Goal: Task Accomplishment & Management: Complete application form

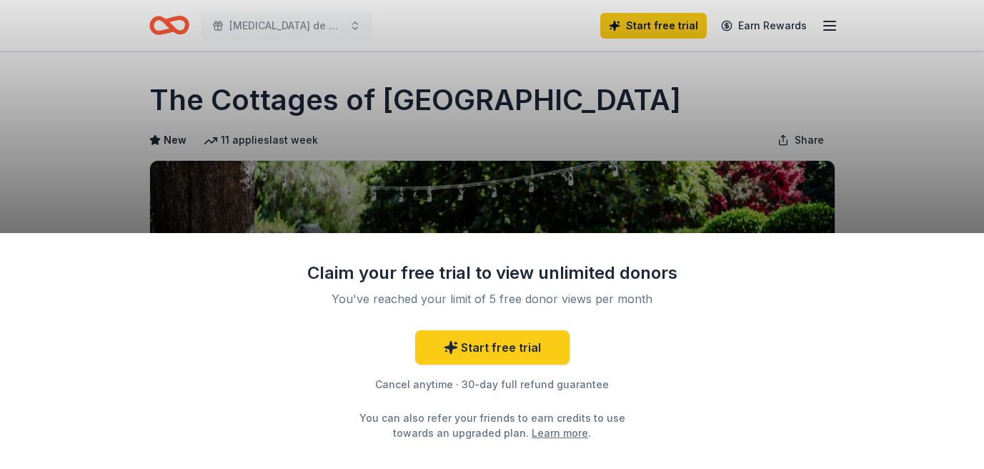
click at [620, 167] on div "Claim your free trial to view unlimited donors You've reached your limit of 5 f…" at bounding box center [492, 234] width 984 height 469
click at [494, 336] on link "Start free trial" at bounding box center [492, 347] width 154 height 34
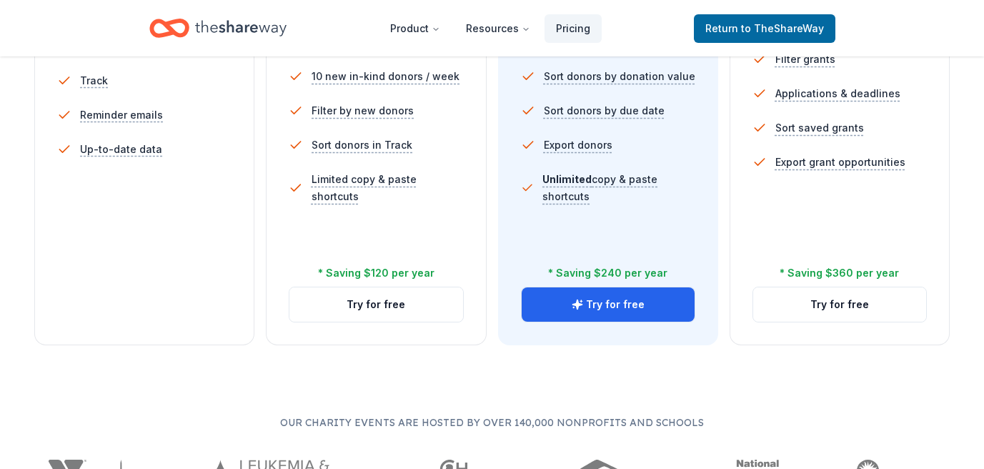
scroll to position [551, 0]
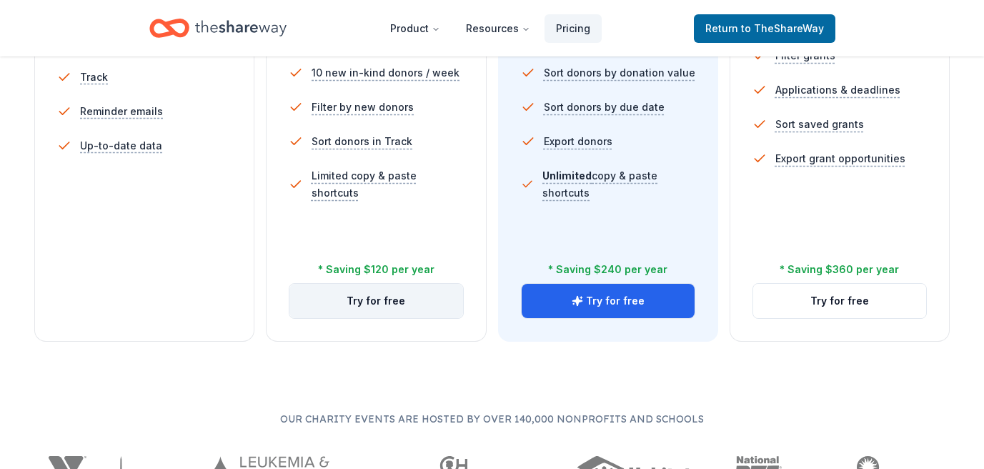
click at [371, 306] on button "Try for free" at bounding box center [375, 301] width 173 height 34
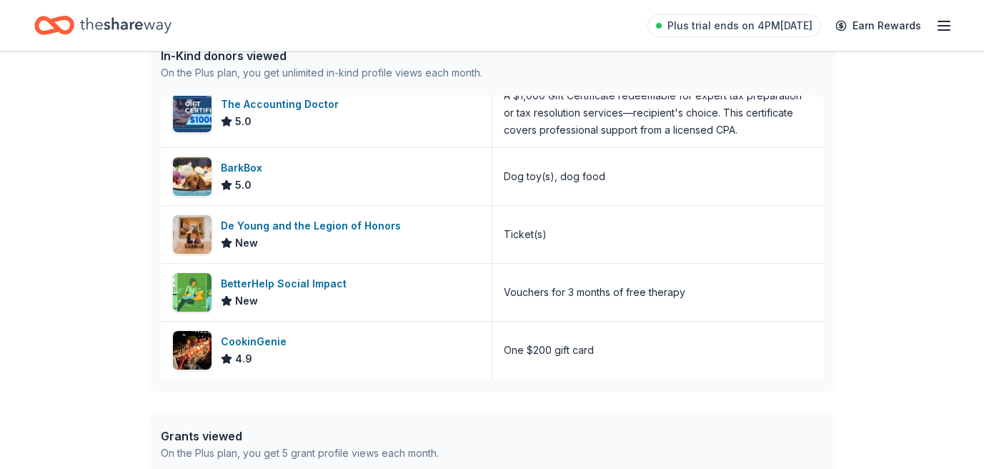
scroll to position [404, 0]
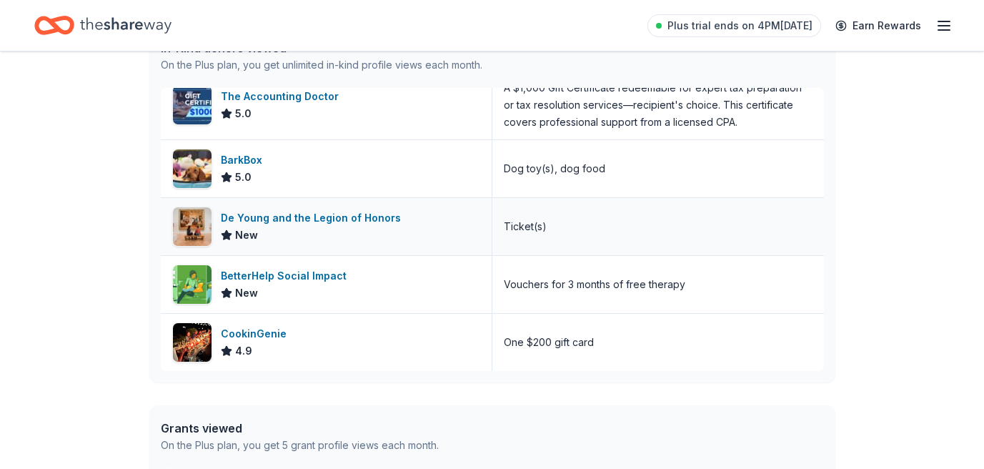
click at [292, 216] on div "De Young and the Legion of Honors" at bounding box center [314, 217] width 186 height 17
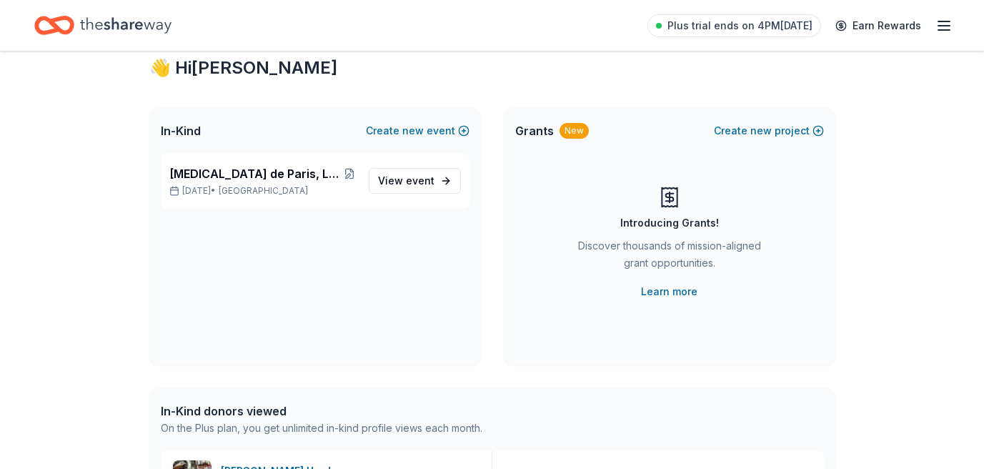
scroll to position [0, 0]
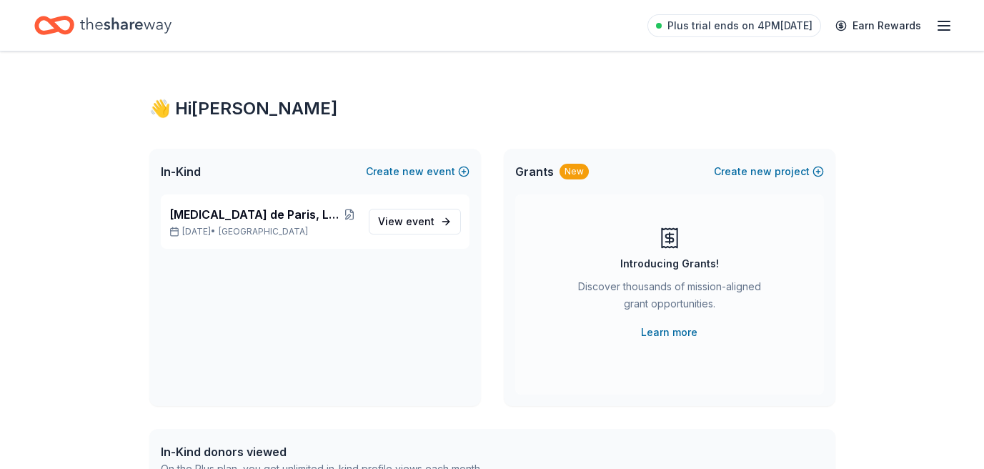
click at [112, 29] on icon "Home" at bounding box center [125, 25] width 91 height 16
click at [117, 22] on icon "Home" at bounding box center [125, 25] width 91 height 16
click at [59, 21] on icon "Home" at bounding box center [54, 26] width 40 height 34
click at [943, 24] on icon "button" at bounding box center [943, 25] width 17 height 17
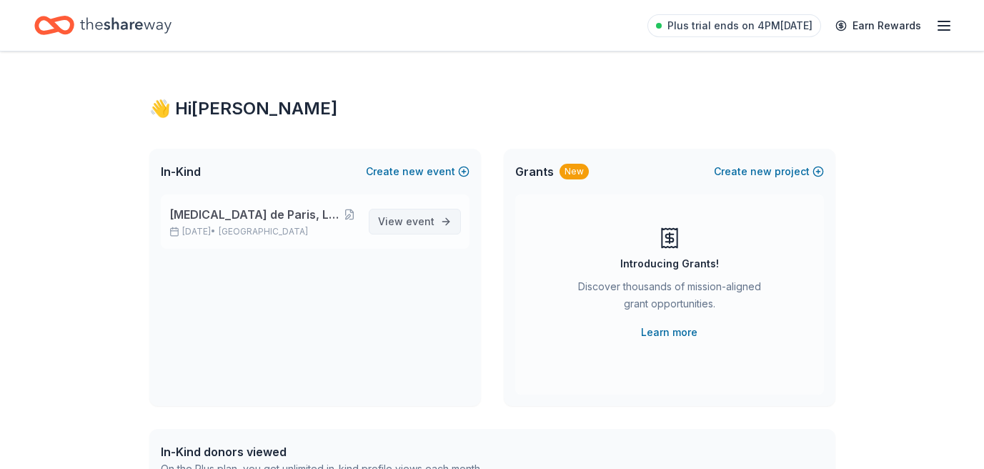
click at [419, 220] on span "event" at bounding box center [420, 221] width 29 height 12
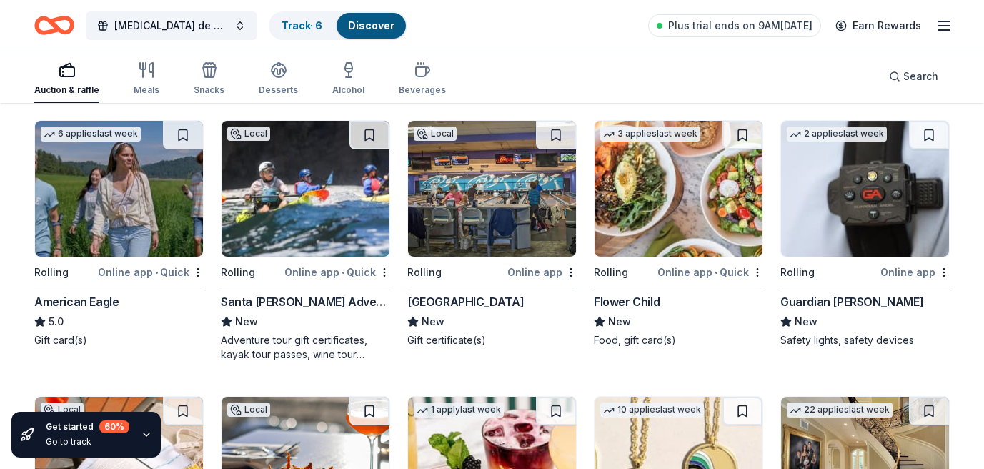
scroll to position [1784, 0]
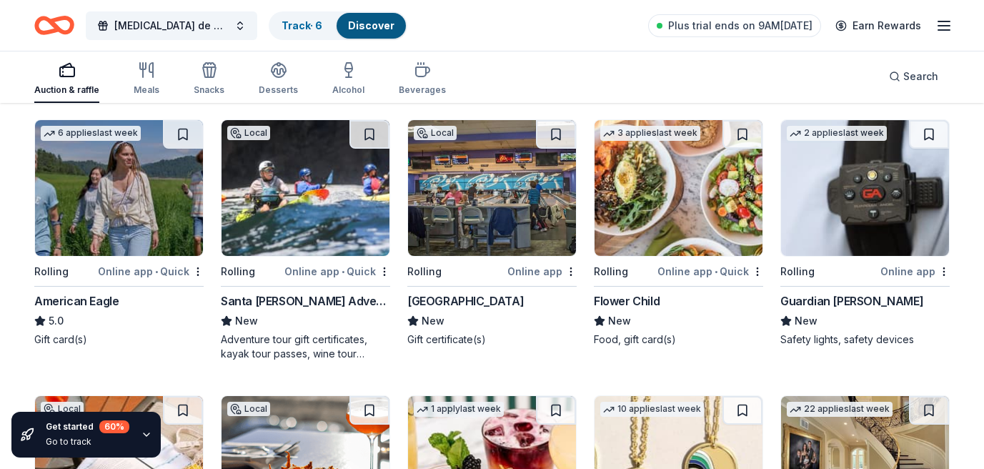
click at [480, 199] on img at bounding box center [492, 188] width 168 height 136
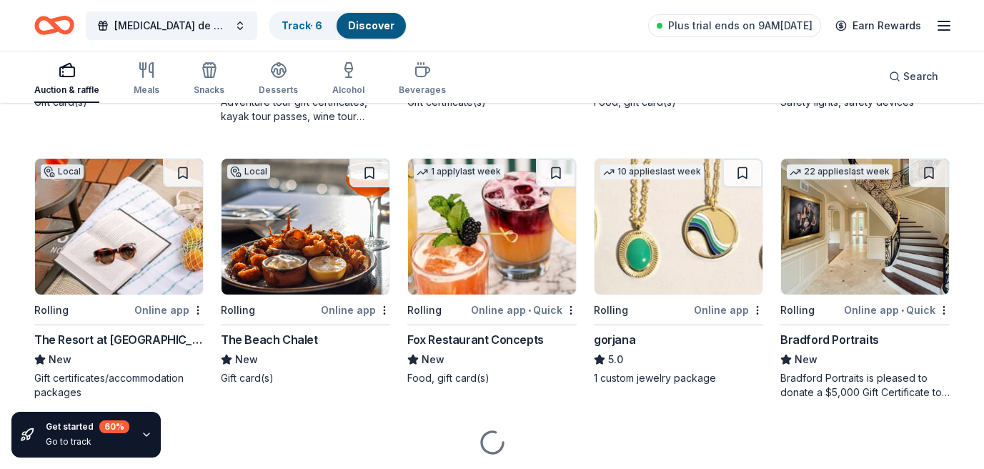
scroll to position [2022, 0]
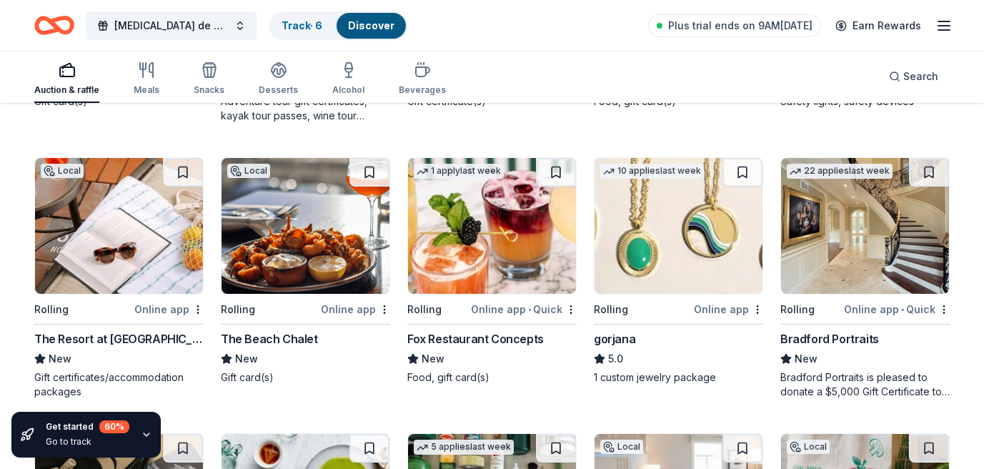
click at [664, 231] on img at bounding box center [679, 226] width 168 height 136
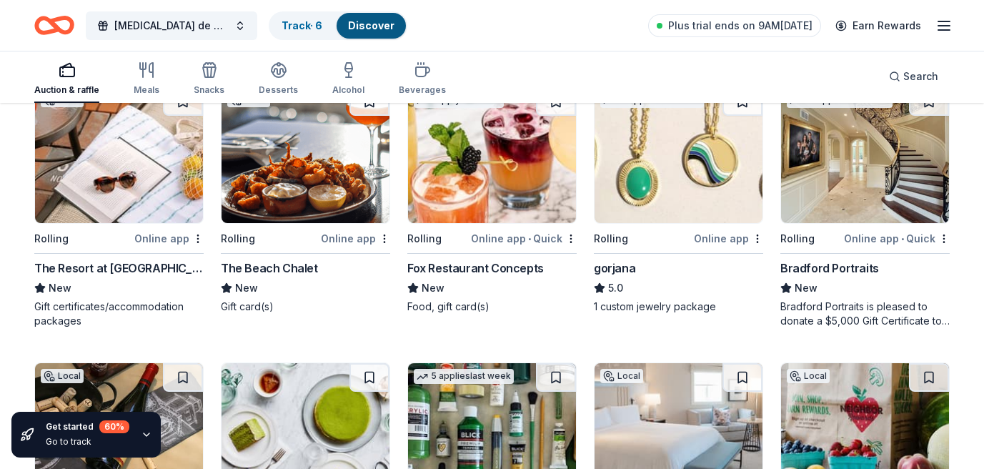
scroll to position [2090, 0]
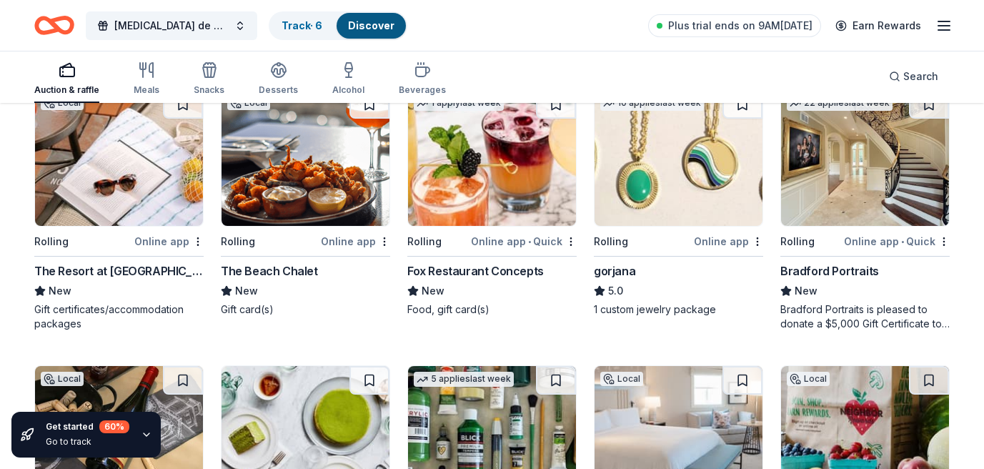
click at [302, 196] on img at bounding box center [306, 158] width 168 height 136
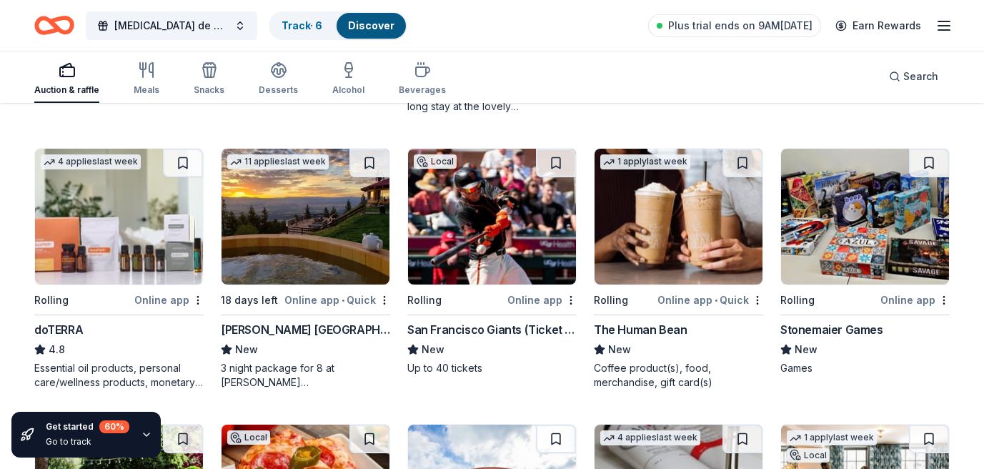
scroll to position [2867, 0]
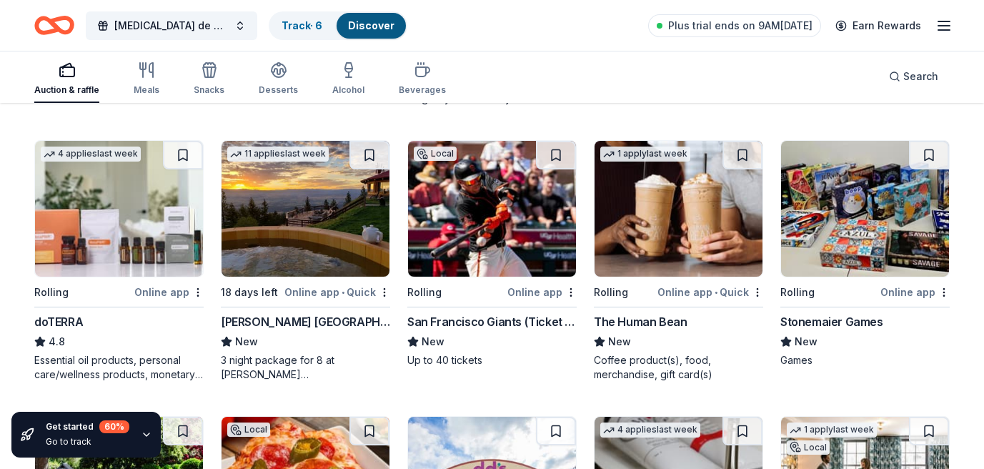
click at [170, 293] on div "Online app" at bounding box center [168, 292] width 69 height 18
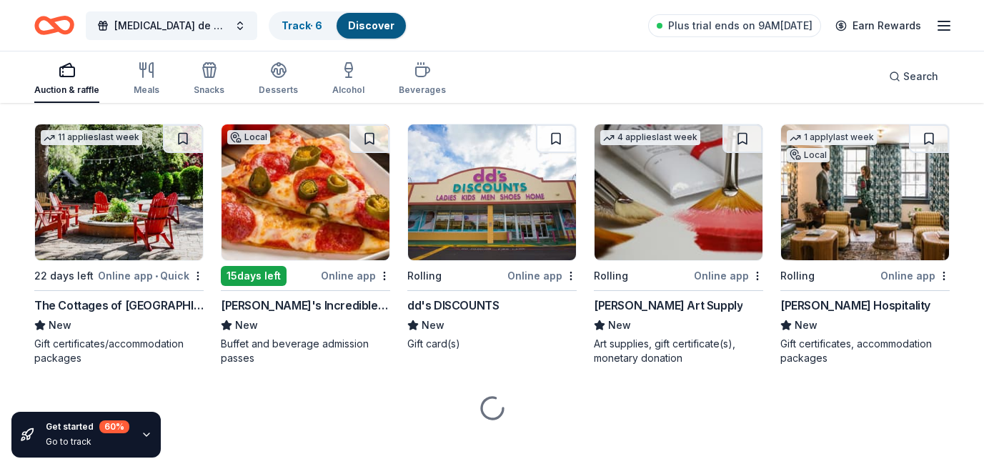
scroll to position [3160, 0]
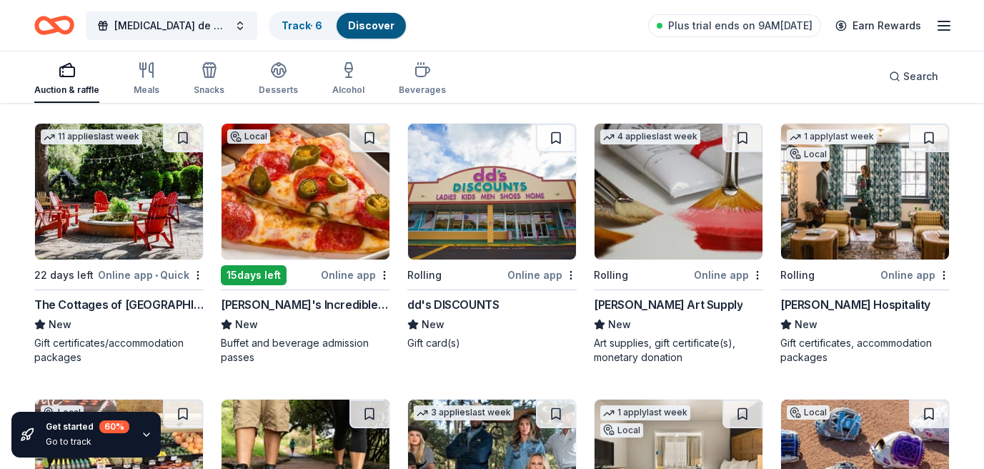
click at [116, 241] on img at bounding box center [119, 192] width 168 height 136
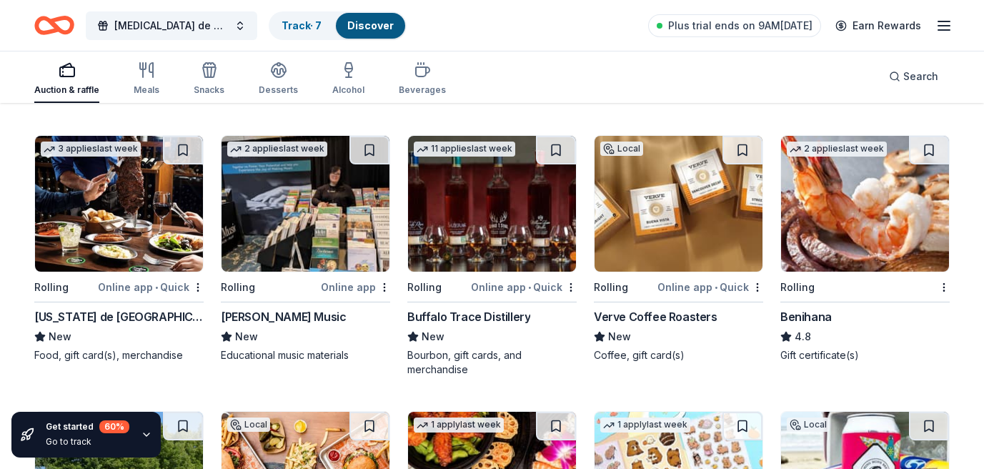
scroll to position [3696, 0]
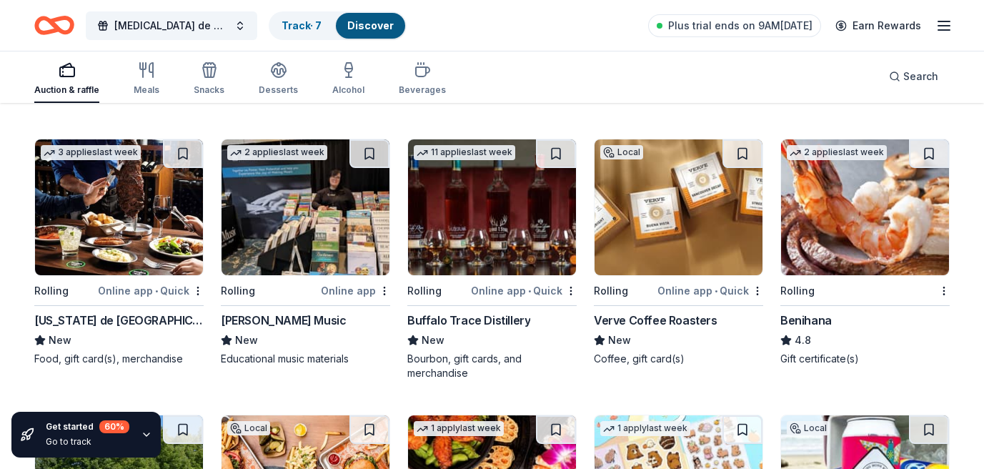
click at [497, 202] on img at bounding box center [492, 207] width 168 height 136
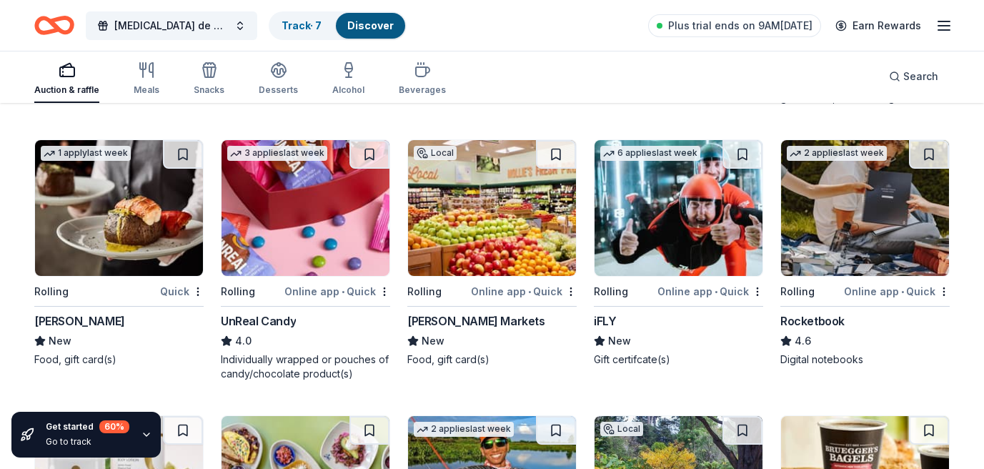
scroll to position [4248, 0]
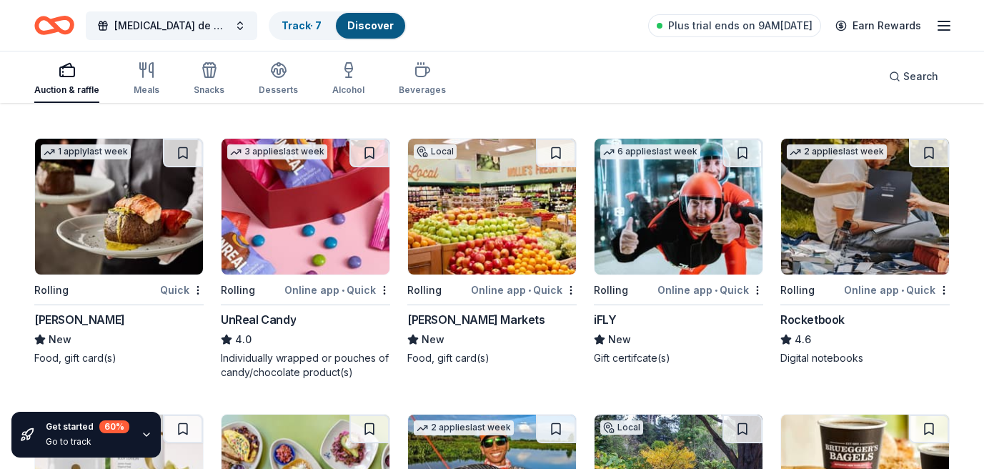
click at [671, 226] on img at bounding box center [679, 207] width 168 height 136
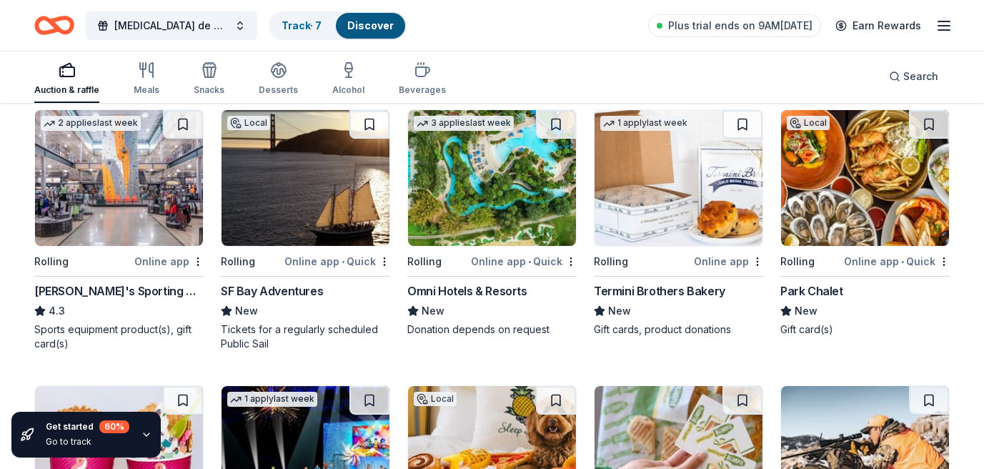
scroll to position [4784, 0]
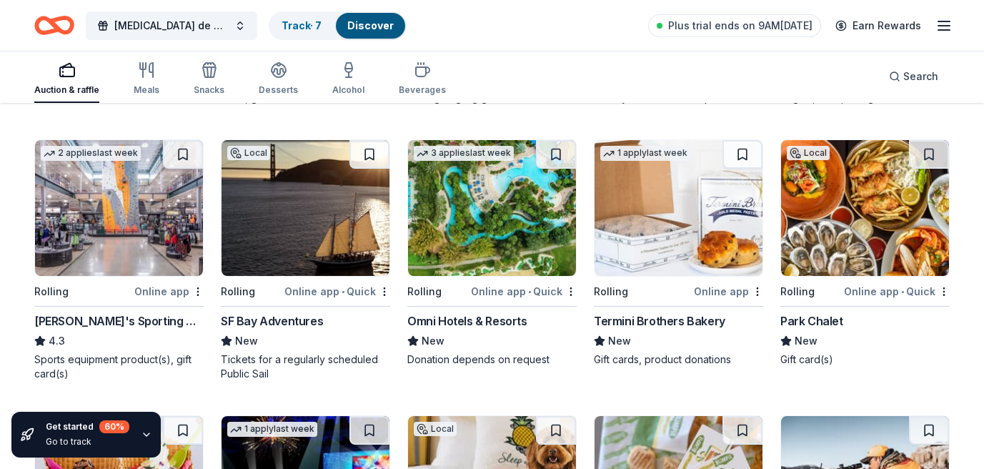
click at [149, 222] on img at bounding box center [119, 208] width 168 height 136
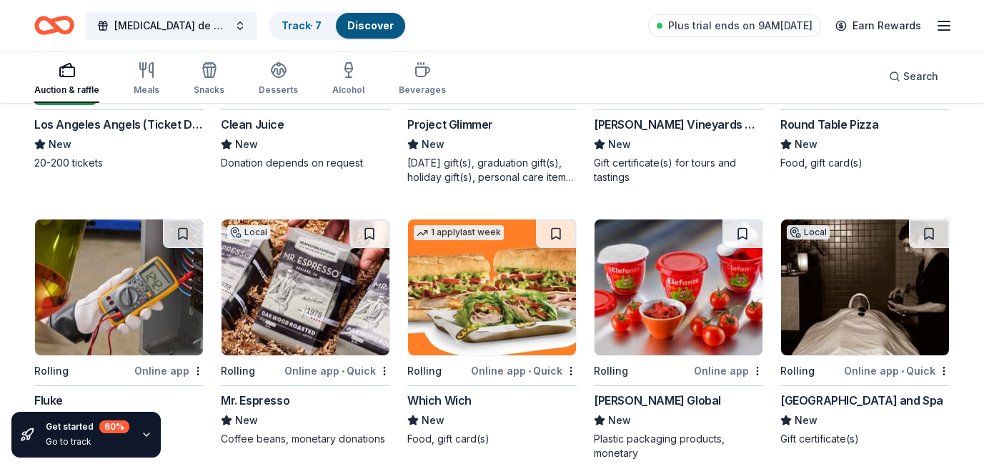
scroll to position [5533, 0]
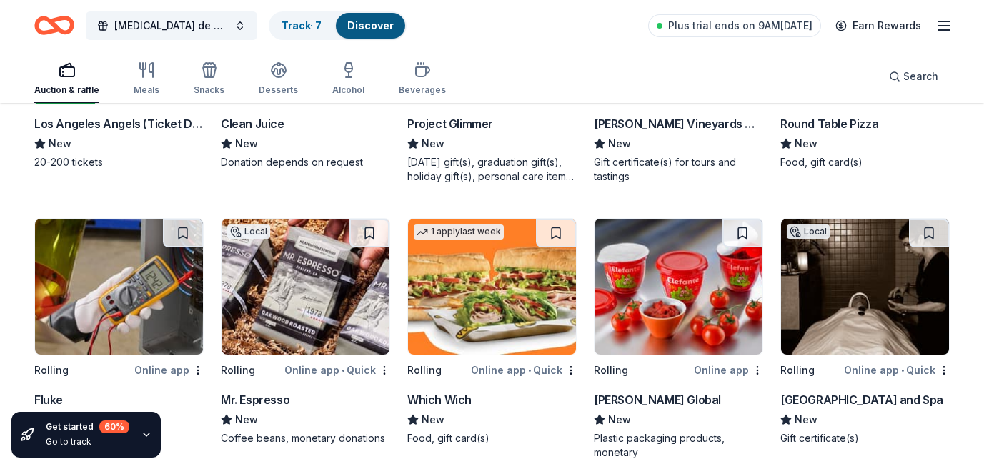
click at [857, 304] on img at bounding box center [865, 287] width 168 height 136
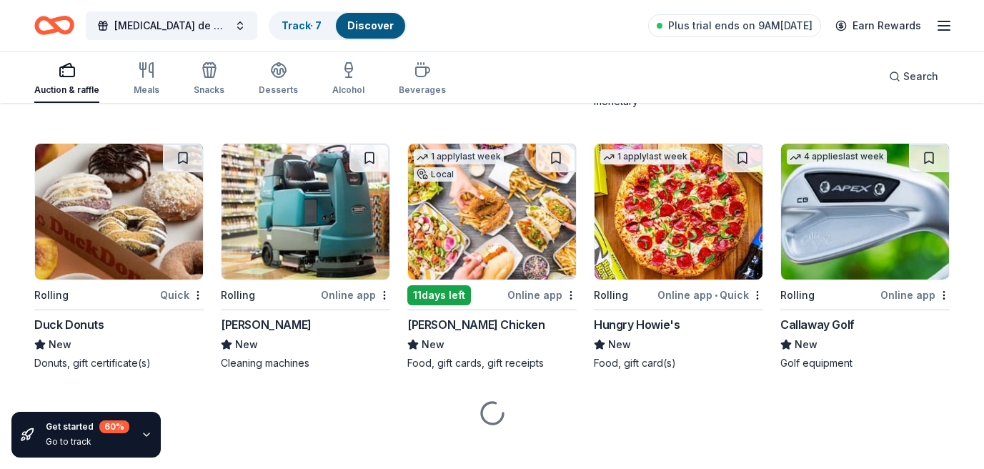
scroll to position [5891, 0]
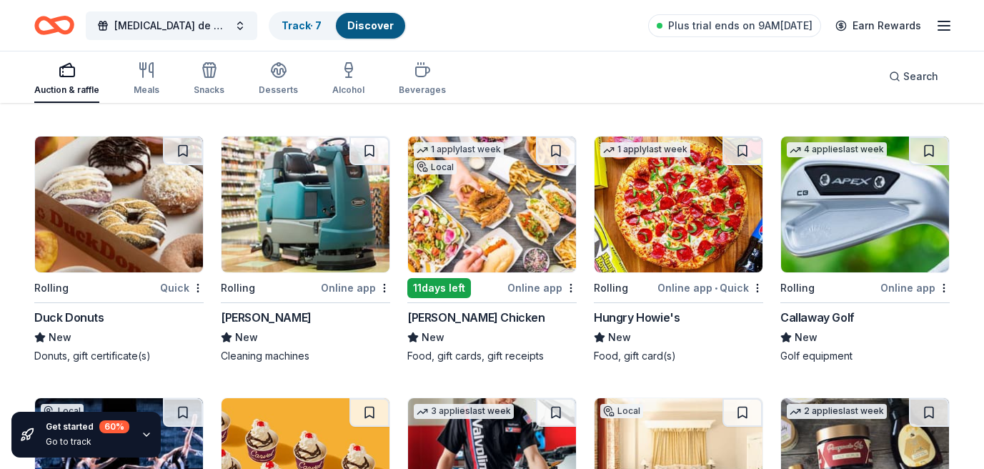
click at [849, 228] on img at bounding box center [865, 204] width 168 height 136
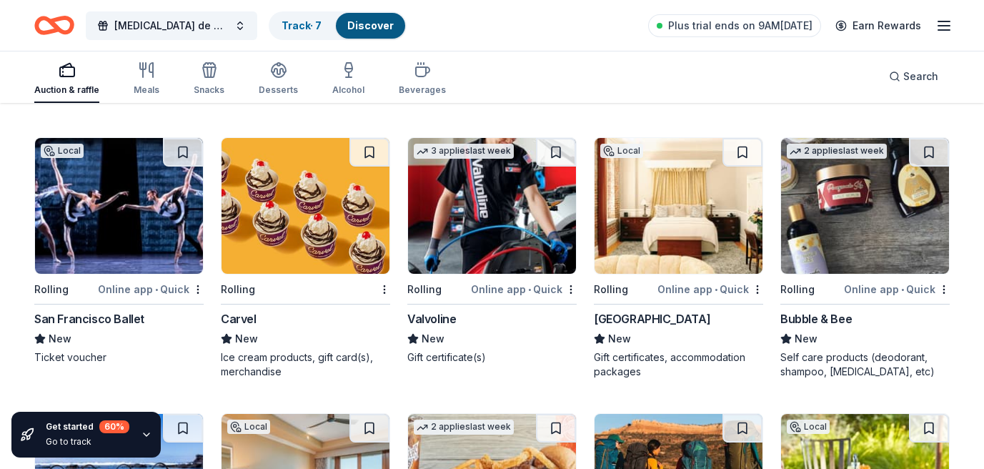
scroll to position [6155, 0]
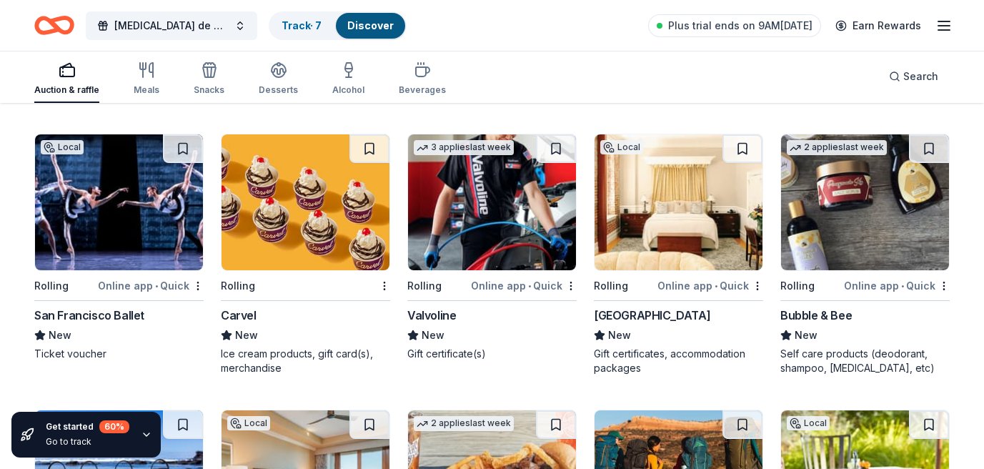
click at [120, 221] on img at bounding box center [119, 202] width 168 height 136
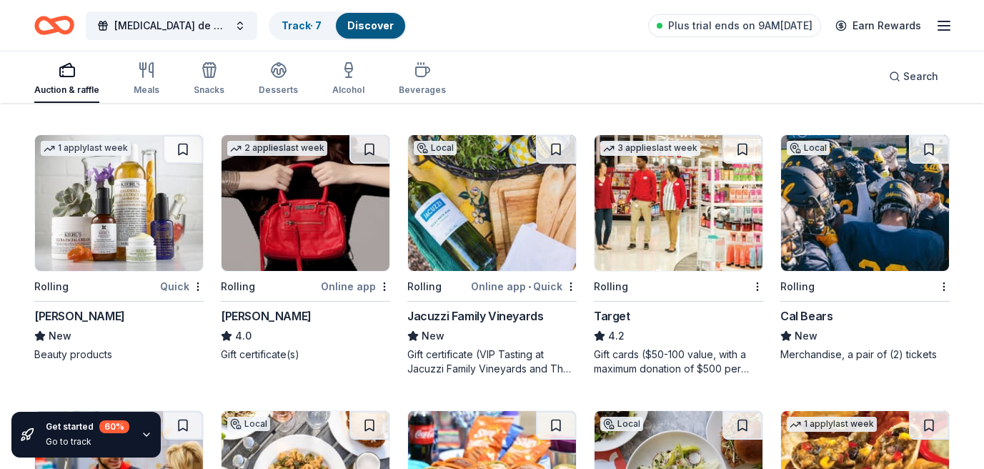
scroll to position [6686, 0]
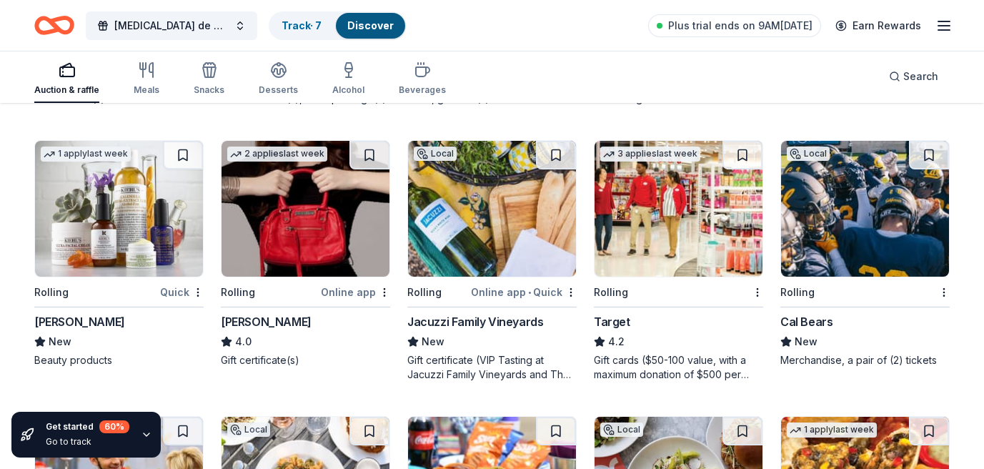
click at [830, 224] on img at bounding box center [865, 209] width 168 height 136
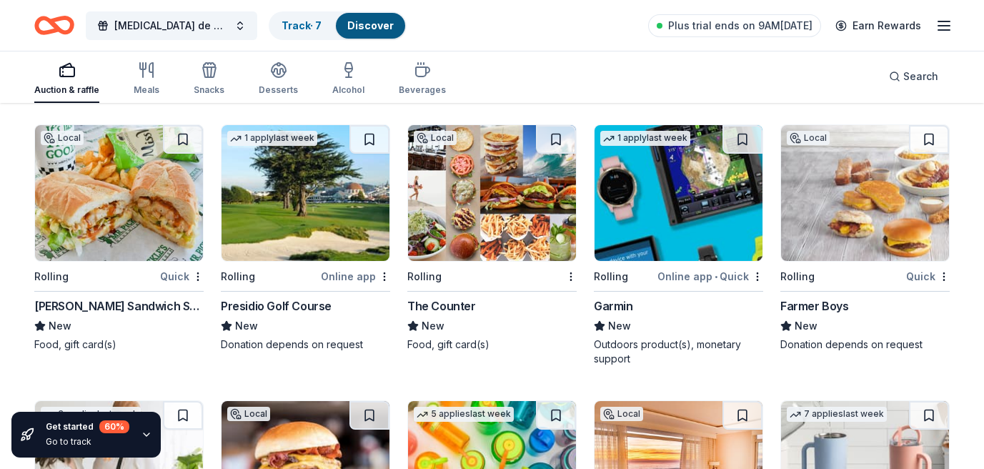
scroll to position [9981, 0]
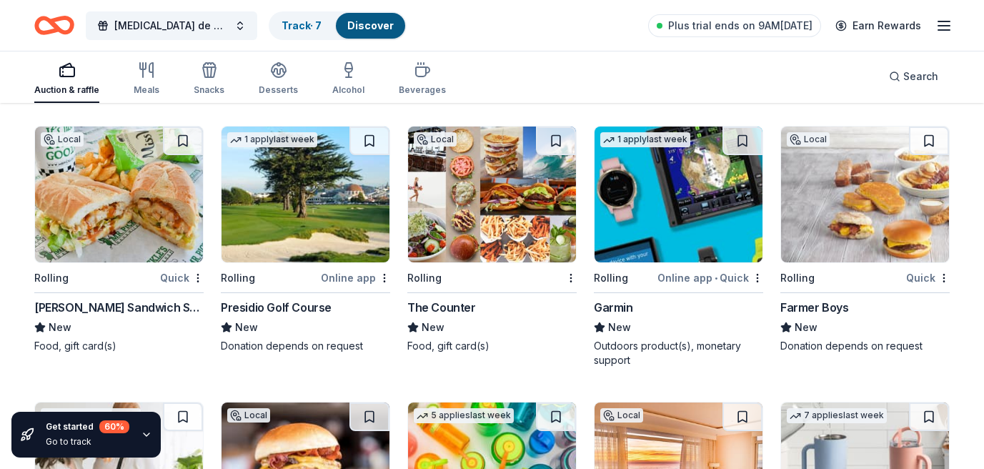
click at [299, 216] on img at bounding box center [306, 194] width 168 height 136
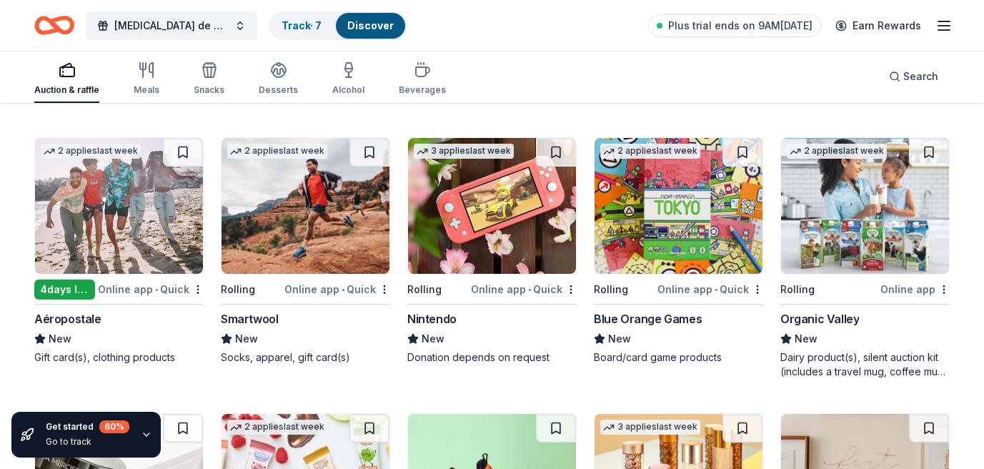
scroll to position [11035, 0]
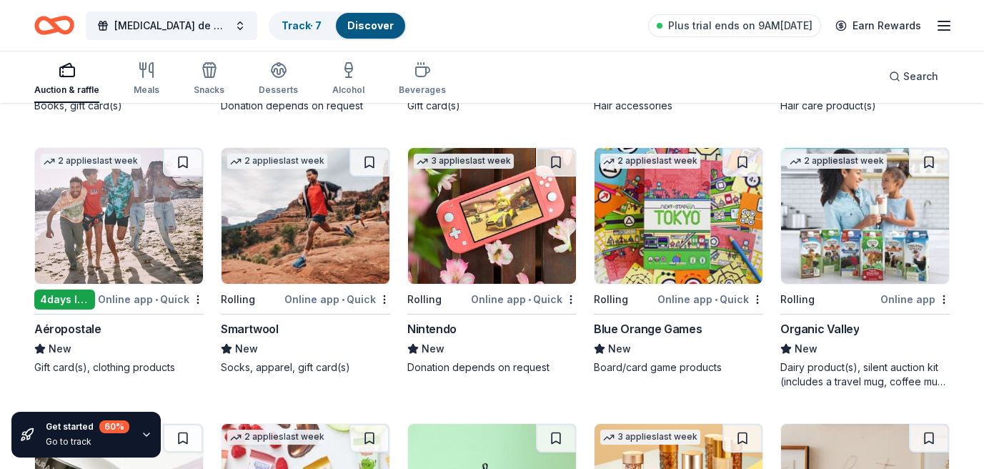
click at [487, 234] on img at bounding box center [492, 216] width 168 height 136
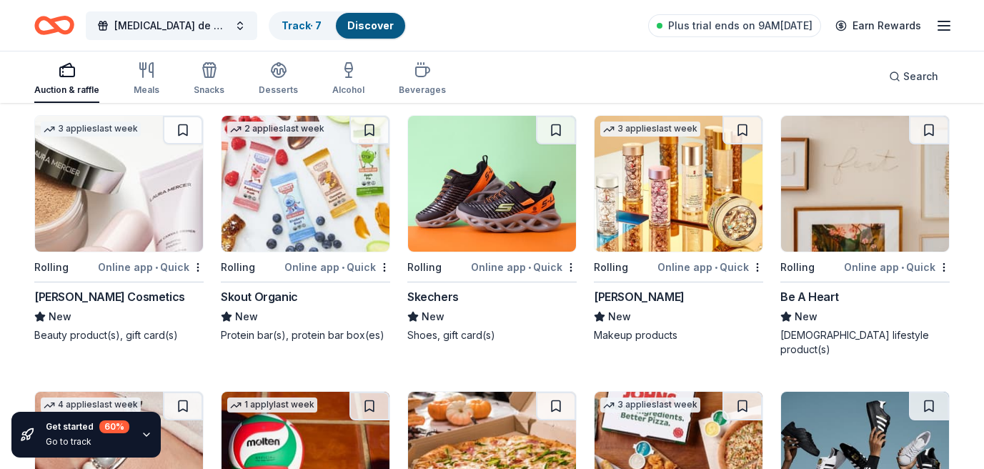
scroll to position [11340, 0]
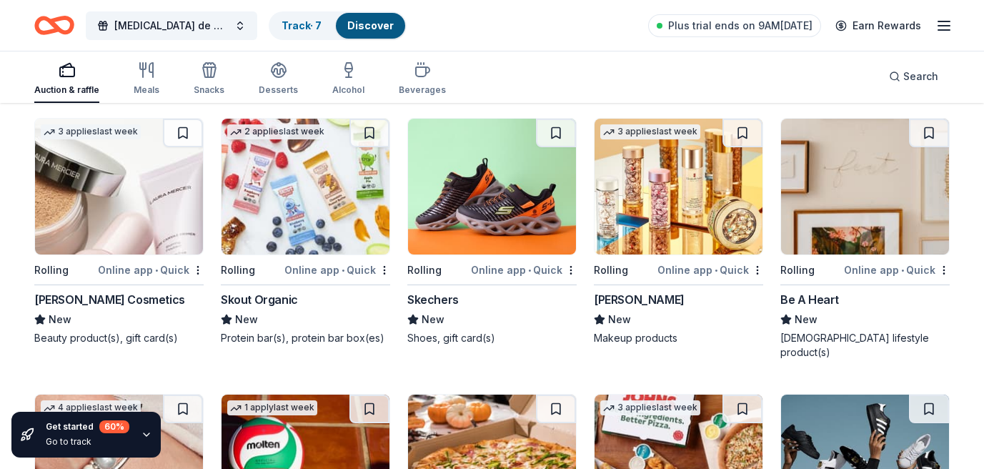
click at [89, 231] on img at bounding box center [119, 187] width 168 height 136
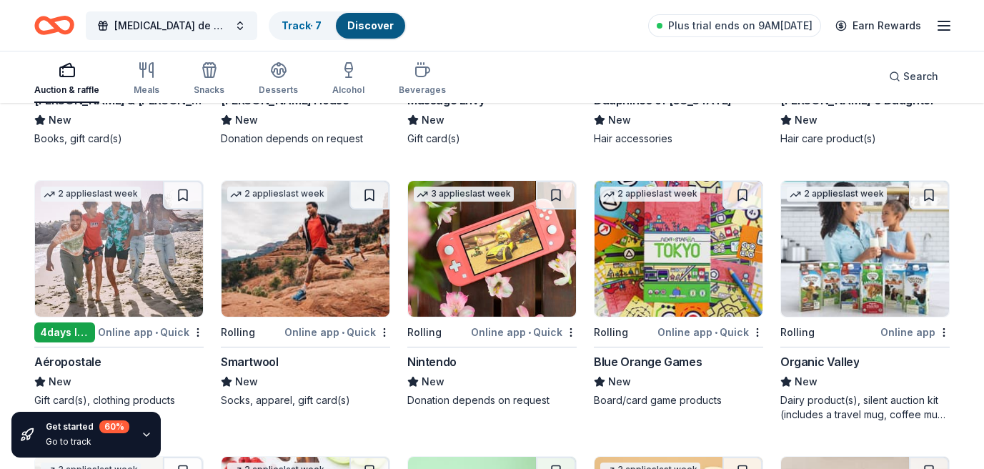
scroll to position [11004, 0]
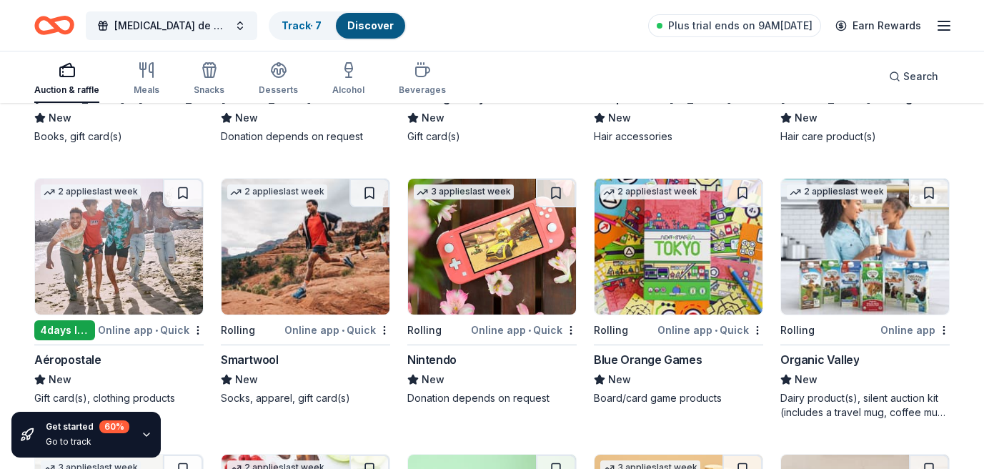
click at [862, 258] on img at bounding box center [865, 247] width 168 height 136
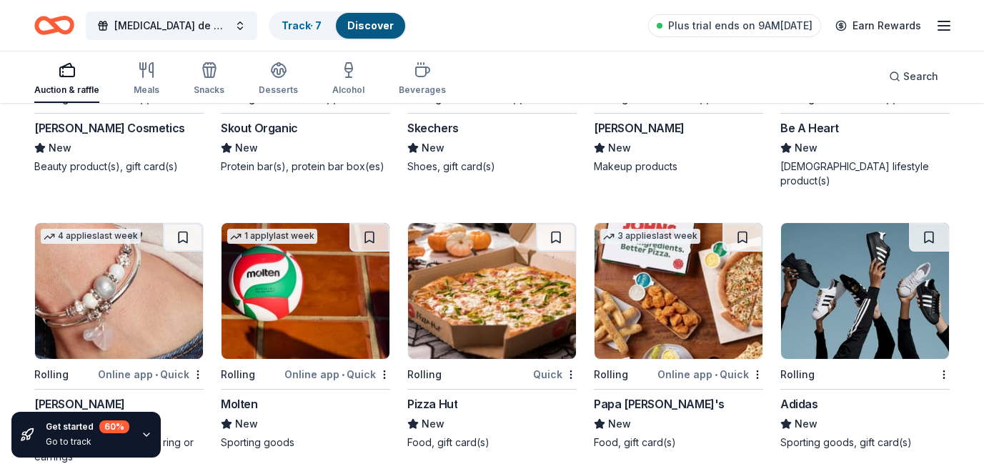
scroll to position [11520, 0]
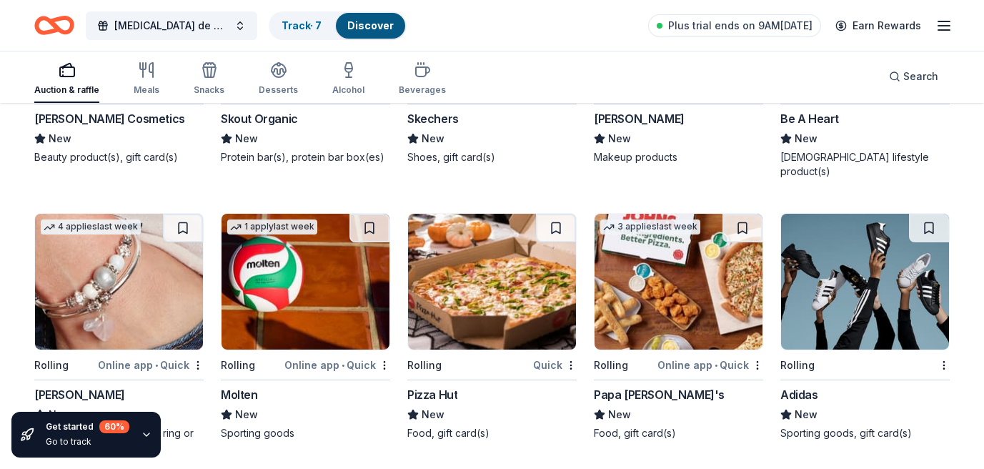
click at [853, 307] on img at bounding box center [865, 282] width 168 height 136
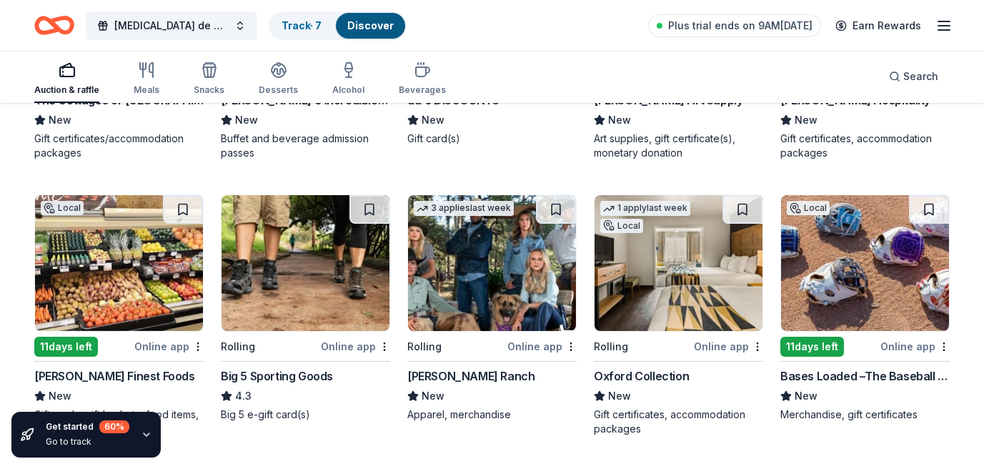
scroll to position [3297, 0]
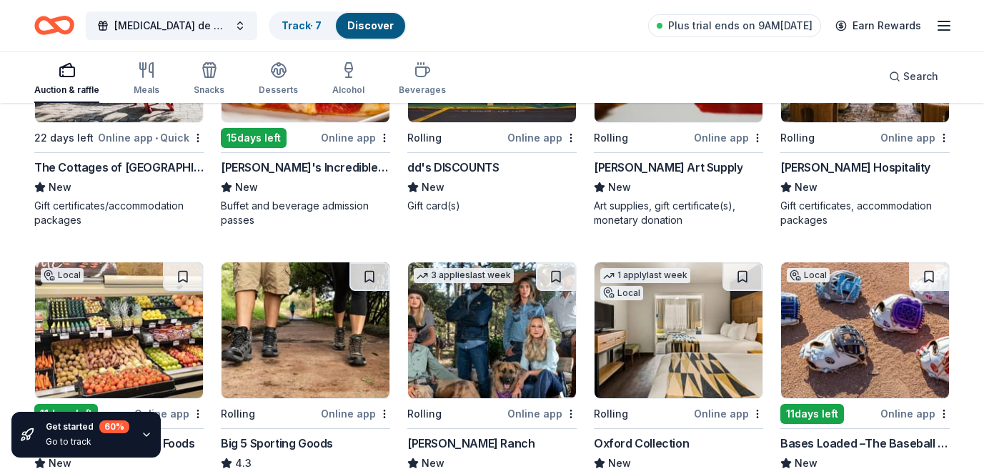
click at [371, 26] on link "Discover" at bounding box center [370, 25] width 46 height 12
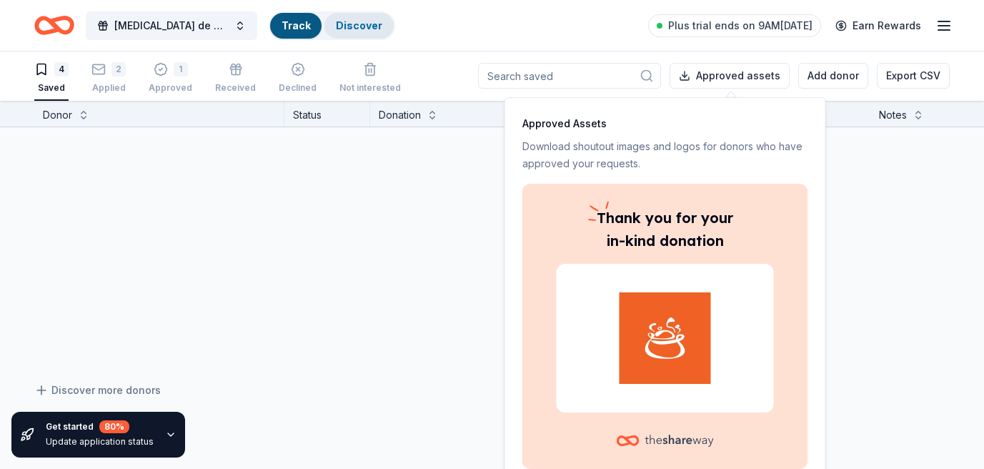
scroll to position [1, 0]
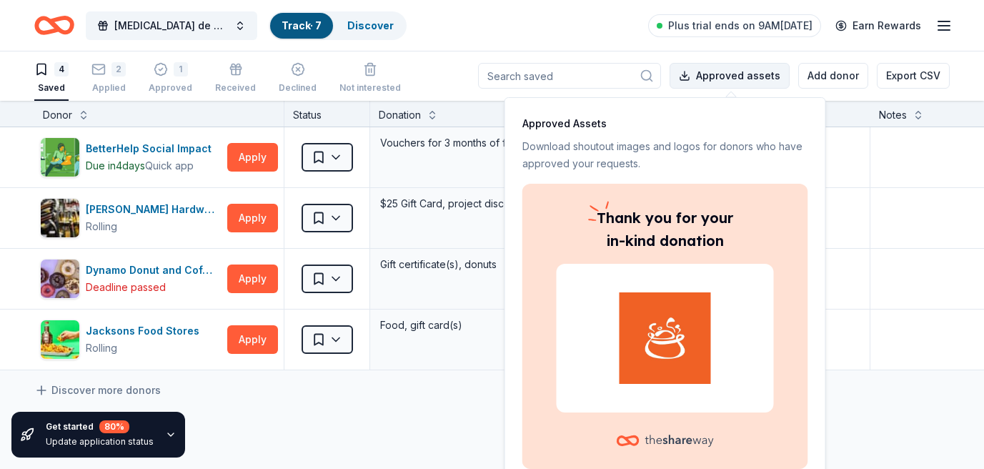
click at [750, 76] on button "Approved assets" at bounding box center [730, 76] width 120 height 26
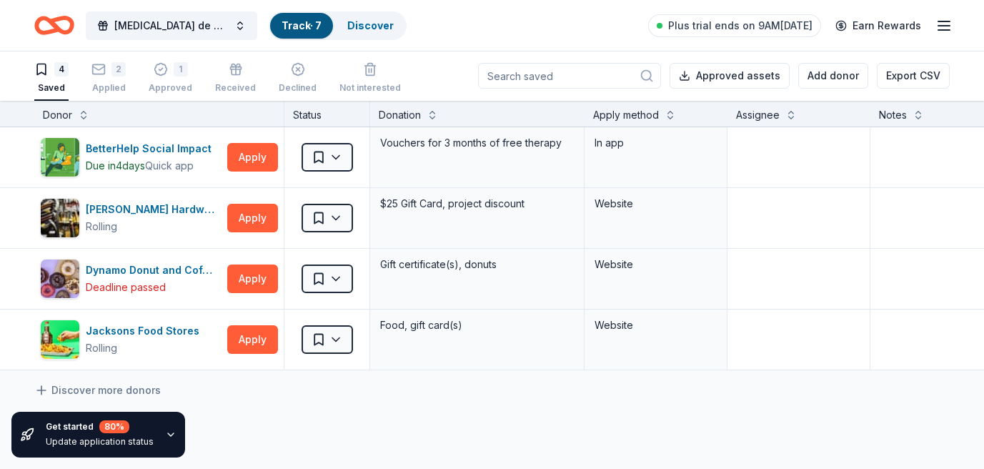
click at [790, 464] on div "Get started 80 % Update application status Donor Status Donation Apply method A…" at bounding box center [492, 285] width 984 height 368
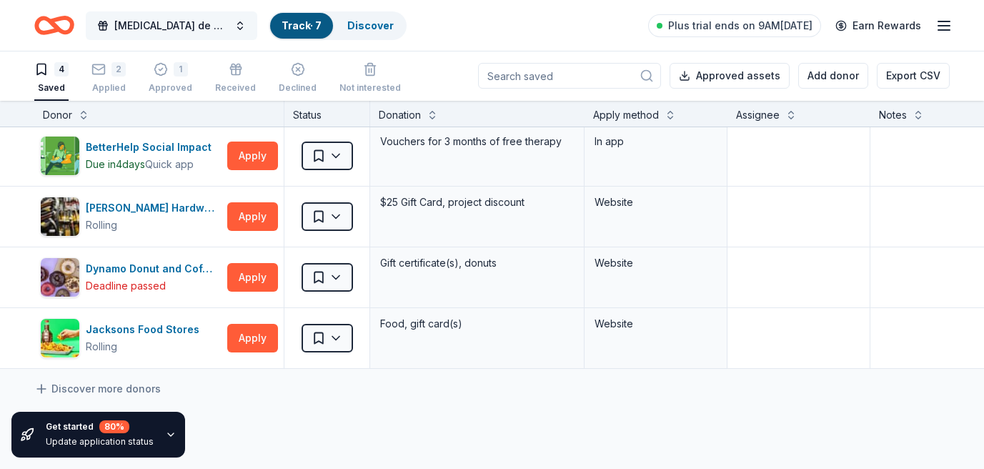
scroll to position [0, 0]
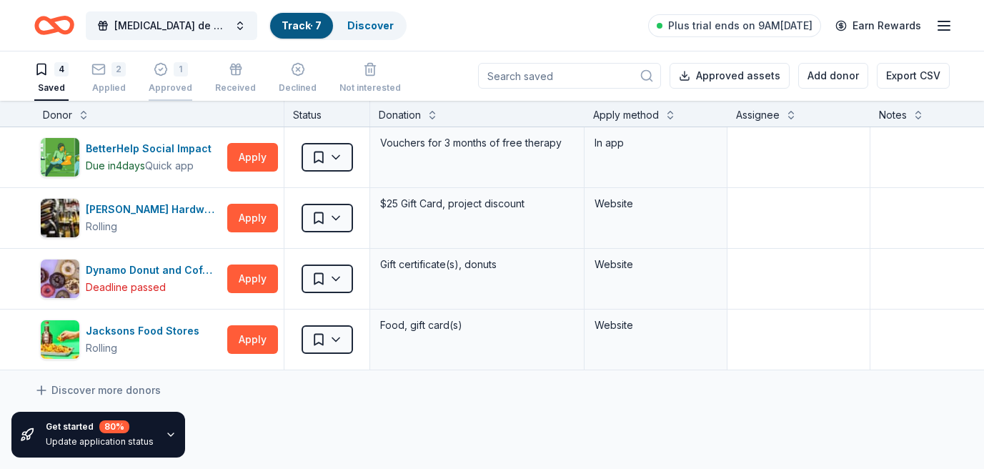
click at [171, 72] on div "1" at bounding box center [171, 69] width 44 height 14
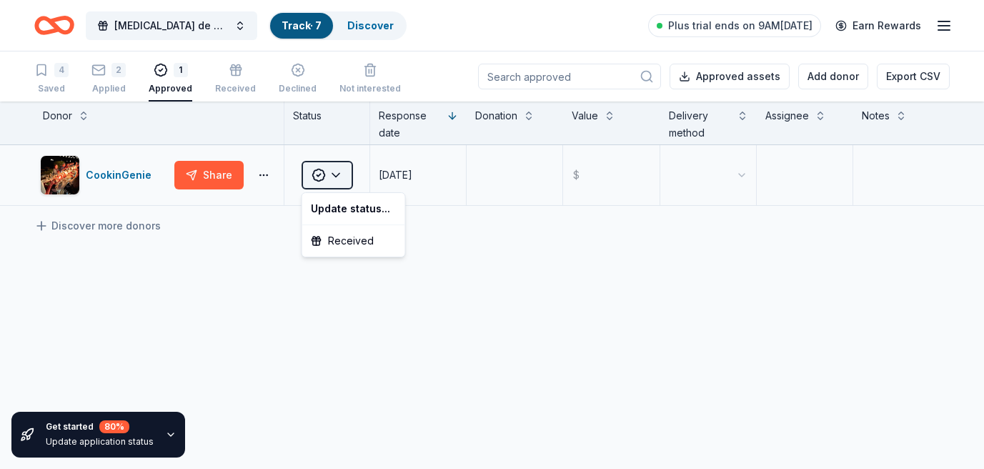
click at [339, 176] on html "Bal de Paris, La Mascarade Silent Auction Track · 7 Discover Plus trial ends on…" at bounding box center [492, 234] width 984 height 469
click at [389, 313] on html "Bal de Paris, La Mascarade Silent Auction Track · 7 Discover Plus trial ends on…" at bounding box center [492, 234] width 984 height 469
click at [232, 72] on icon "button" at bounding box center [236, 70] width 14 height 14
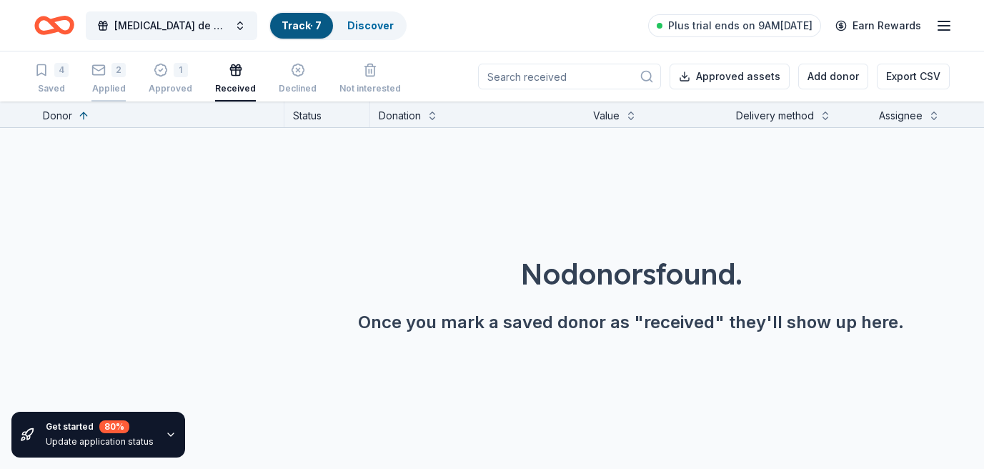
click at [105, 77] on div "2 Applied" at bounding box center [108, 78] width 34 height 31
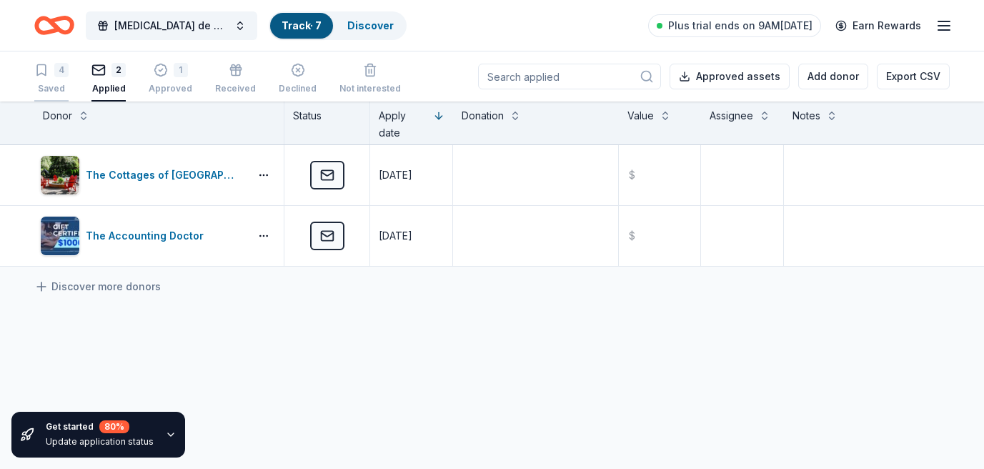
click at [58, 76] on div "4" at bounding box center [61, 70] width 14 height 14
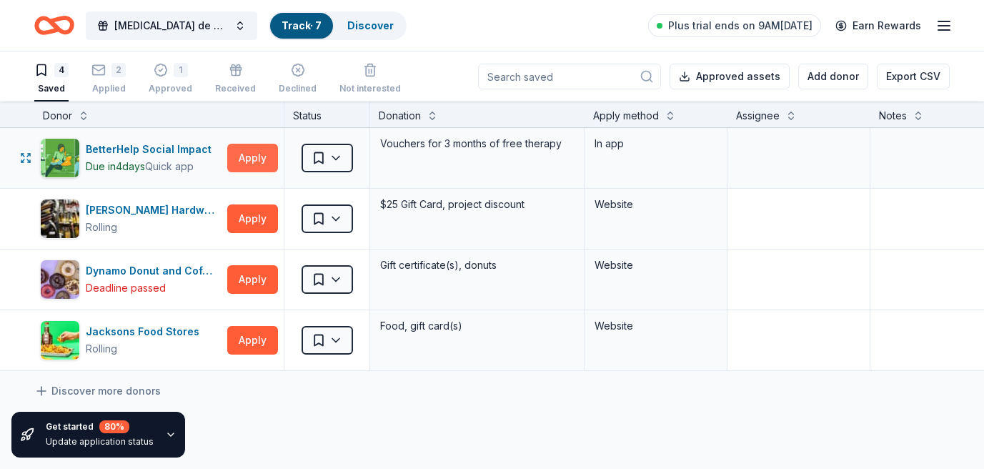
click at [249, 156] on button "Apply" at bounding box center [252, 158] width 51 height 29
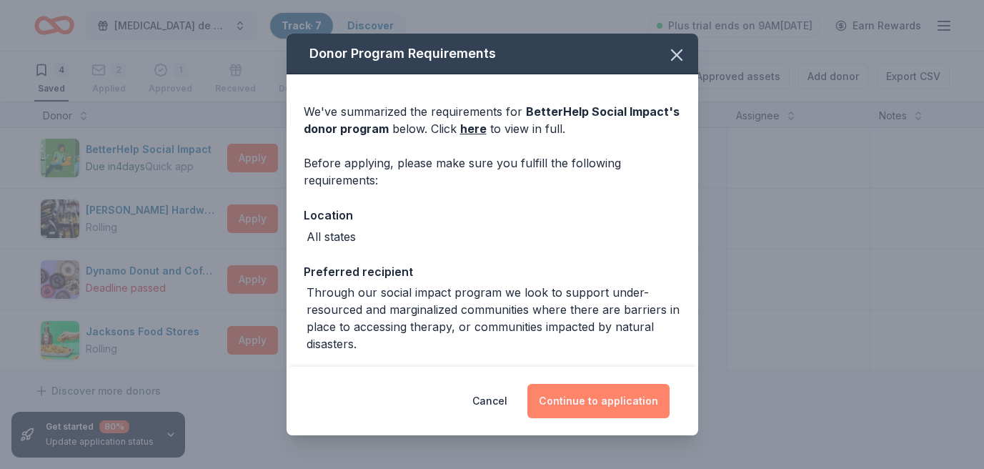
click at [595, 405] on button "Continue to application" at bounding box center [598, 401] width 142 height 34
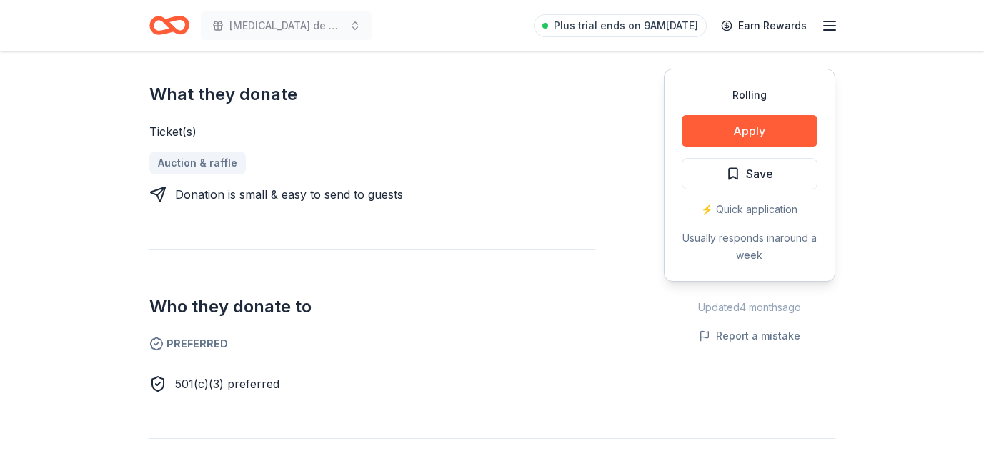
scroll to position [578, 0]
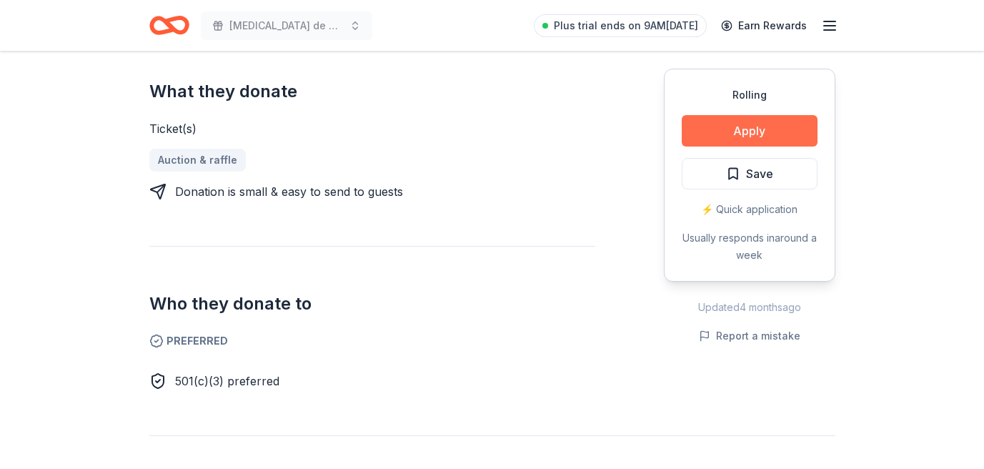
click at [743, 131] on button "Apply" at bounding box center [750, 130] width 136 height 31
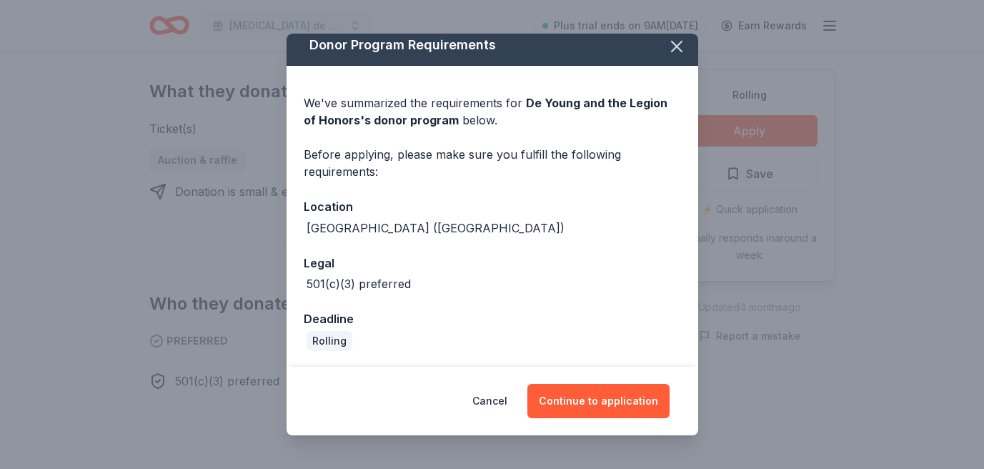
scroll to position [10, 0]
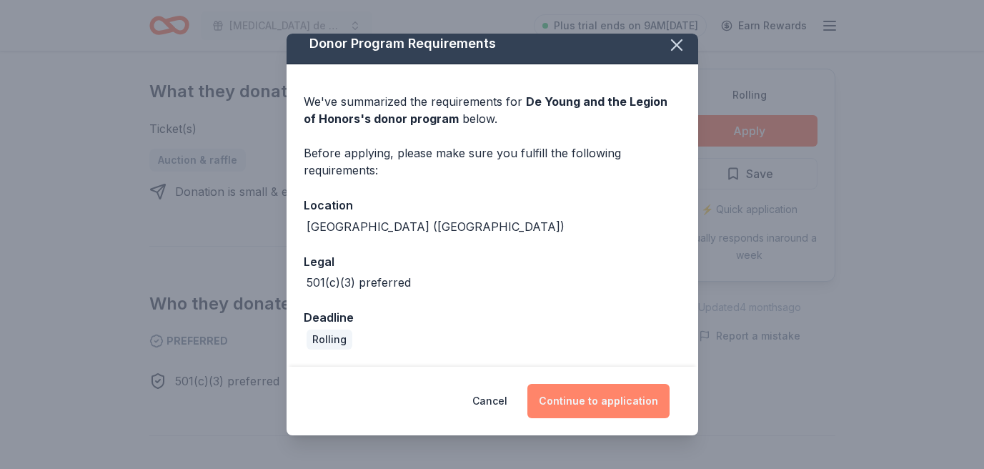
click at [601, 399] on button "Continue to application" at bounding box center [598, 401] width 142 height 34
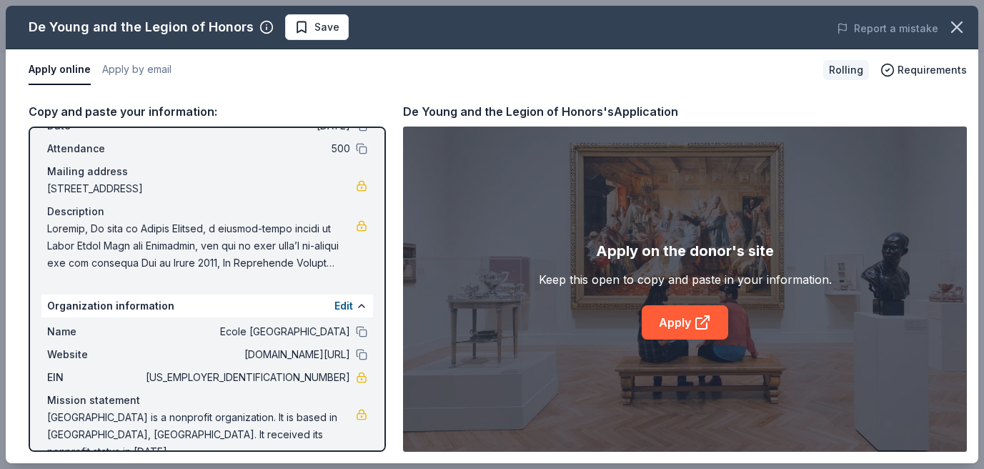
scroll to position [101, 0]
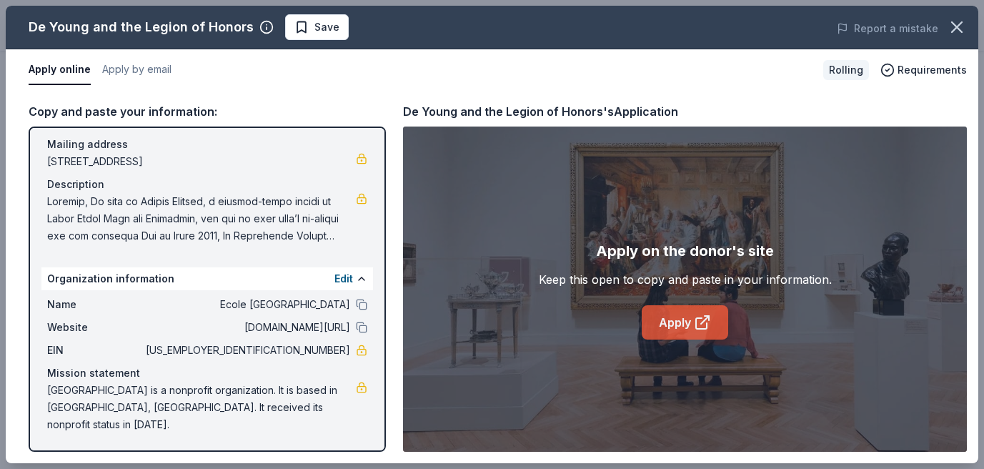
click at [674, 322] on link "Apply" at bounding box center [685, 322] width 86 height 34
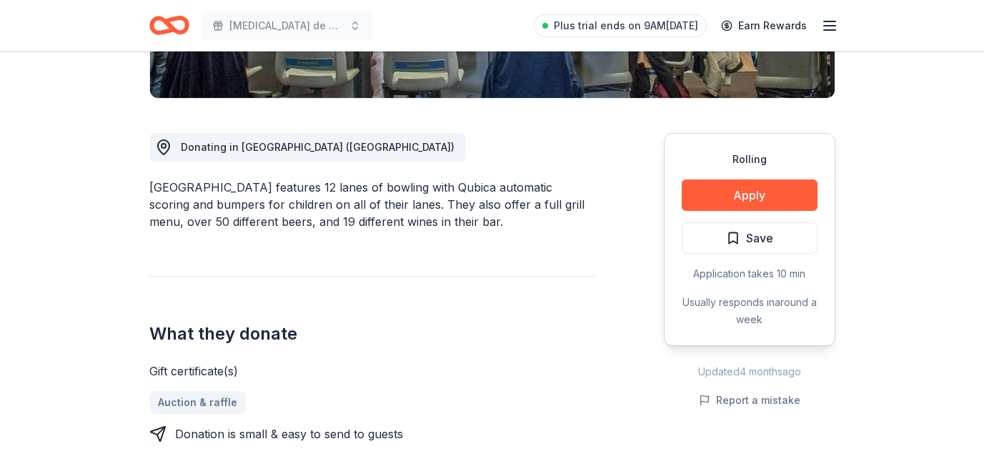
scroll to position [377, 0]
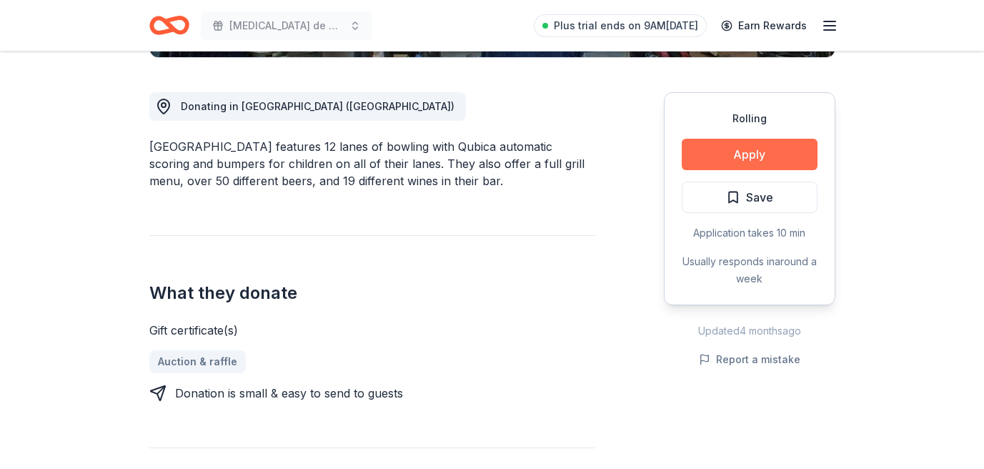
click at [739, 150] on button "Apply" at bounding box center [750, 154] width 136 height 31
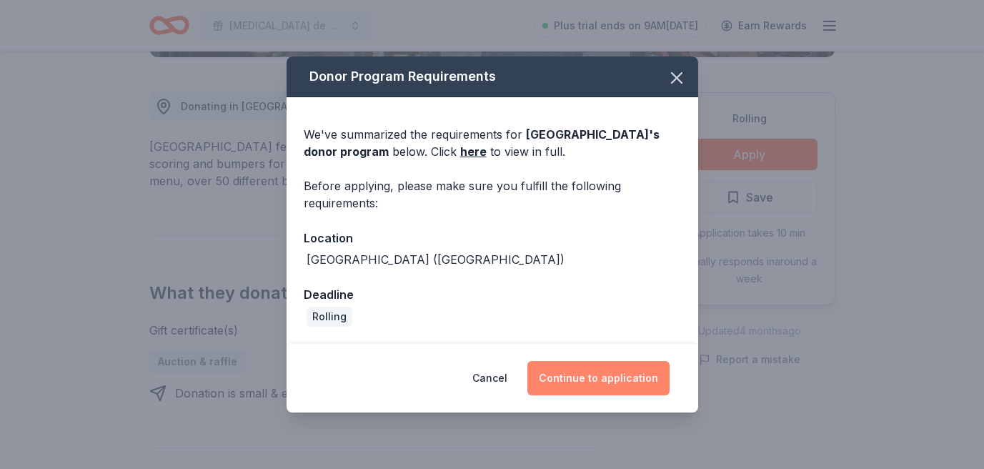
click at [596, 379] on button "Continue to application" at bounding box center [598, 378] width 142 height 34
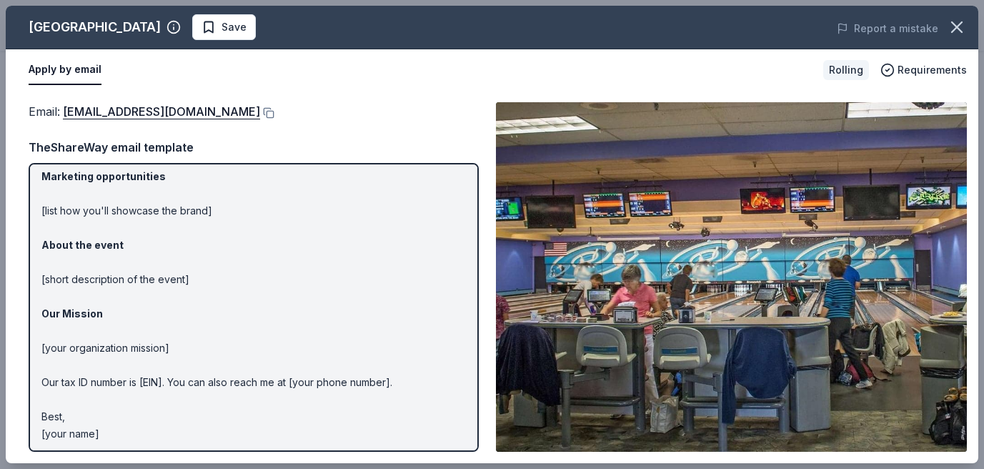
scroll to position [97, 0]
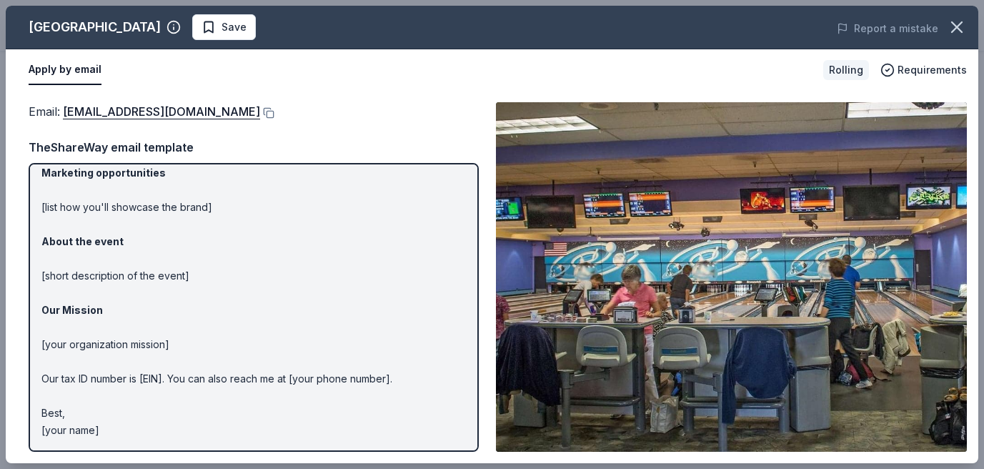
drag, startPoint x: 161, startPoint y: 422, endPoint x: 129, endPoint y: 425, distance: 33.0
click at [145, 424] on p "Hi [name/there], I am [your name] from [your org]. We are seeking [requested it…" at bounding box center [253, 259] width 424 height 360
click at [121, 426] on p "Hi [name/there], I am [your name] from [your org]. We are seeking [requested it…" at bounding box center [253, 259] width 424 height 360
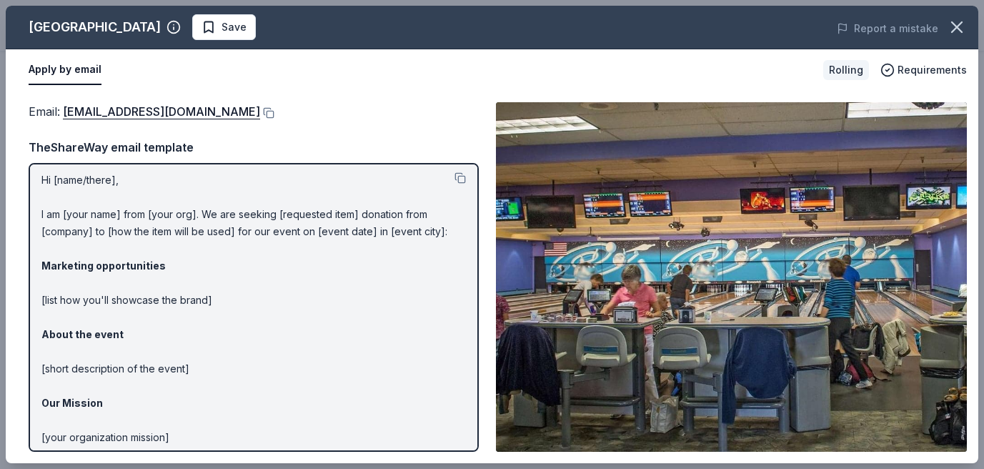
scroll to position [0, 0]
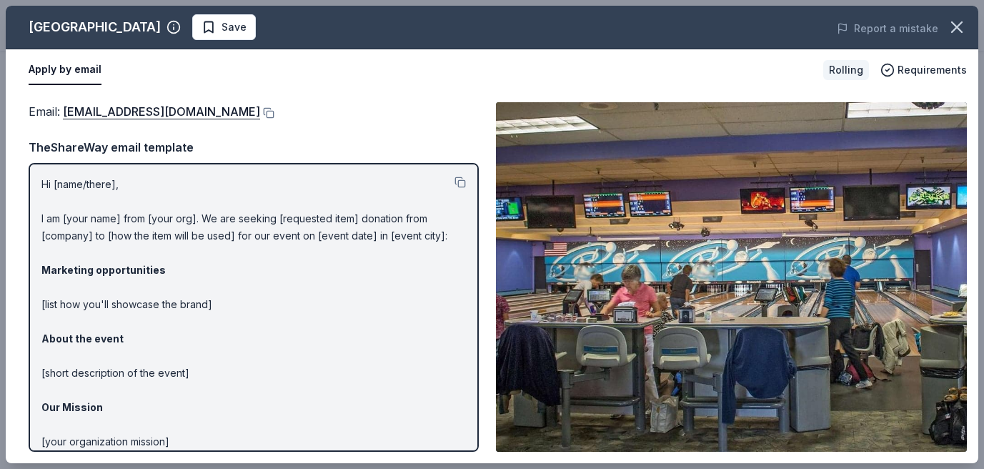
drag, startPoint x: 41, startPoint y: 184, endPoint x: 177, endPoint y: 307, distance: 182.6
click at [176, 302] on p "Hi [name/there], I am [your name] from [your org]. We are seeking [requested it…" at bounding box center [253, 356] width 424 height 360
click at [459, 184] on button at bounding box center [459, 182] width 11 height 11
click at [442, 139] on div "TheShareWay email template" at bounding box center [254, 147] width 450 height 19
click at [309, 327] on p "Hi [name/there], I am [your name] from [your org]. We are seeking [requested it…" at bounding box center [253, 356] width 424 height 360
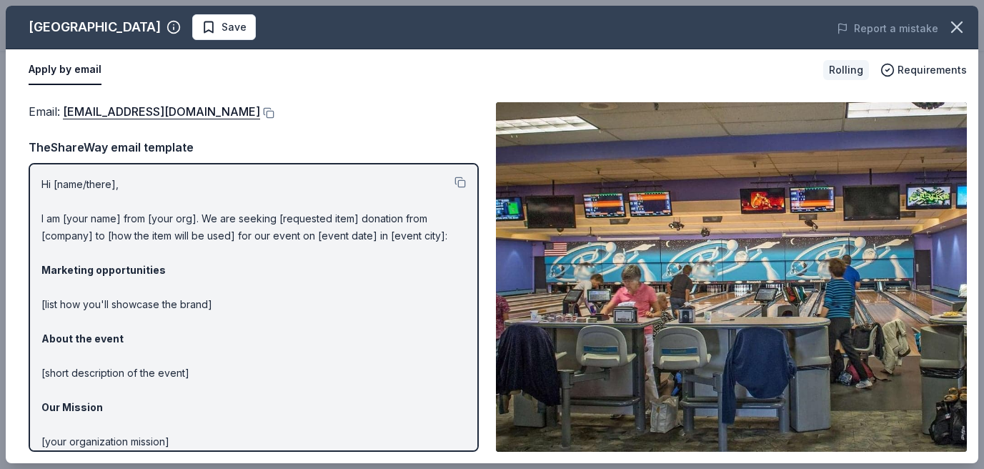
click at [46, 179] on p "Hi [name/there], I am [your name] from [your org]. We are seeking [requested it…" at bounding box center [253, 356] width 424 height 360
click at [38, 185] on div "Hi [name/there], I am [your name] from [your org]. We are seeking [requested it…" at bounding box center [254, 307] width 450 height 289
drag, startPoint x: 38, startPoint y: 185, endPoint x: 277, endPoint y: 377, distance: 306.0
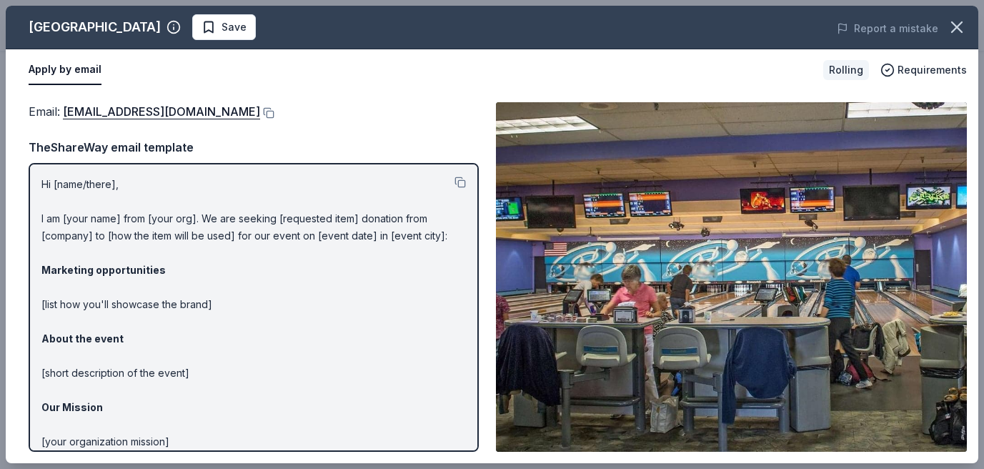
click at [277, 377] on div "Hi [name/there], I am [your name] from [your org]. We are seeking [requested it…" at bounding box center [254, 307] width 450 height 289
click at [197, 304] on p "Hi [name/there], I am [your name] from [your org]. We are seeking [requested it…" at bounding box center [253, 356] width 424 height 360
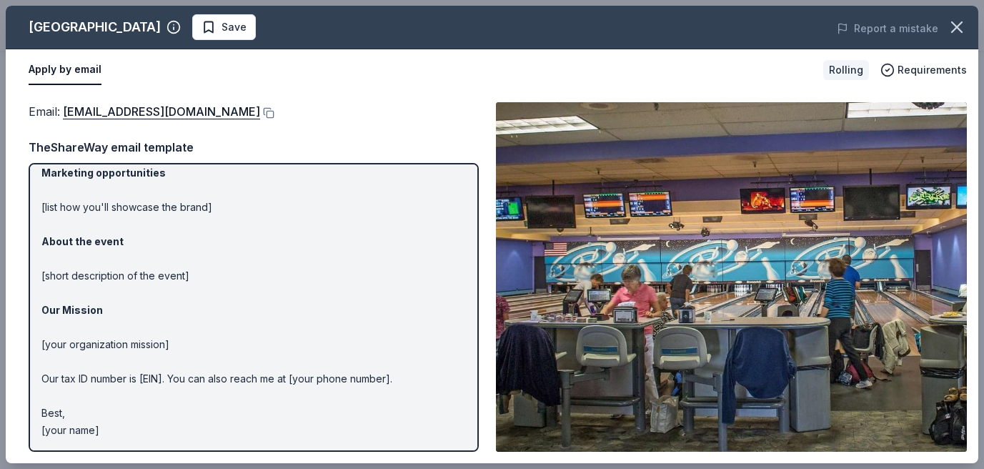
click at [64, 69] on button "Apply by email" at bounding box center [65, 70] width 73 height 30
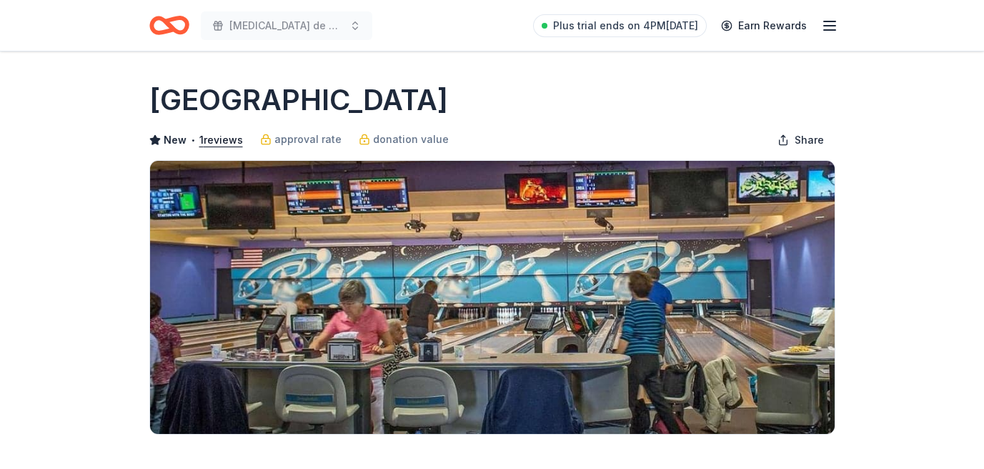
scroll to position [377, 0]
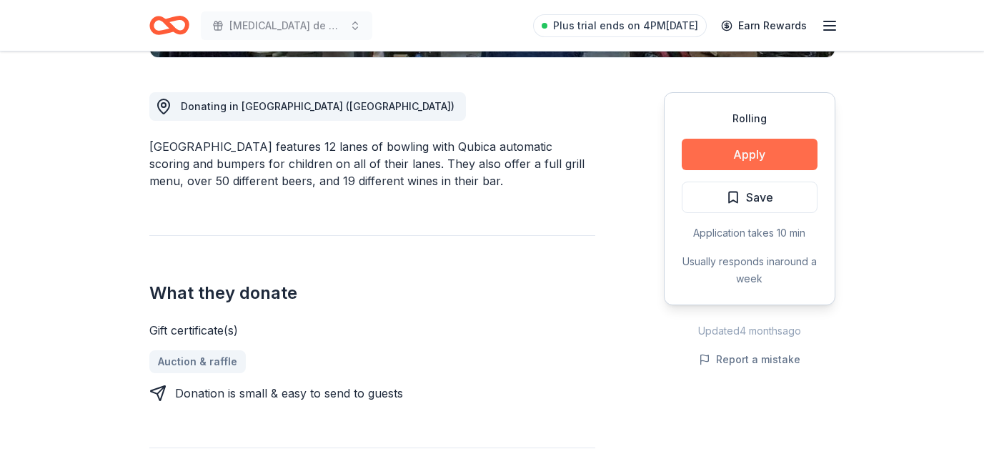
click at [740, 151] on button "Apply" at bounding box center [750, 154] width 136 height 31
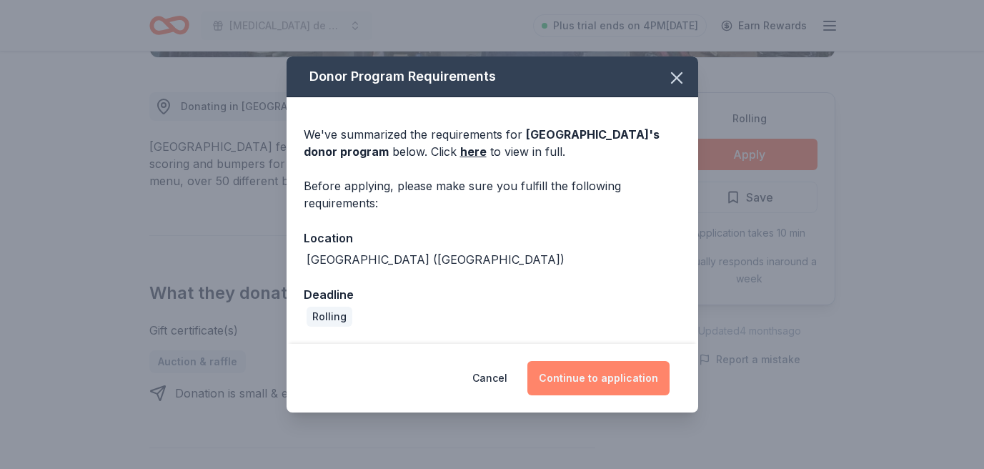
click at [597, 375] on button "Continue to application" at bounding box center [598, 378] width 142 height 34
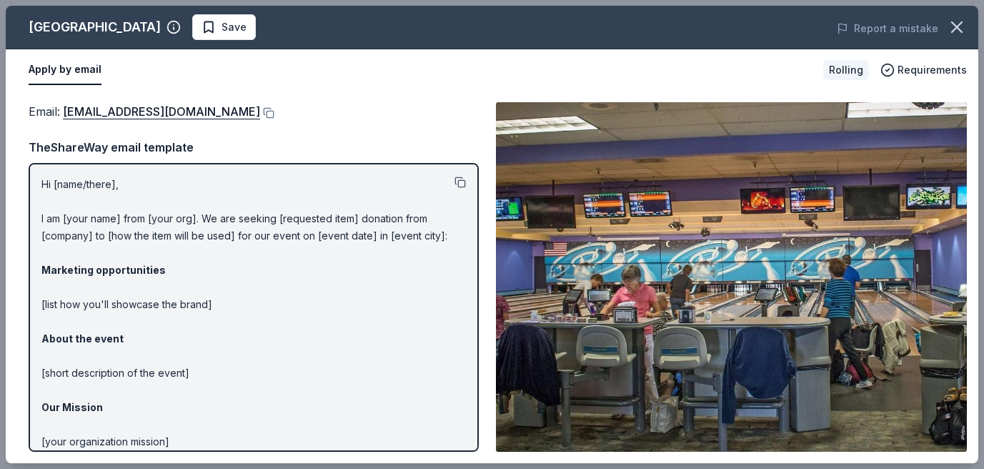
click at [462, 187] on button at bounding box center [459, 182] width 11 height 11
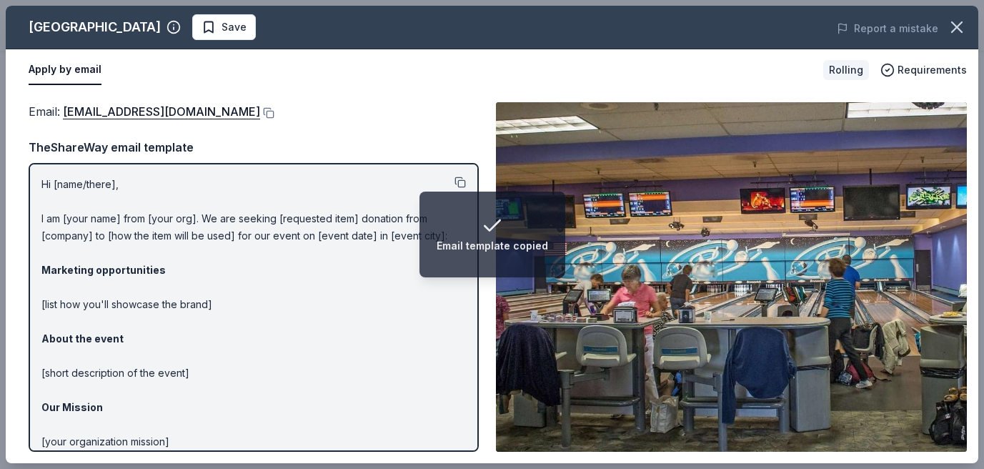
click at [462, 187] on button at bounding box center [459, 182] width 11 height 11
click at [284, 359] on p "Hi [name/there], I am [your name] from [your org]. We are seeking [requested it…" at bounding box center [253, 356] width 424 height 360
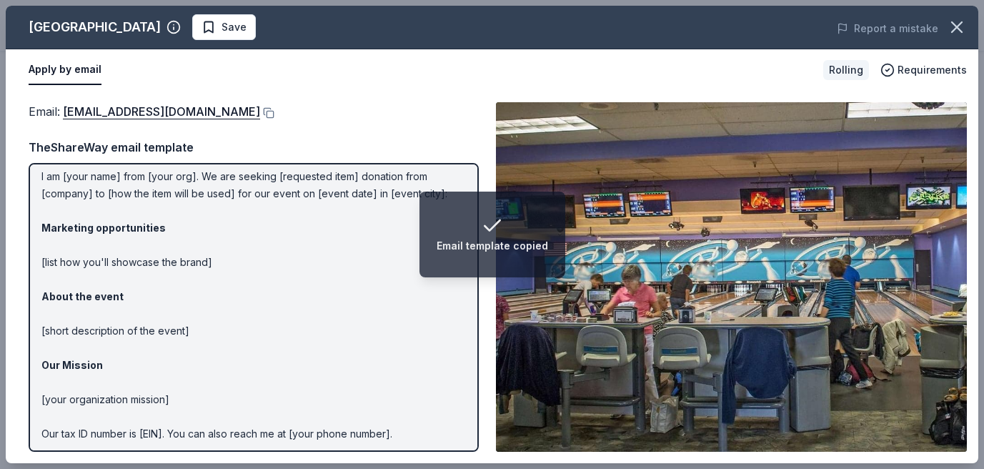
scroll to position [97, 0]
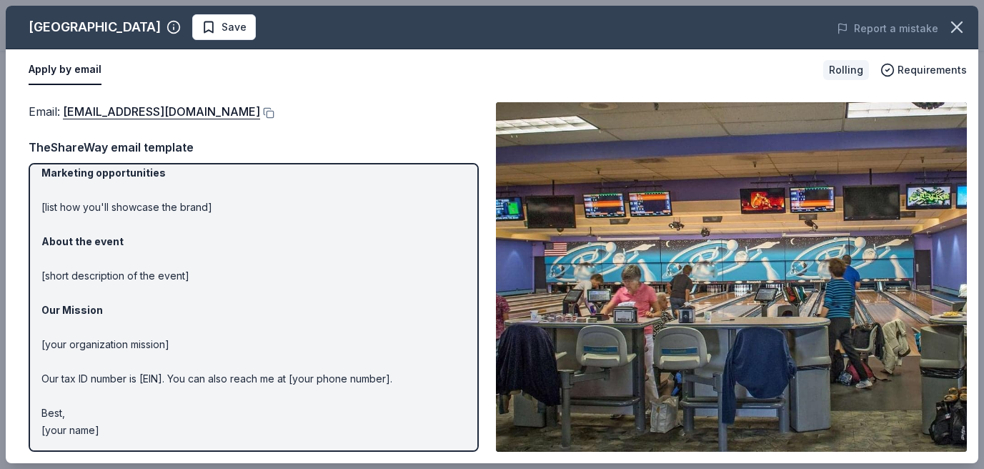
click at [65, 422] on p "Hi [name/there], I am [your name] from [your org]. We are seeking [requested it…" at bounding box center [253, 259] width 424 height 360
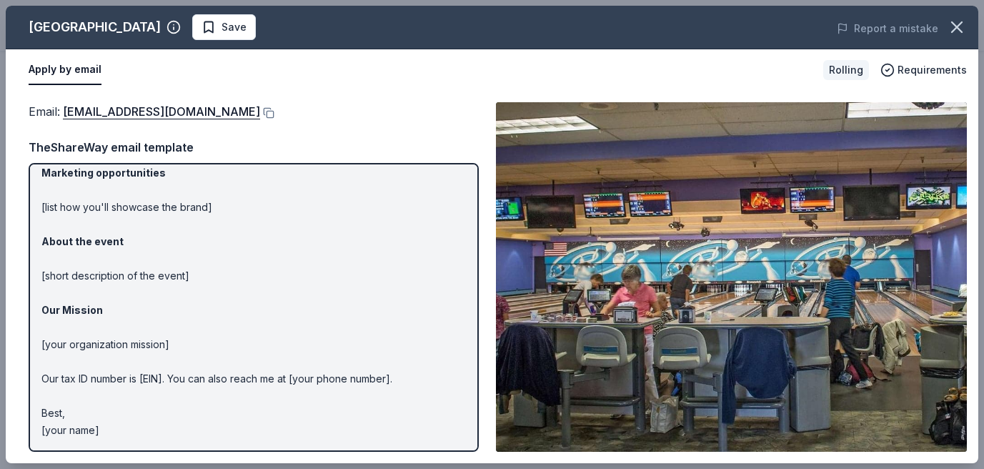
click at [65, 422] on p "Hi [name/there], I am [your name] from [your org]. We are seeking [requested it…" at bounding box center [253, 259] width 424 height 360
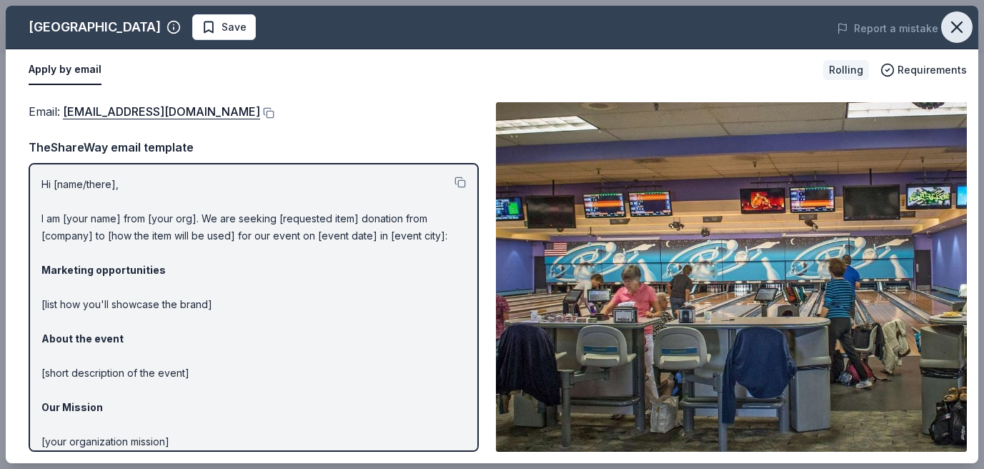
click at [958, 27] on icon "button" at bounding box center [957, 27] width 20 height 20
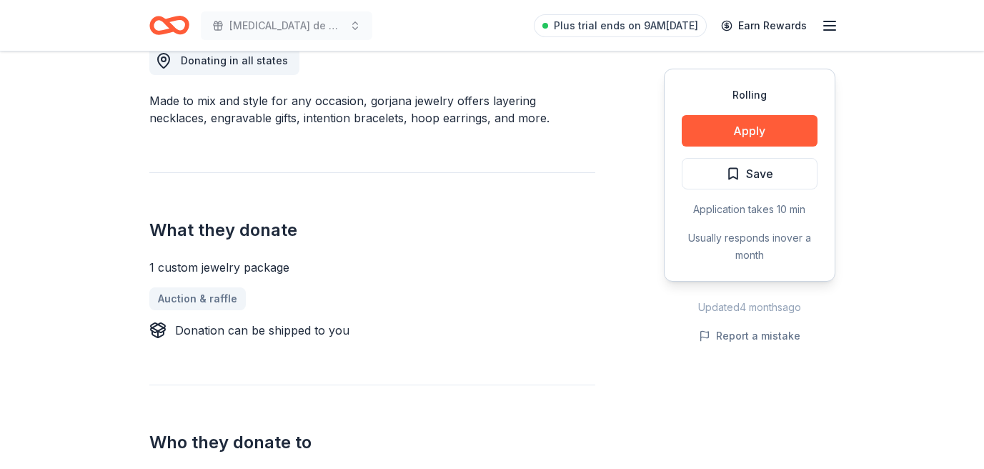
scroll to position [421, 0]
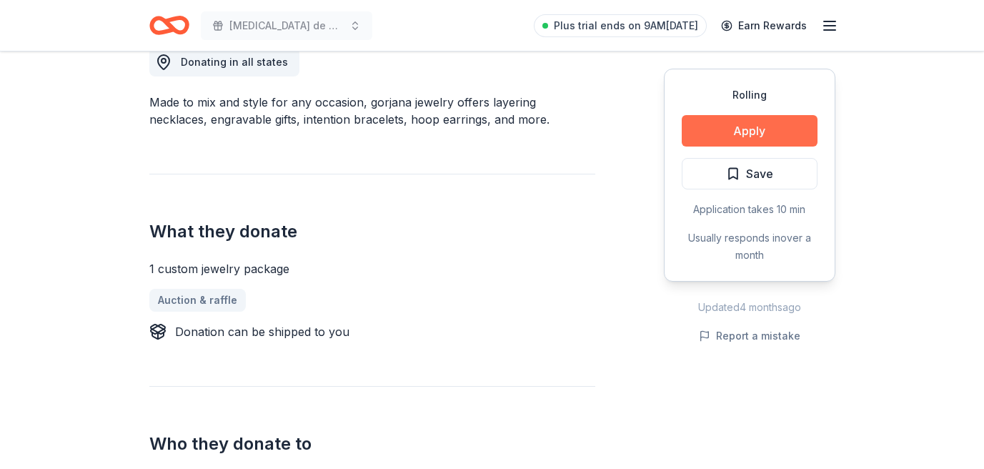
click at [752, 132] on button "Apply" at bounding box center [750, 130] width 136 height 31
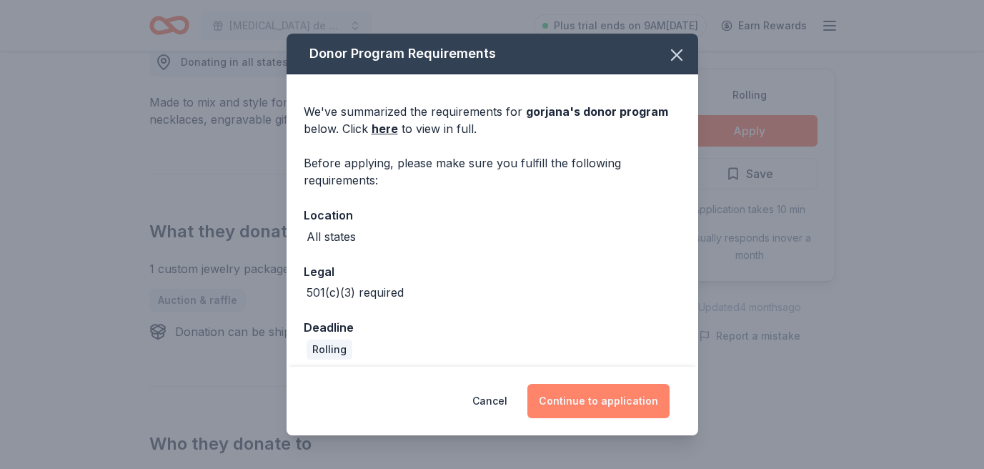
click at [600, 397] on button "Continue to application" at bounding box center [598, 401] width 142 height 34
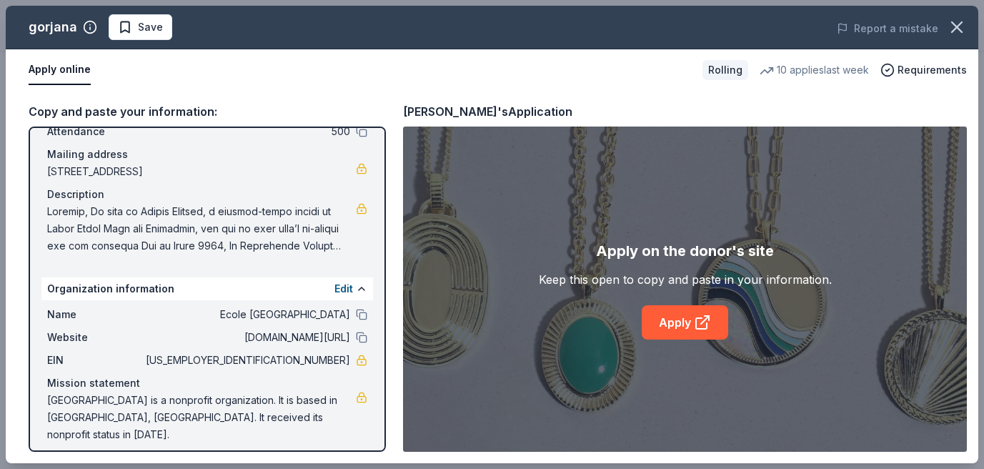
scroll to position [101, 0]
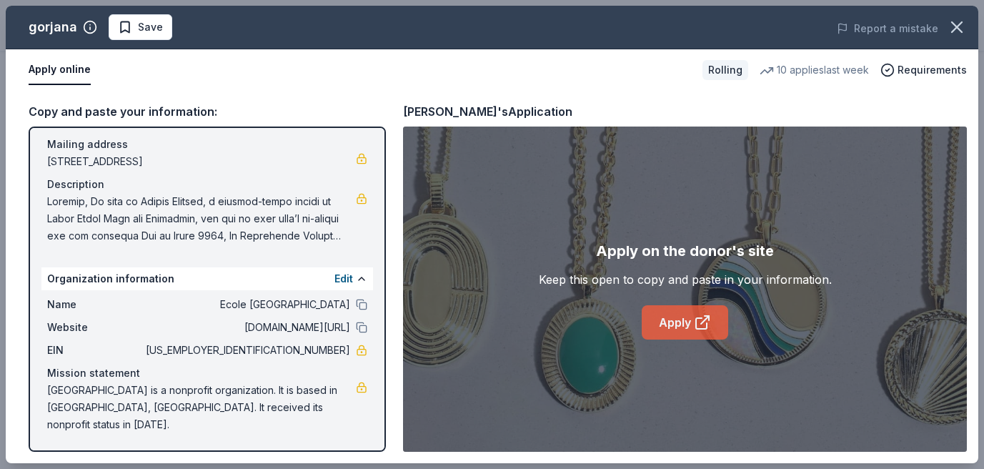
click at [685, 316] on link "Apply" at bounding box center [685, 322] width 86 height 34
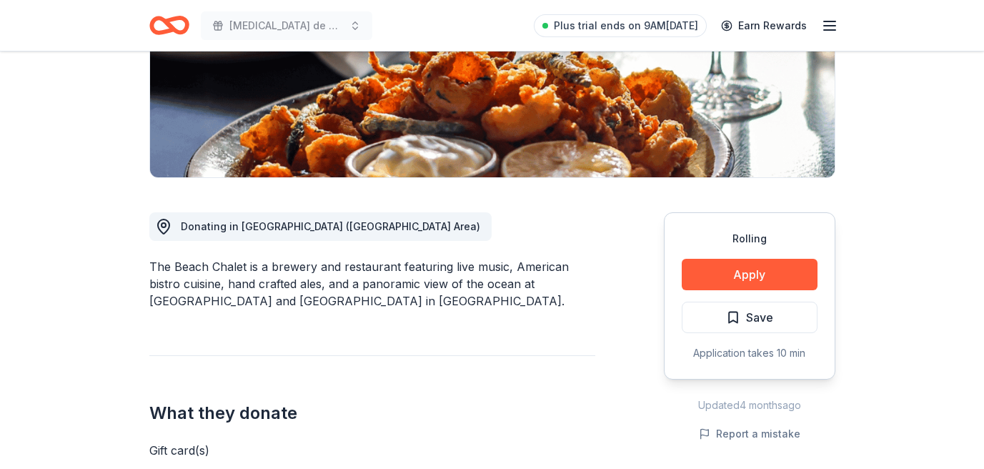
scroll to position [263, 0]
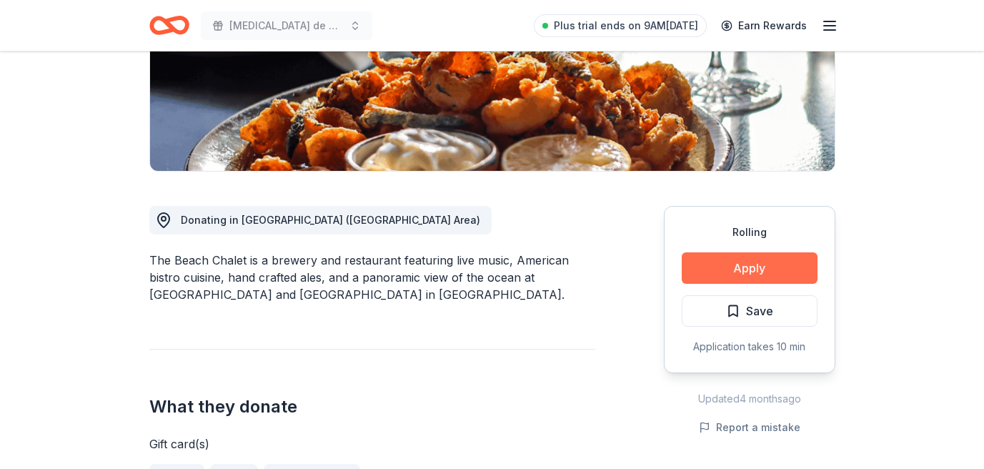
click at [753, 272] on button "Apply" at bounding box center [750, 267] width 136 height 31
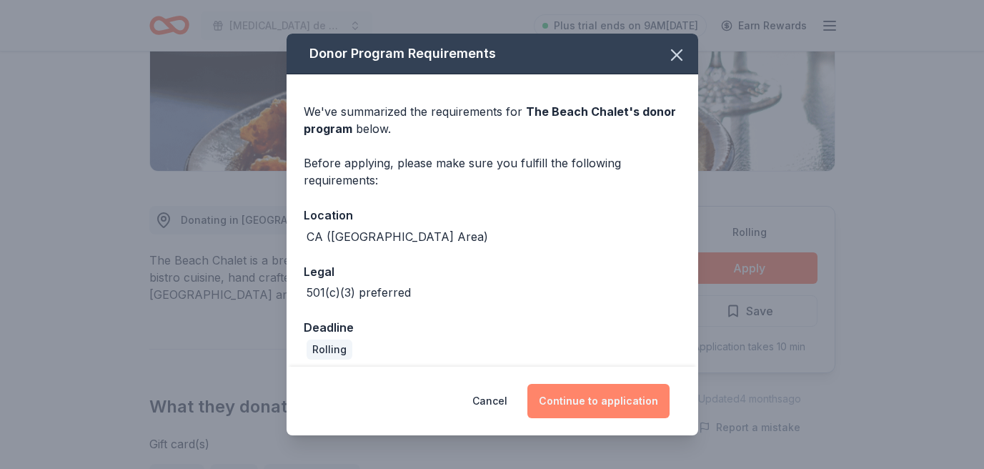
click at [599, 398] on button "Continue to application" at bounding box center [598, 401] width 142 height 34
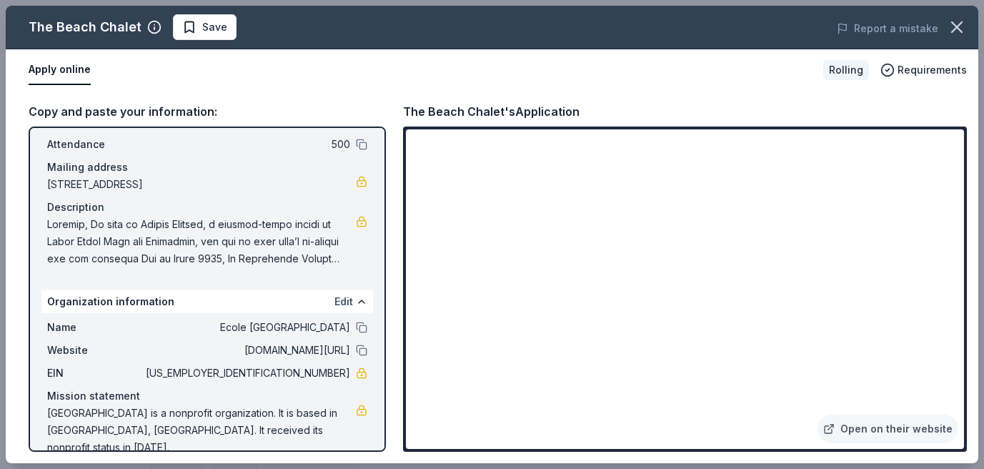
scroll to position [101, 0]
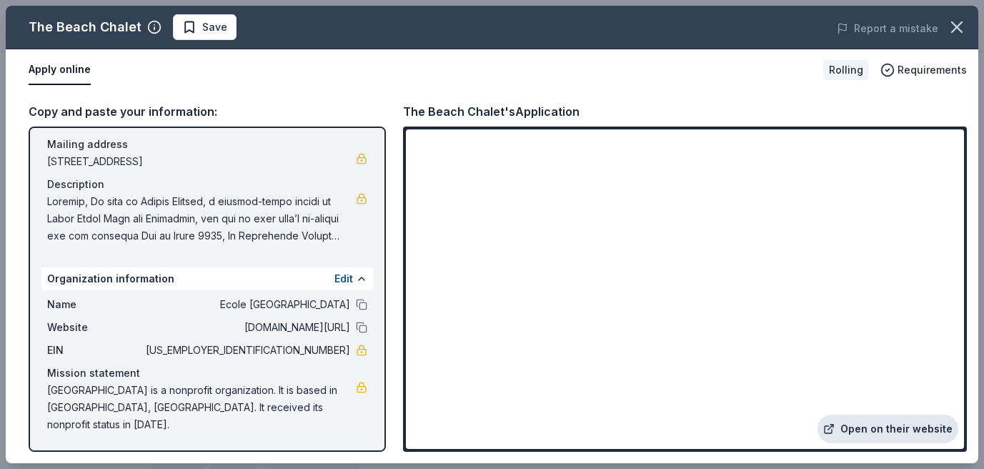
click at [872, 426] on link "Open on their website" at bounding box center [887, 428] width 141 height 29
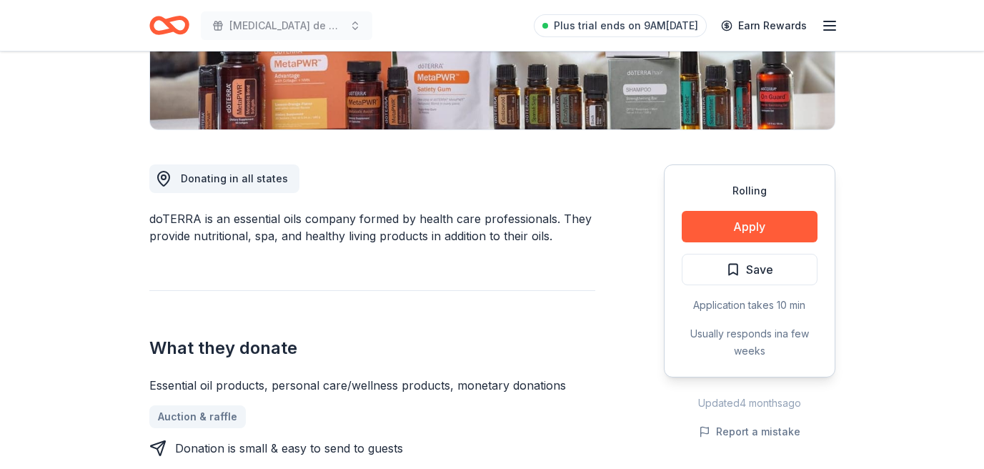
scroll to position [305, 0]
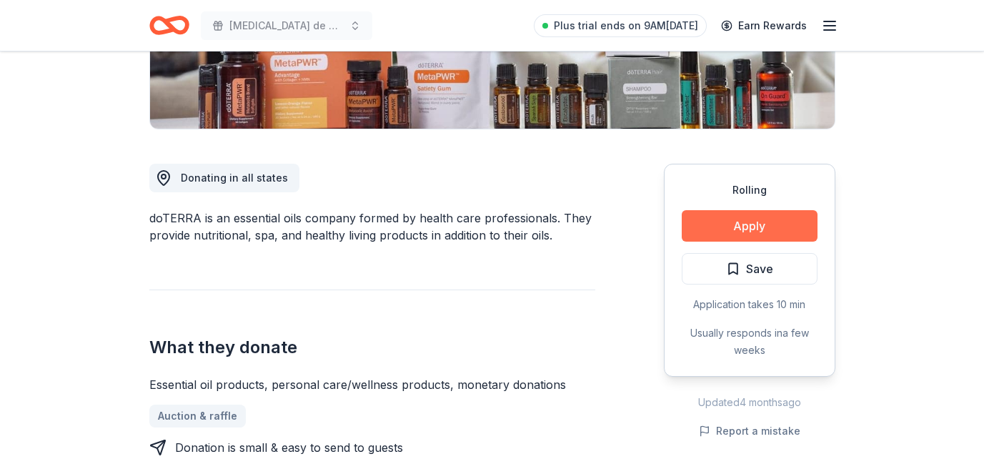
click at [720, 229] on button "Apply" at bounding box center [750, 225] width 136 height 31
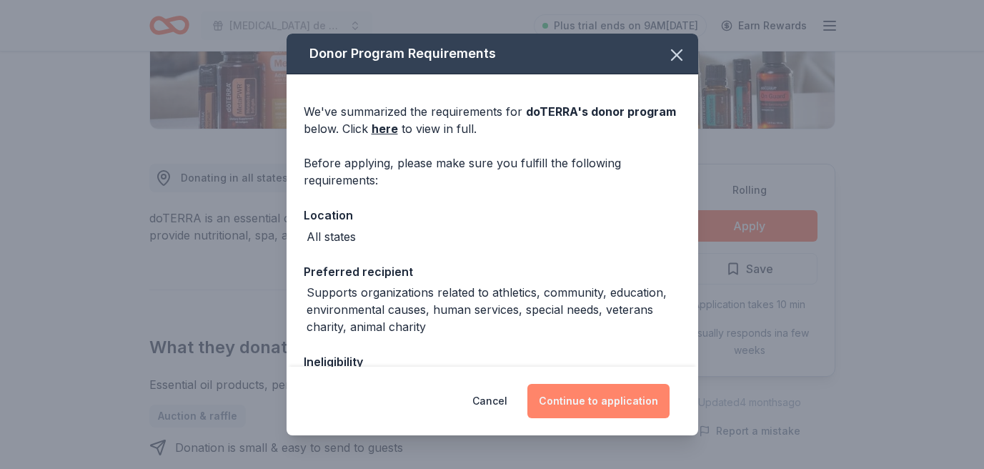
click at [600, 404] on button "Continue to application" at bounding box center [598, 401] width 142 height 34
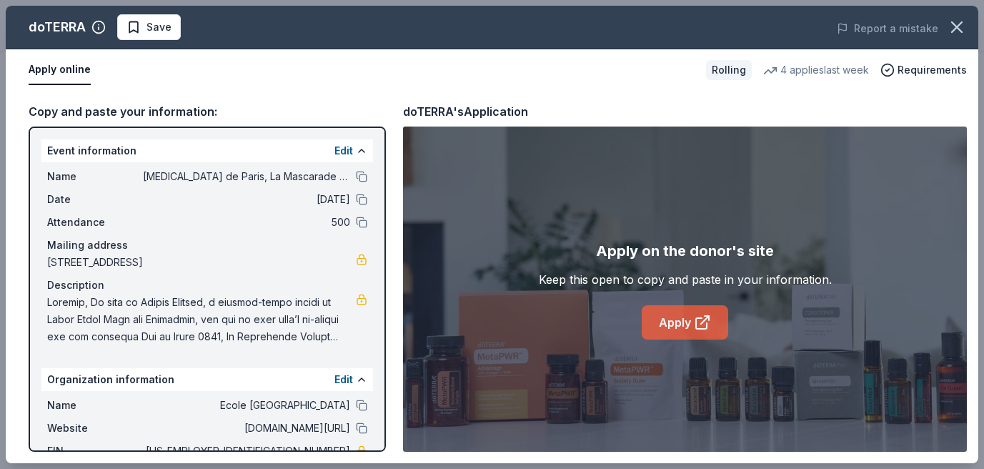
click at [685, 322] on link "Apply" at bounding box center [685, 322] width 86 height 34
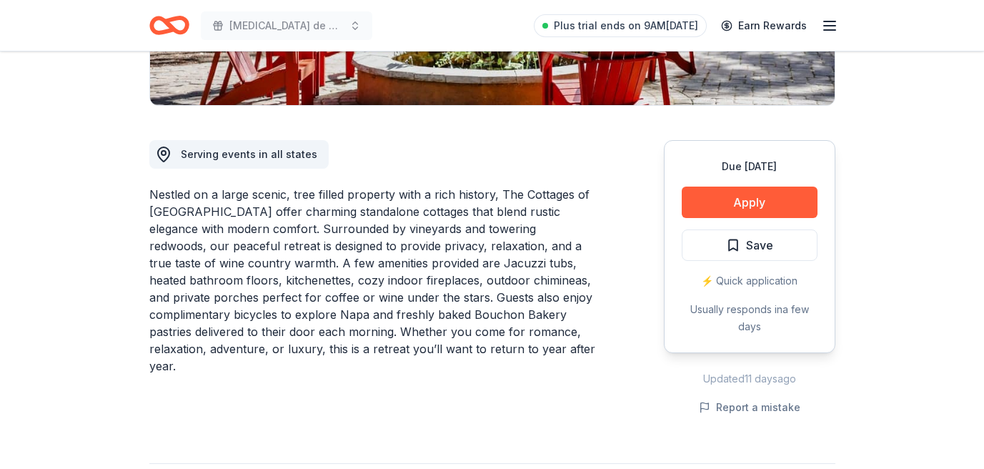
scroll to position [332, 0]
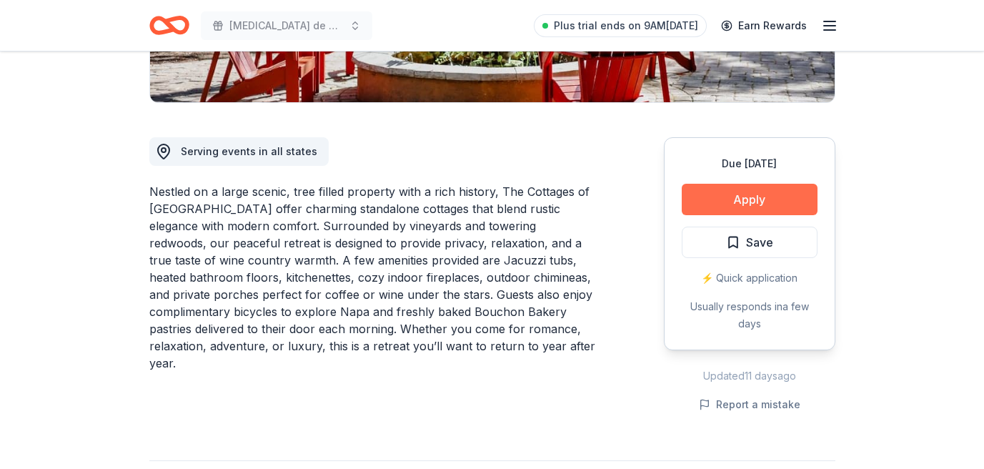
click at [725, 194] on button "Apply" at bounding box center [750, 199] width 136 height 31
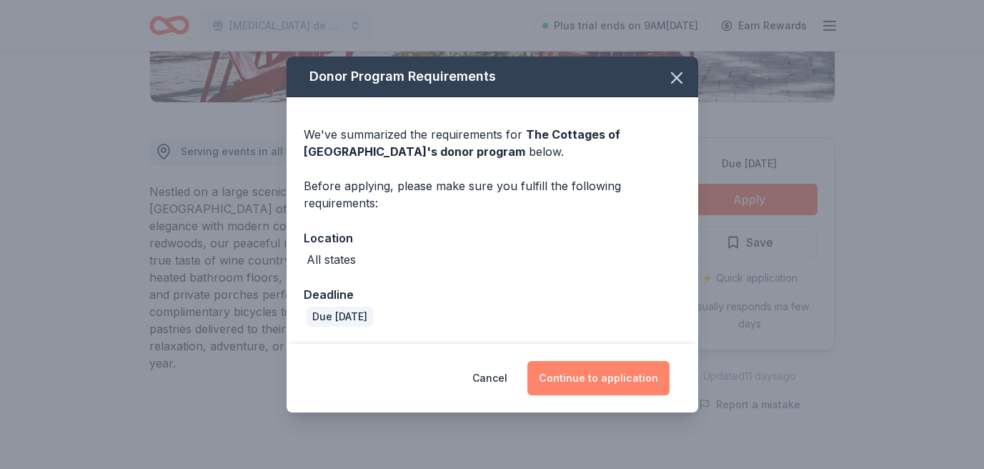
click at [590, 379] on button "Continue to application" at bounding box center [598, 378] width 142 height 34
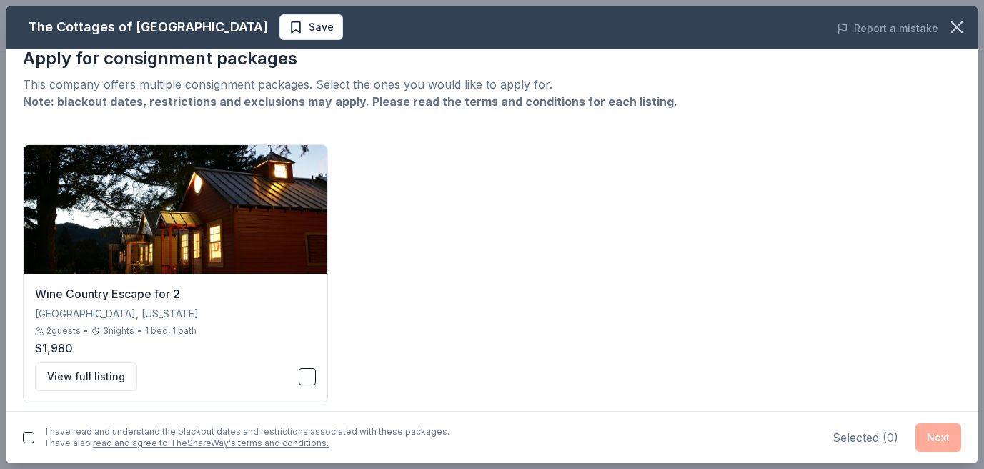
scroll to position [29, 0]
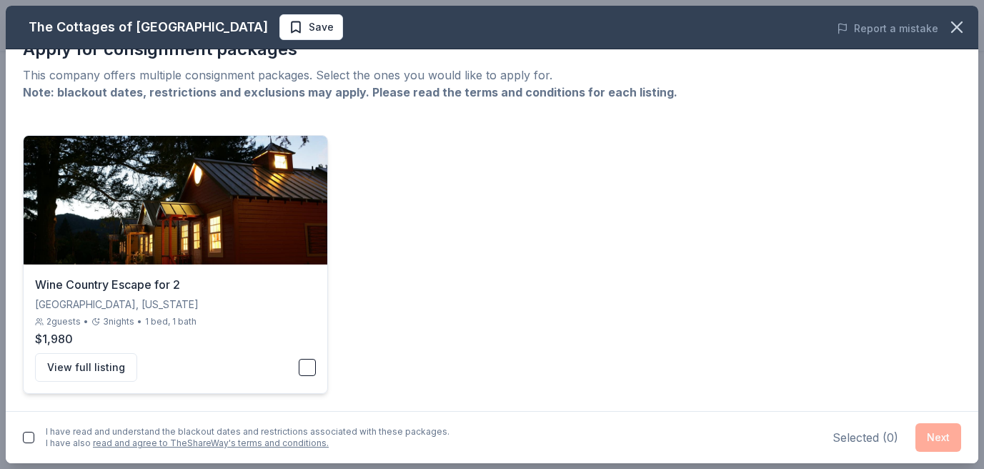
click at [308, 362] on button "button" at bounding box center [307, 367] width 17 height 17
click at [933, 437] on button "Next" at bounding box center [938, 437] width 46 height 29
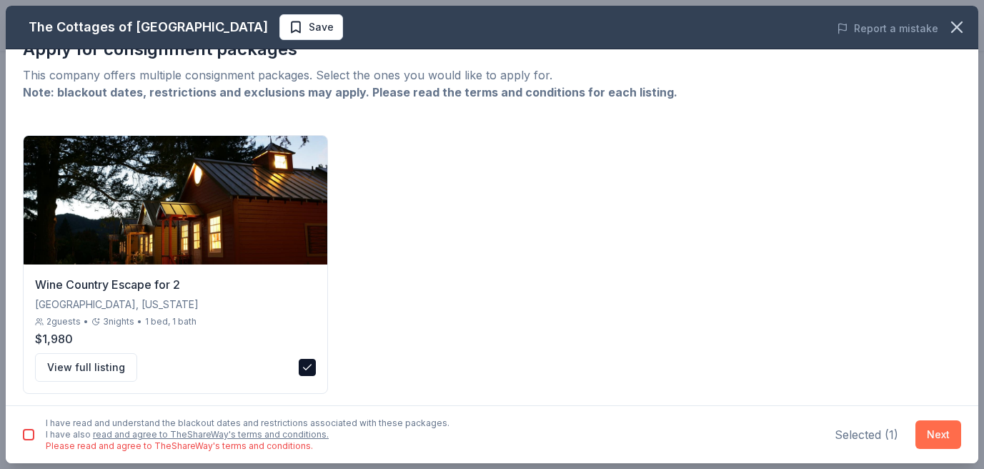
click at [933, 437] on button "Next" at bounding box center [938, 434] width 46 height 29
click at [938, 430] on button "Next" at bounding box center [938, 434] width 46 height 29
click at [29, 432] on button "button" at bounding box center [28, 434] width 11 height 11
click at [935, 434] on button "Next" at bounding box center [938, 434] width 46 height 29
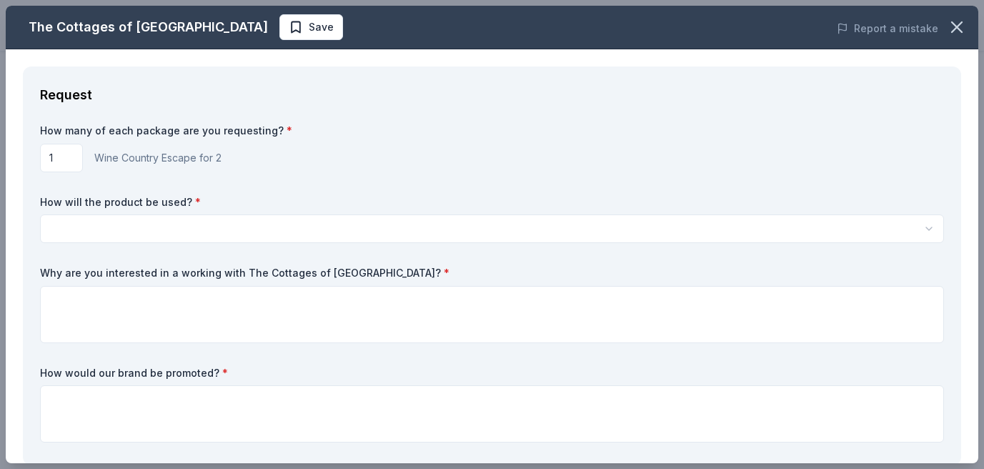
click at [57, 157] on input "1" at bounding box center [61, 158] width 43 height 29
click at [406, 161] on div "1 Wine Country Escape for 2" at bounding box center [492, 158] width 904 height 29
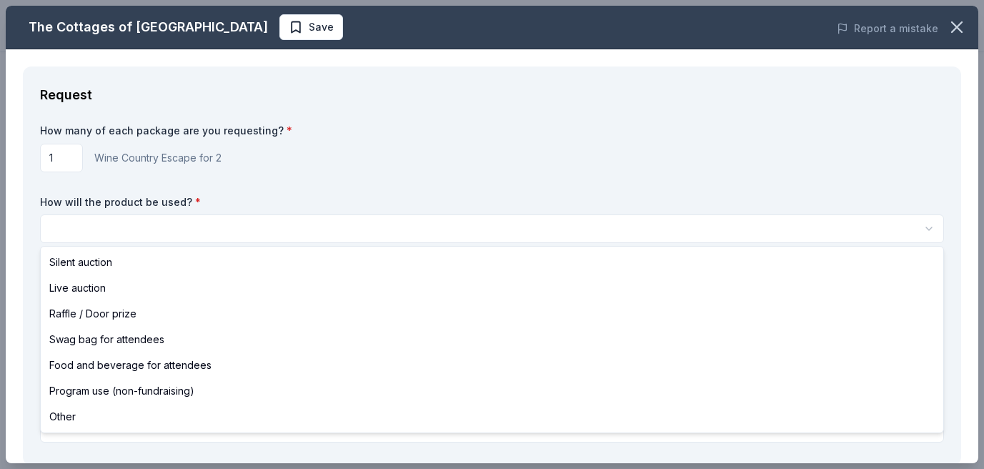
click at [222, 230] on html "Bal de Paris, La Mascarade Silent Auction Save Apply Due in 22 days Share The C…" at bounding box center [492, 234] width 984 height 469
select select "silentAuction"
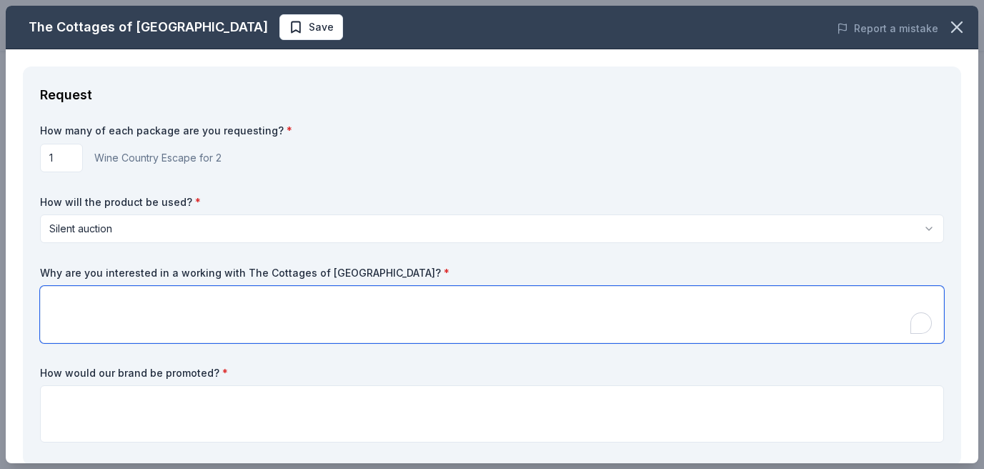
click at [94, 303] on textarea "To enrich screen reader interactions, please activate Accessibility in Grammarl…" at bounding box center [492, 314] width 904 height 57
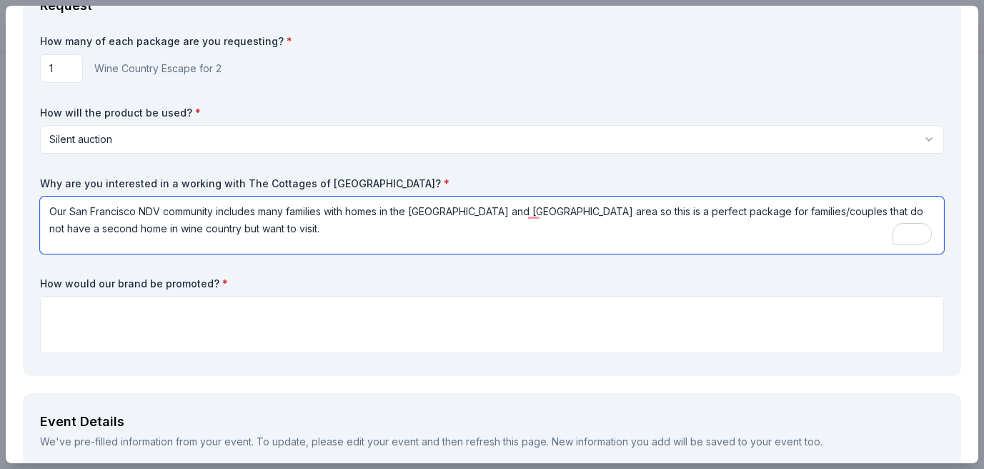
scroll to position [93, 0]
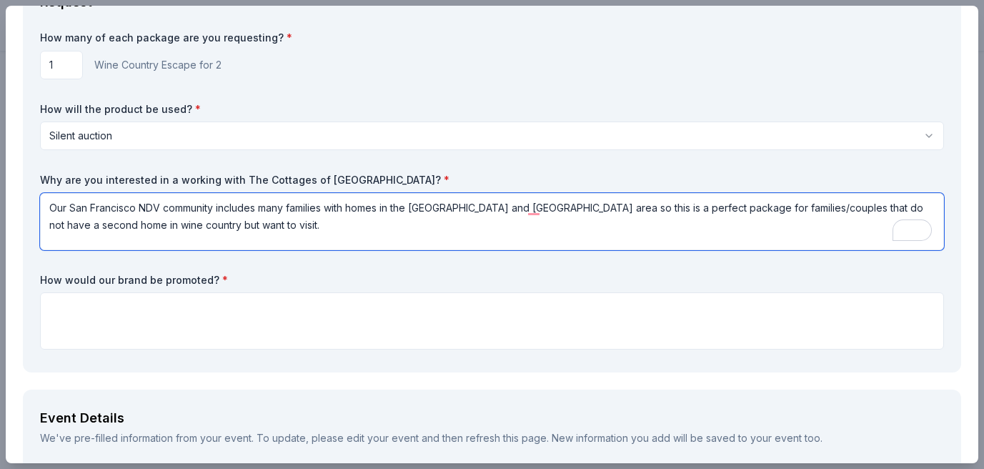
type textarea "Our San Francisco NDV community includes many families with homes in the Napa a…"
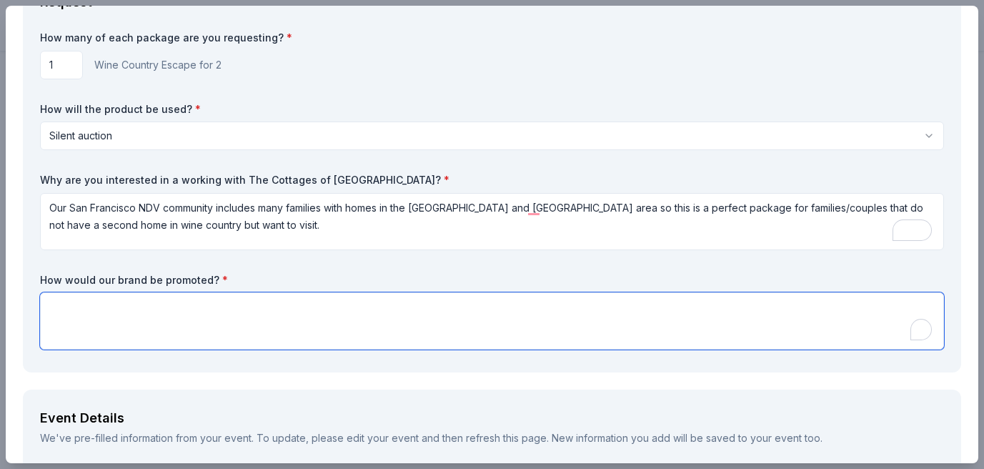
click at [76, 315] on textarea "To enrich screen reader interactions, please activate Accessibility in Grammarl…" at bounding box center [492, 320] width 904 height 57
click at [128, 314] on textarea "To enrich screen reader interactions, please activate Accessibility in Grammarl…" at bounding box center [492, 320] width 904 height 57
paste textarea "As a way to honor your contribution, your donation will be highlighted in our e…"
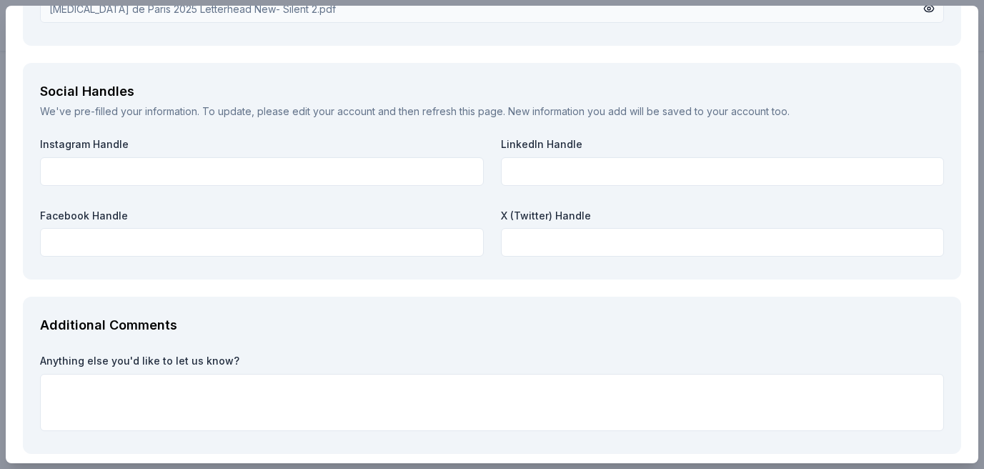
scroll to position [1923, 0]
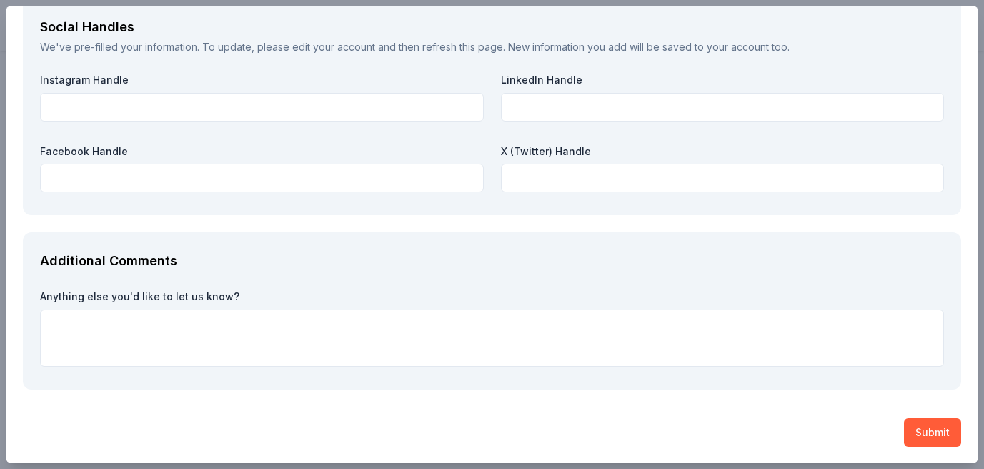
type textarea "As a way to honor your contribution, your donation will be highlighted in our e…"
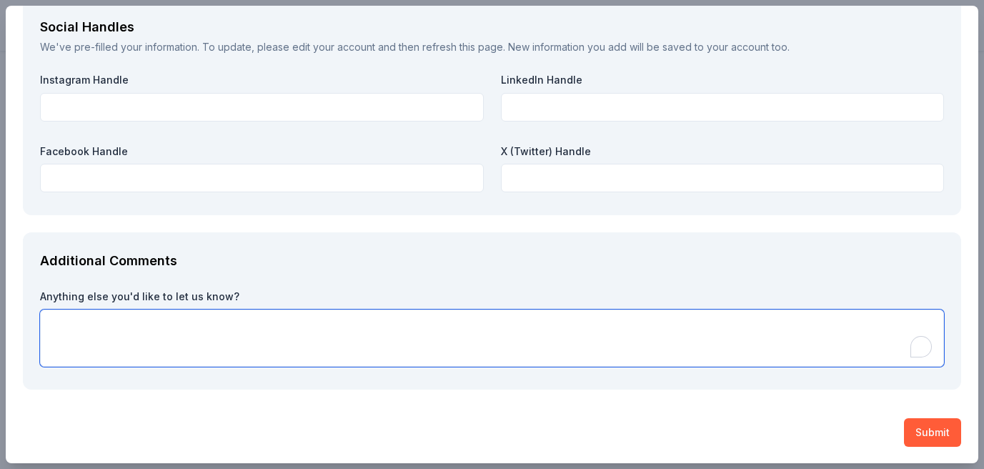
click at [311, 326] on textarea "To enrich screen reader interactions, please activate Accessibility in Grammarl…" at bounding box center [492, 337] width 904 height 57
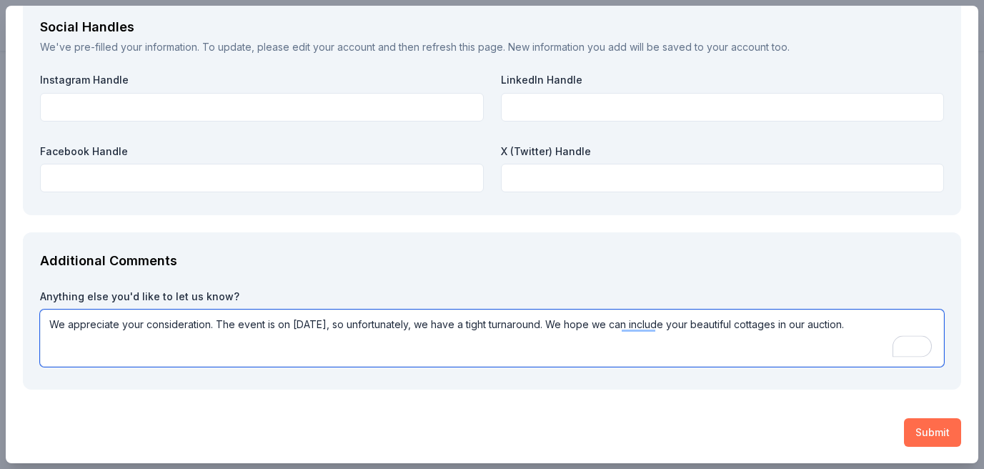
type textarea "We appreciate your consideration. The event is on November 8th, so unfortunatel…"
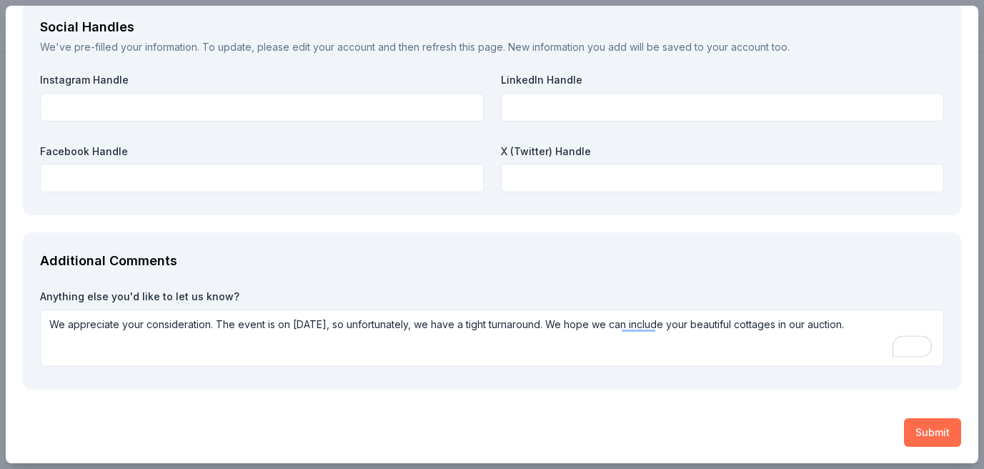
click at [929, 430] on button "Submit" at bounding box center [932, 432] width 57 height 29
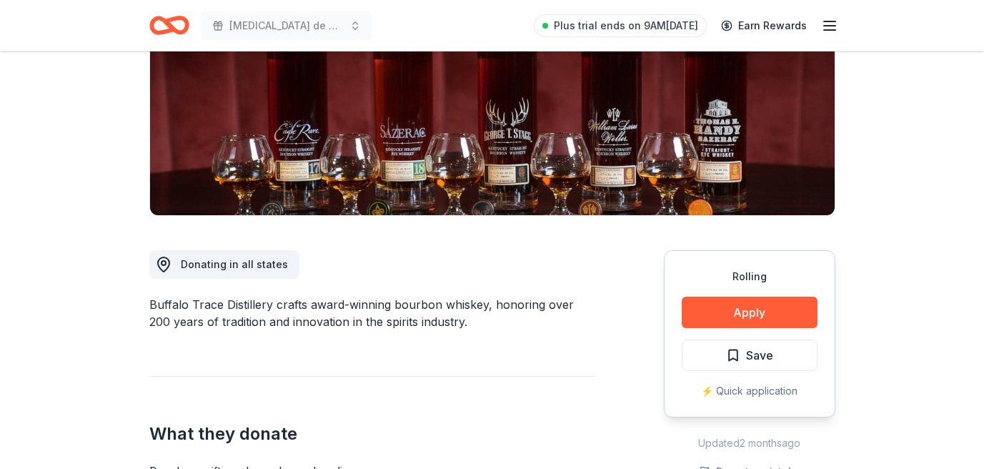
scroll to position [224, 0]
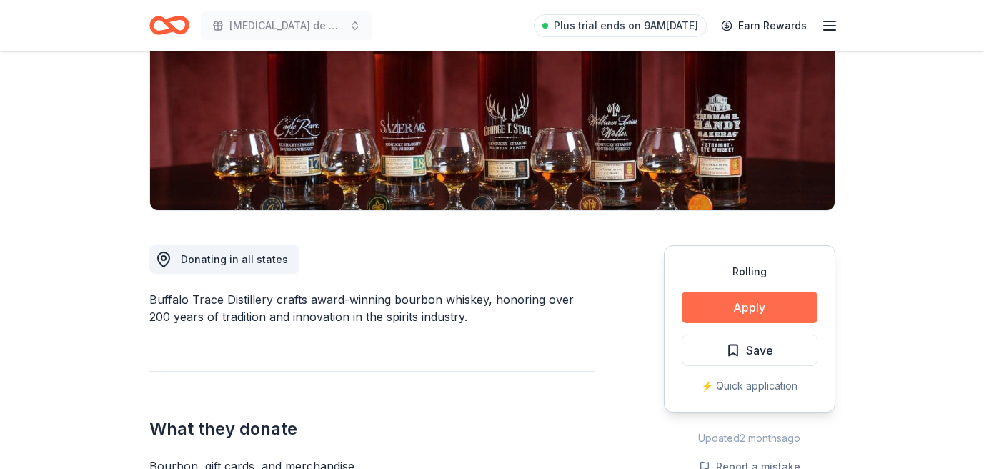
click at [731, 309] on button "Apply" at bounding box center [750, 307] width 136 height 31
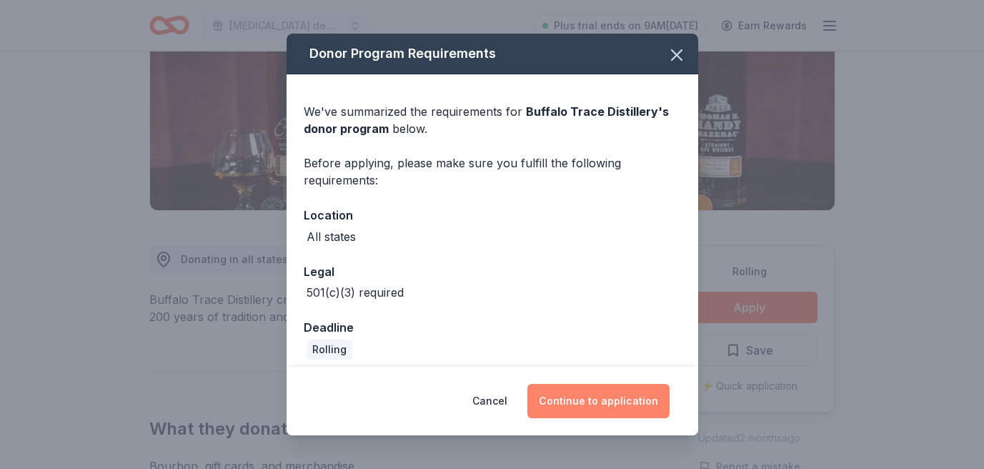
click at [600, 402] on button "Continue to application" at bounding box center [598, 401] width 142 height 34
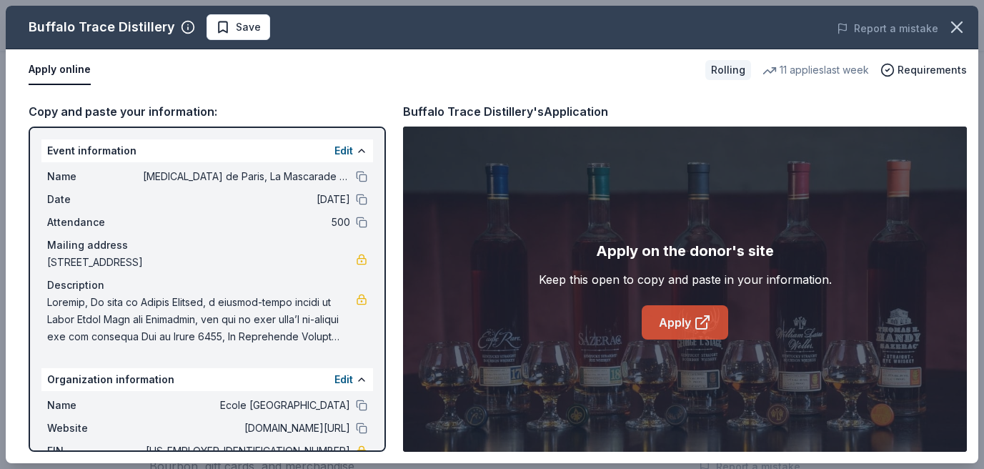
click at [700, 321] on icon at bounding box center [702, 322] width 17 height 17
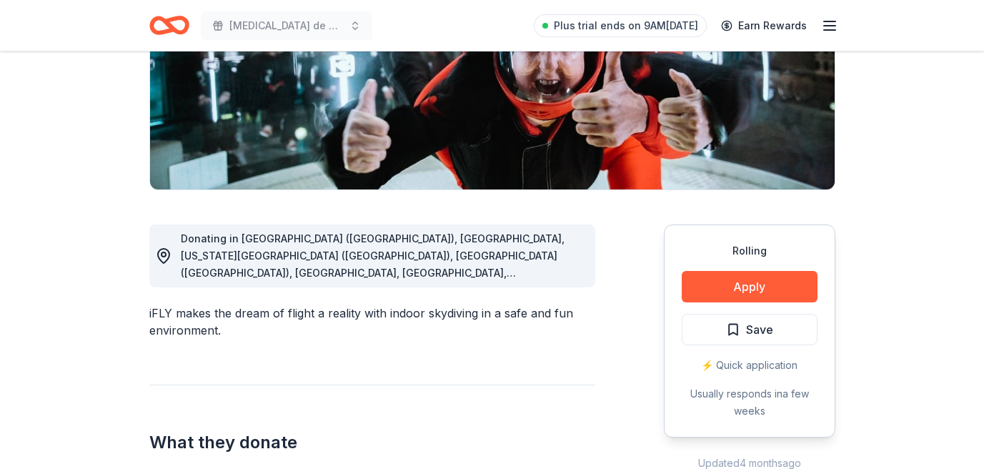
scroll to position [250, 0]
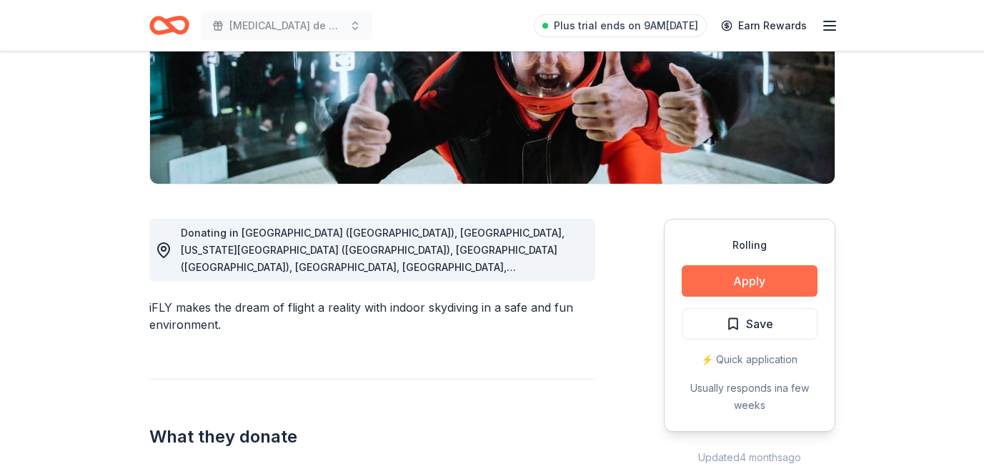
click at [740, 276] on button "Apply" at bounding box center [750, 280] width 136 height 31
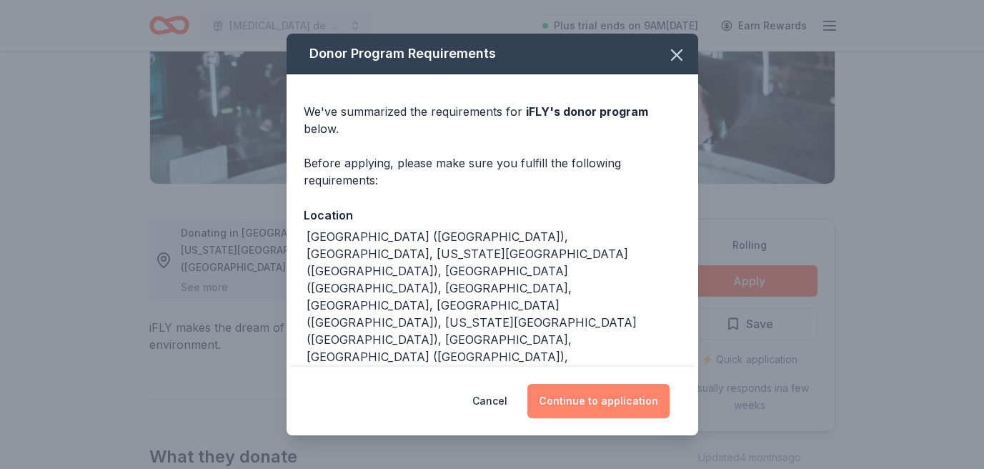
click at [594, 398] on button "Continue to application" at bounding box center [598, 401] width 142 height 34
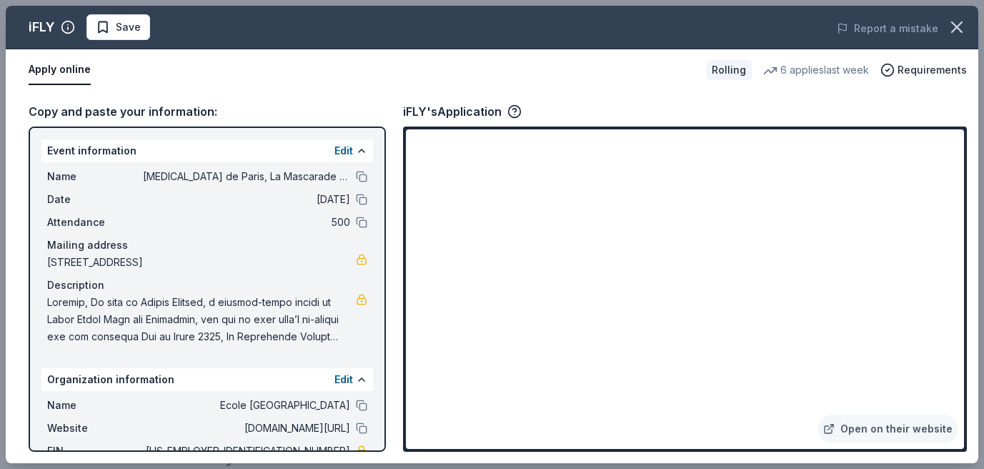
scroll to position [101, 0]
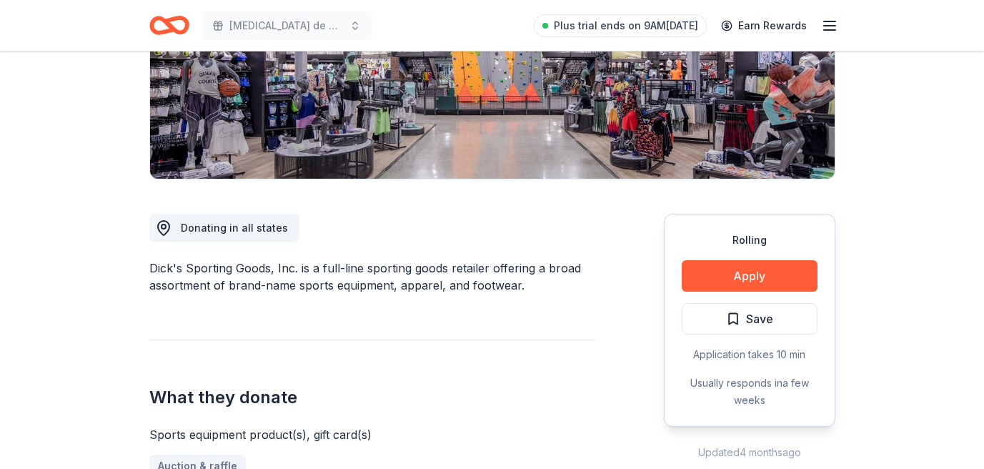
scroll to position [261, 0]
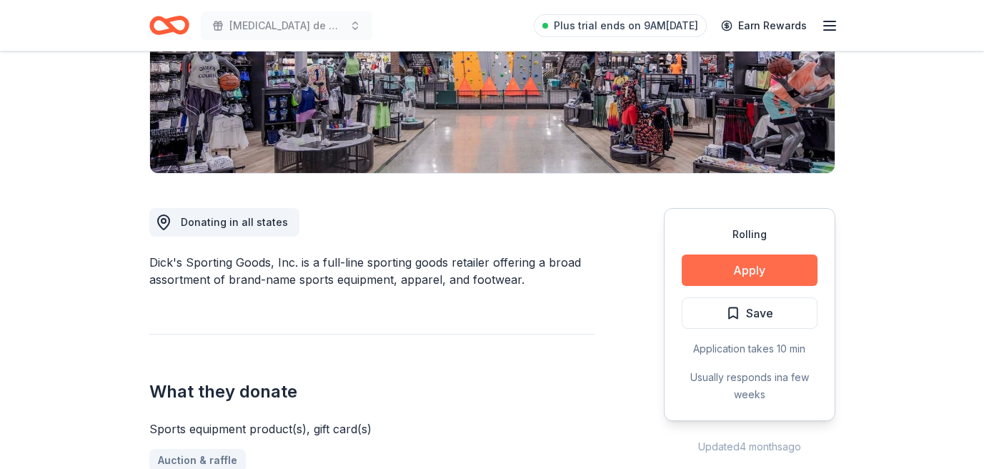
click at [722, 265] on button "Apply" at bounding box center [750, 269] width 136 height 31
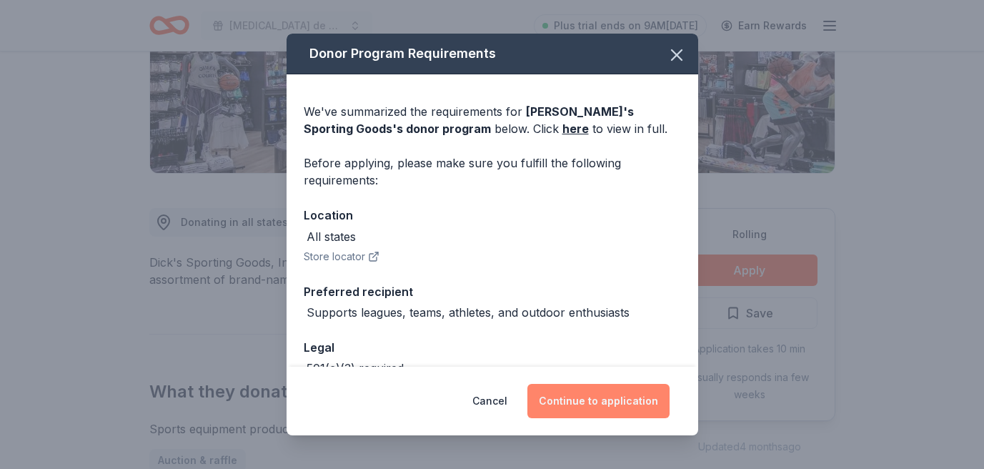
click at [589, 402] on button "Continue to application" at bounding box center [598, 401] width 142 height 34
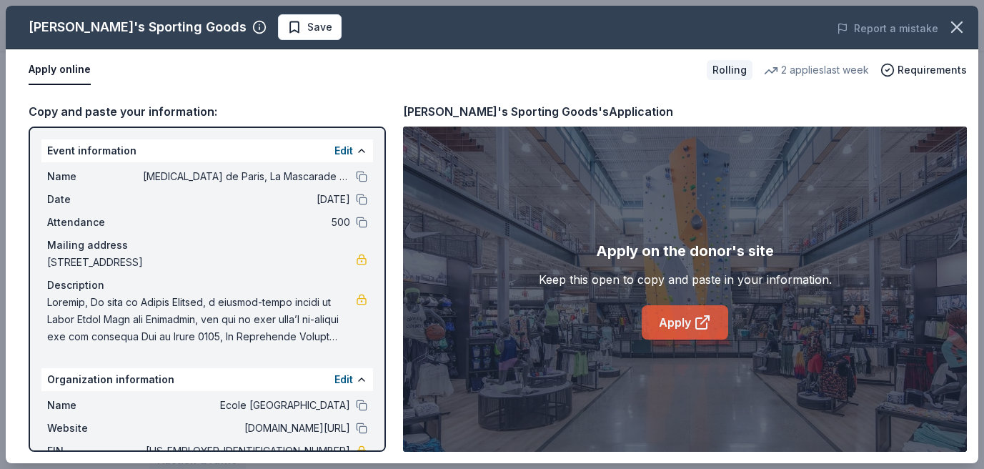
click at [685, 323] on link "Apply" at bounding box center [685, 322] width 86 height 34
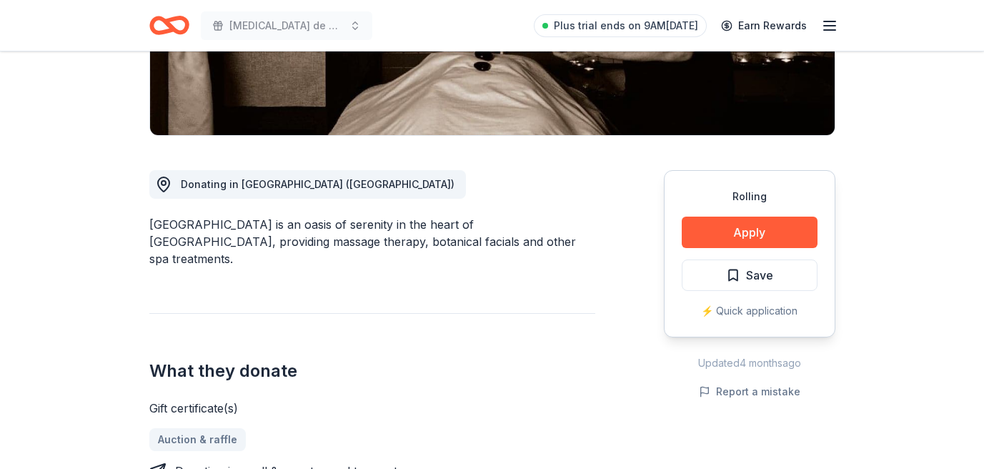
scroll to position [305, 0]
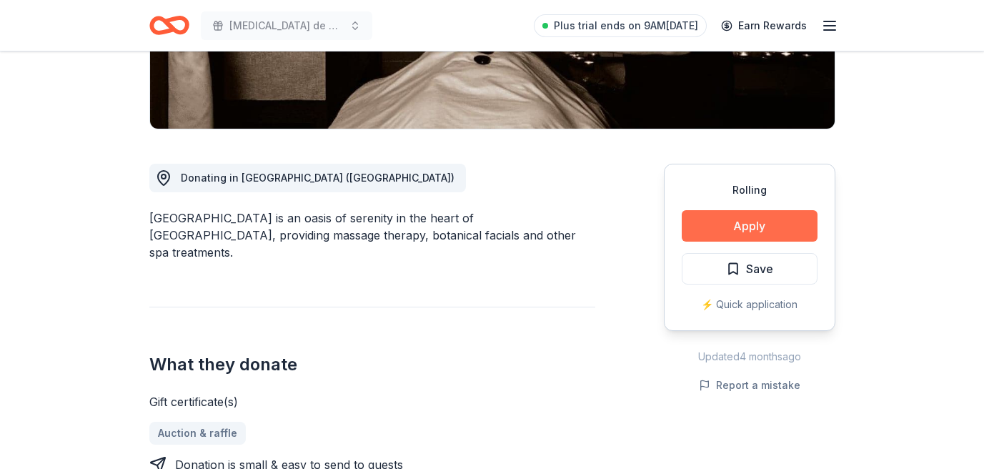
click at [745, 228] on button "Apply" at bounding box center [750, 225] width 136 height 31
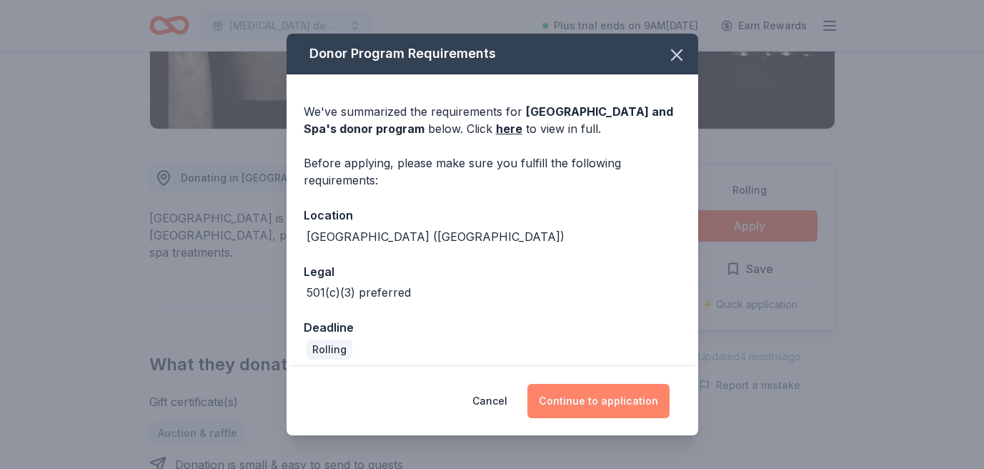
click at [598, 403] on button "Continue to application" at bounding box center [598, 401] width 142 height 34
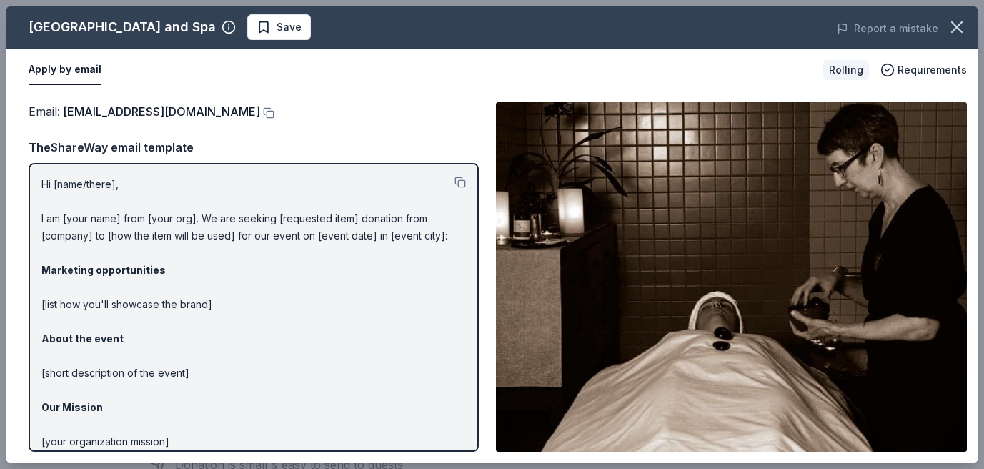
click at [419, 114] on div "Email : kabukidonates@kabukisprings.com" at bounding box center [254, 111] width 450 height 19
click at [153, 112] on link "kabukidonates@kabukisprings.com" at bounding box center [161, 111] width 197 height 19
click at [264, 112] on button at bounding box center [267, 112] width 14 height 11
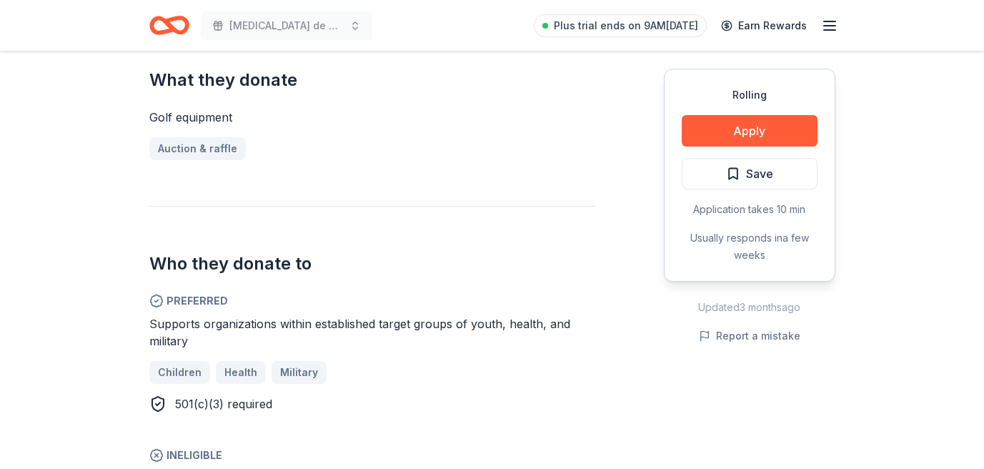
scroll to position [710, 0]
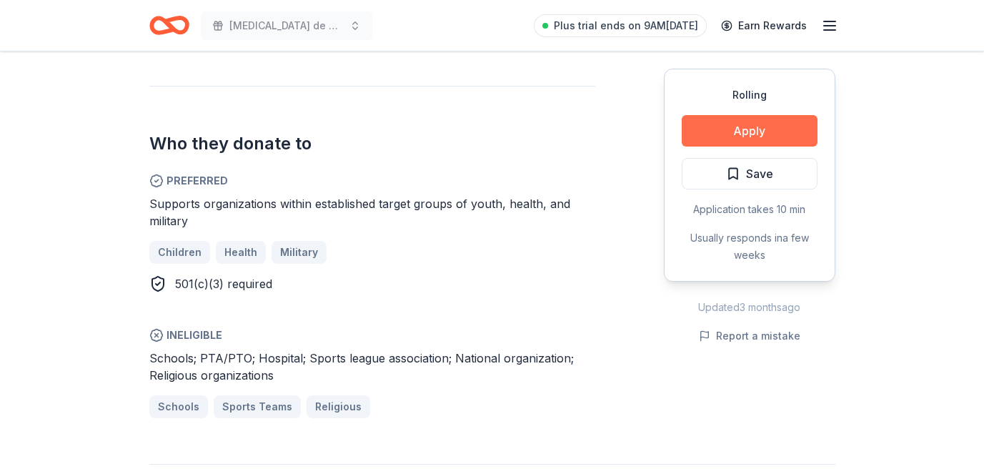
click at [747, 134] on button "Apply" at bounding box center [750, 130] width 136 height 31
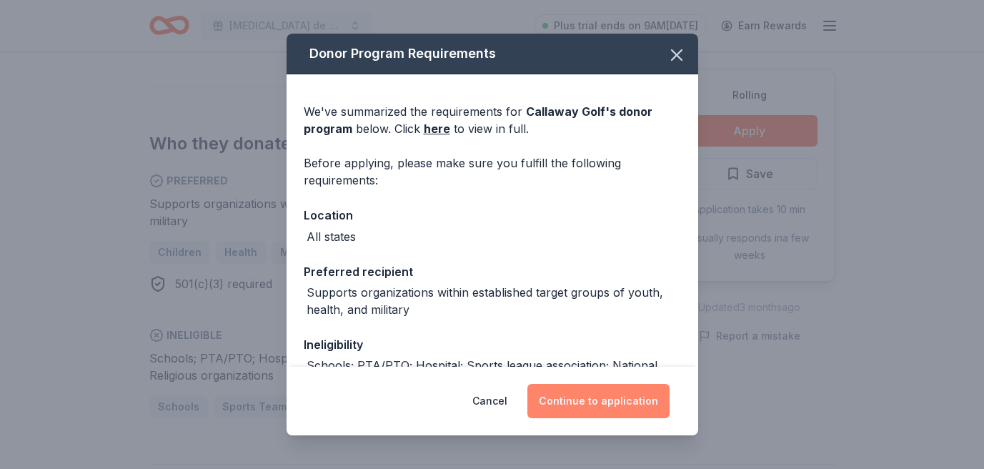
click at [593, 388] on button "Continue to application" at bounding box center [598, 401] width 142 height 34
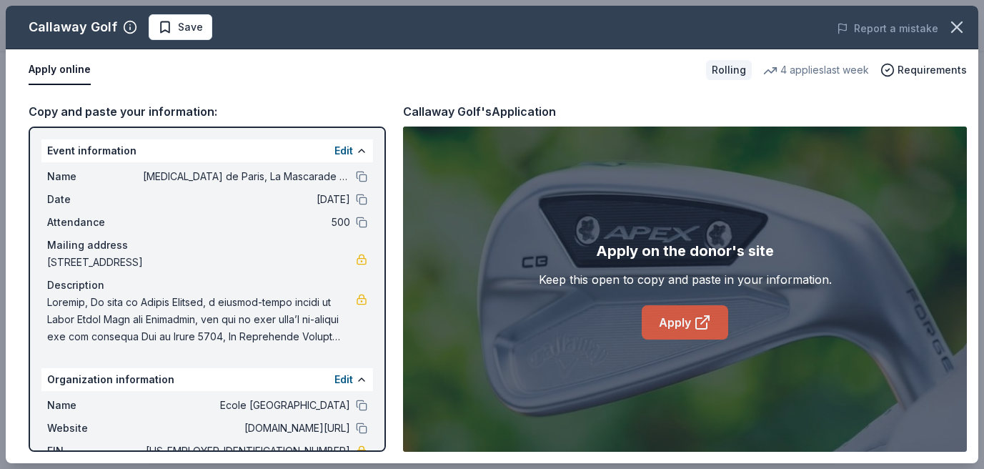
click at [677, 327] on link "Apply" at bounding box center [685, 322] width 86 height 34
click at [673, 319] on link "Apply" at bounding box center [685, 322] width 86 height 34
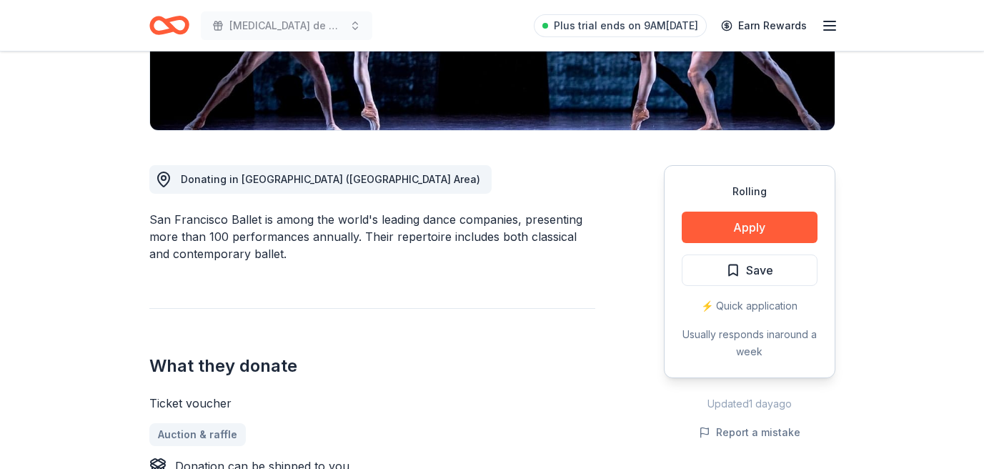
scroll to position [307, 0]
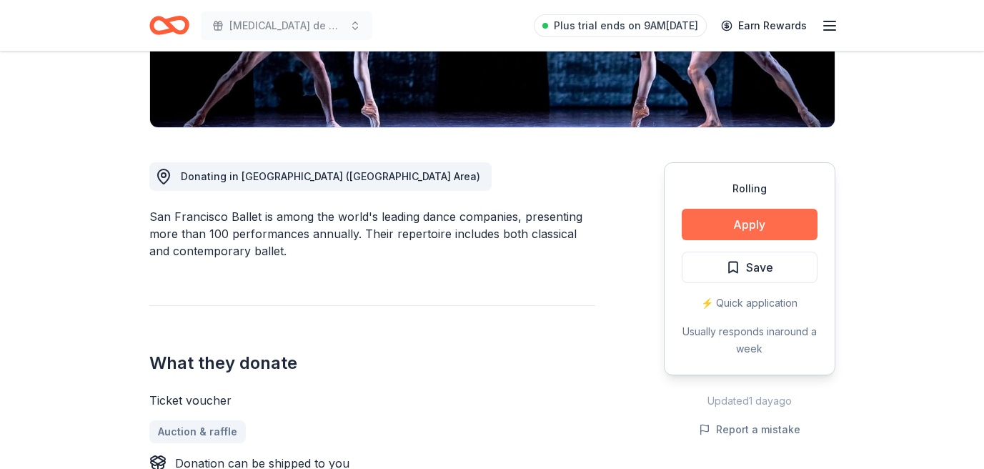
click at [740, 226] on button "Apply" at bounding box center [750, 224] width 136 height 31
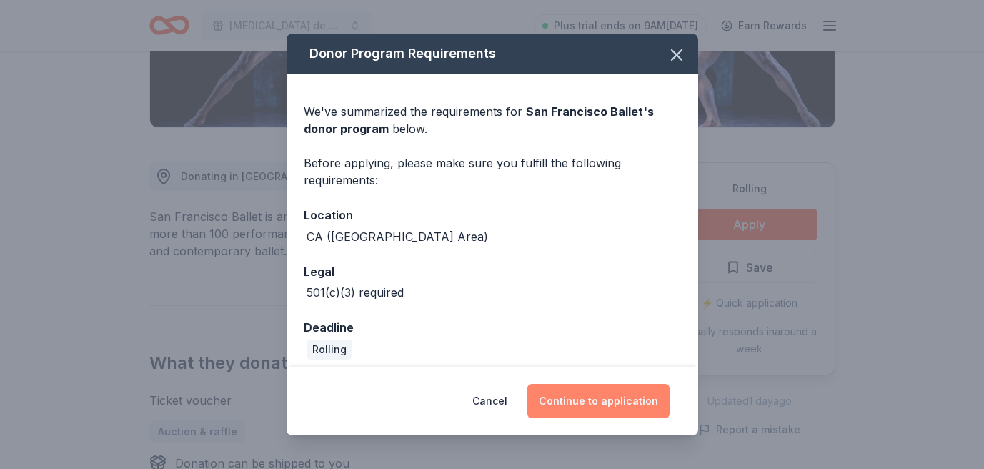
click at [600, 396] on button "Continue to application" at bounding box center [598, 401] width 142 height 34
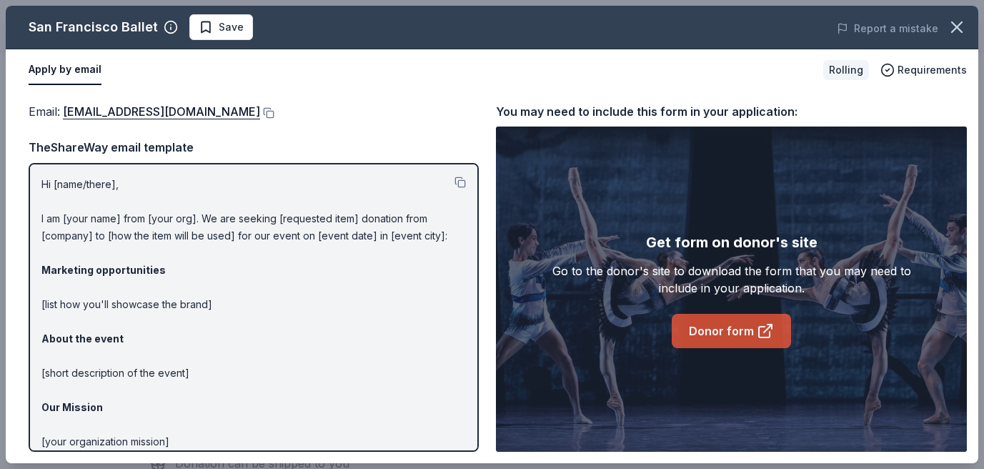
click at [733, 337] on link "Donor form" at bounding box center [731, 331] width 119 height 34
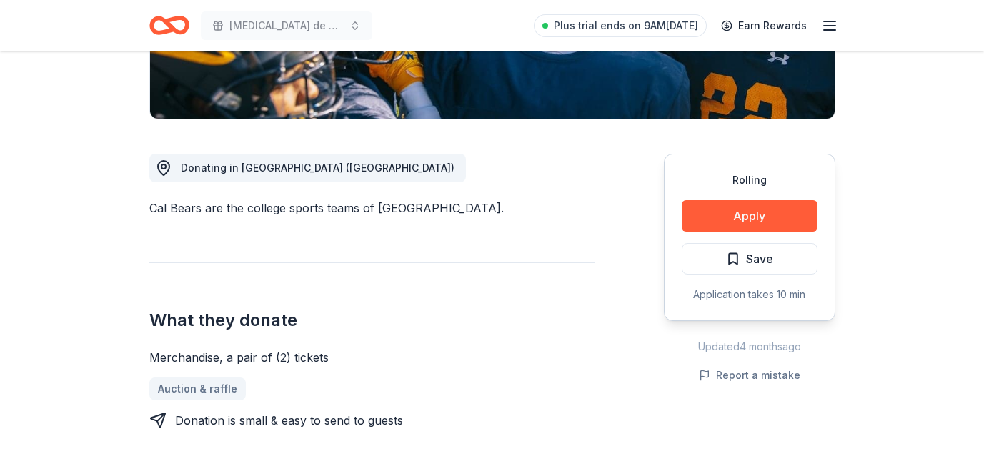
scroll to position [325, 0]
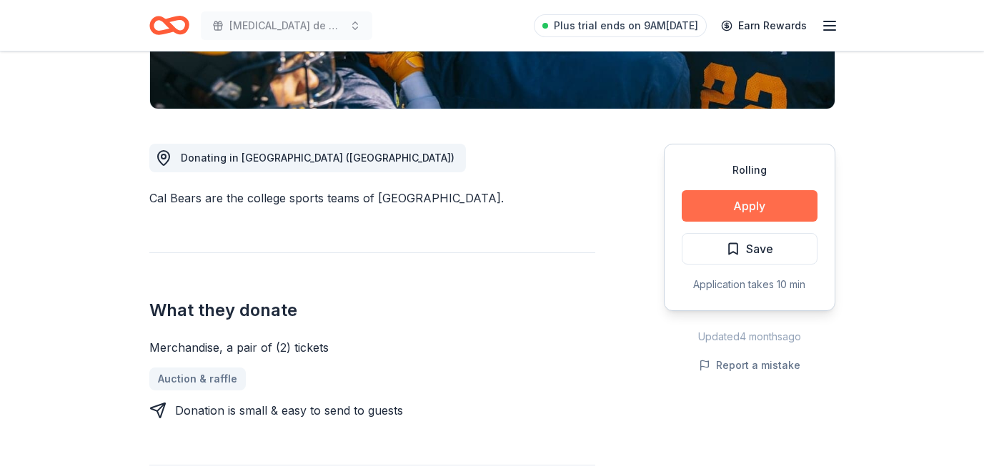
click at [757, 204] on button "Apply" at bounding box center [750, 205] width 136 height 31
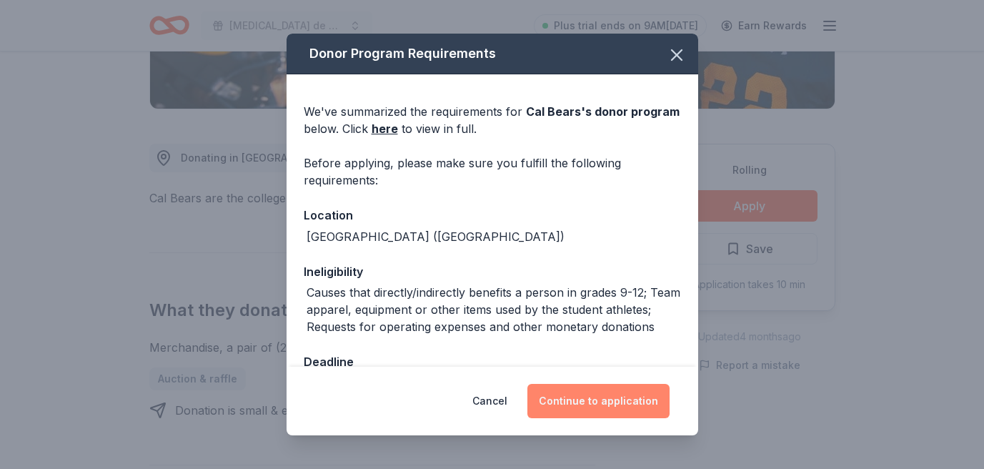
click at [598, 397] on button "Continue to application" at bounding box center [598, 401] width 142 height 34
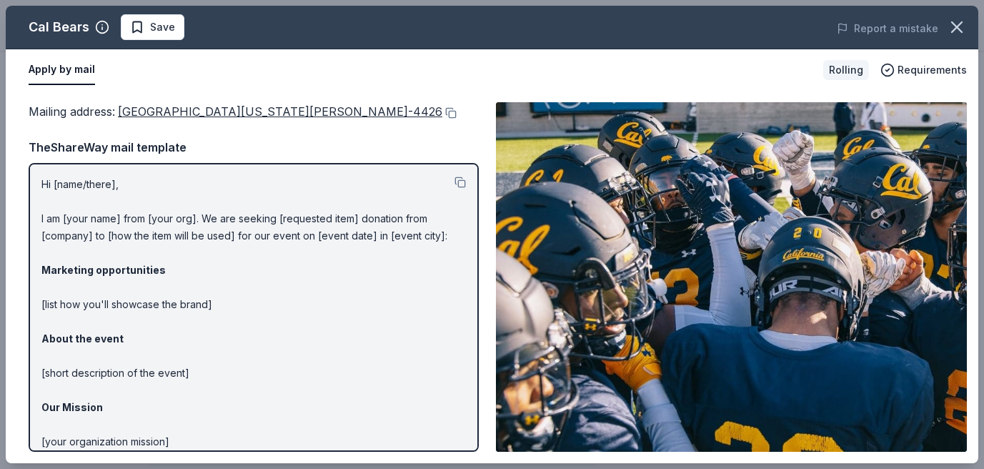
drag, startPoint x: 115, startPoint y: 97, endPoint x: 147, endPoint y: 125, distance: 42.6
click at [147, 125] on div "Mailing address : [GEOGRAPHIC_DATA][US_STATE][PERSON_NAME]-4426 Mailing address…" at bounding box center [492, 277] width 973 height 372
click at [442, 119] on button at bounding box center [449, 112] width 14 height 11
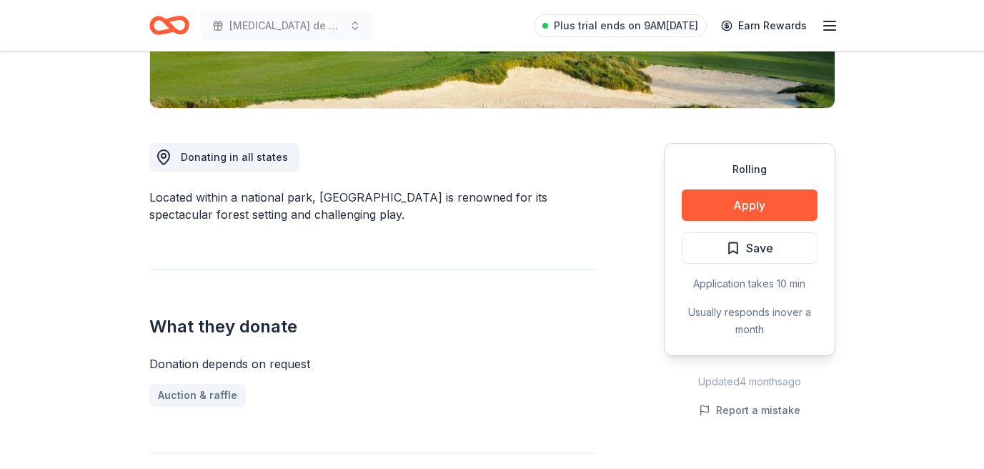
scroll to position [328, 0]
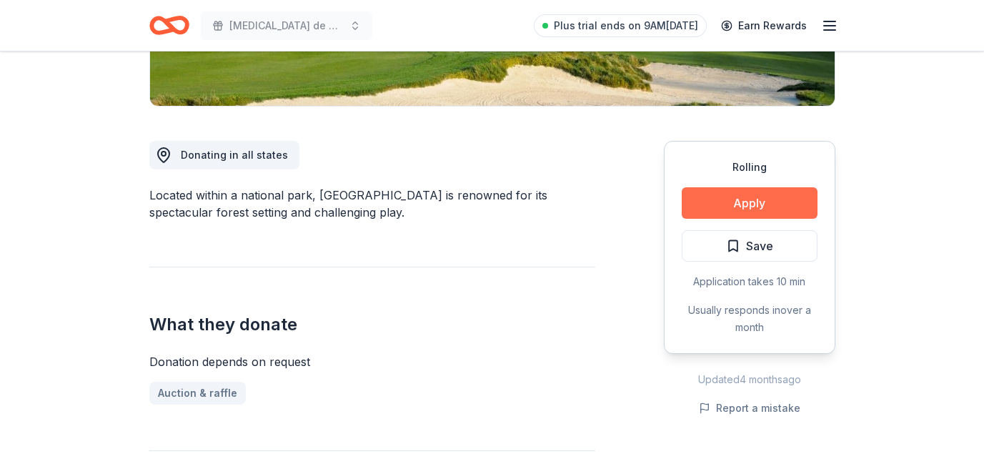
click at [750, 207] on button "Apply" at bounding box center [750, 202] width 136 height 31
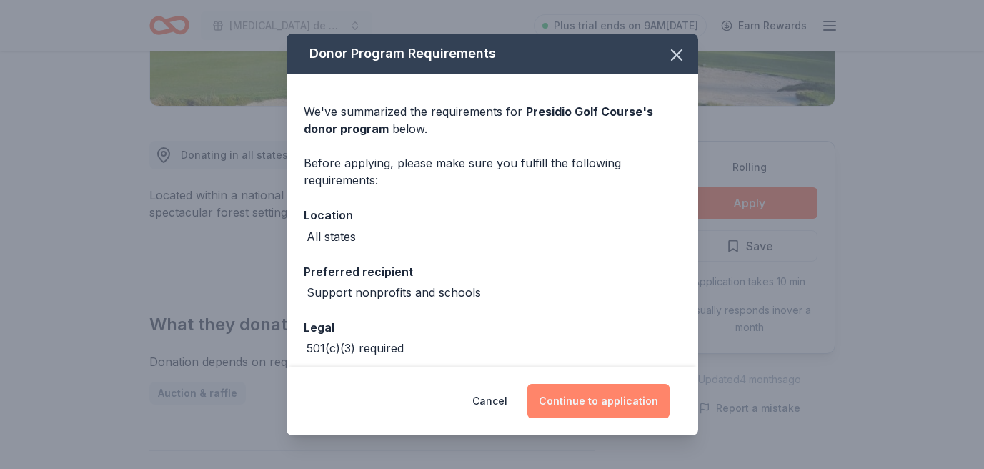
click at [587, 390] on button "Continue to application" at bounding box center [598, 401] width 142 height 34
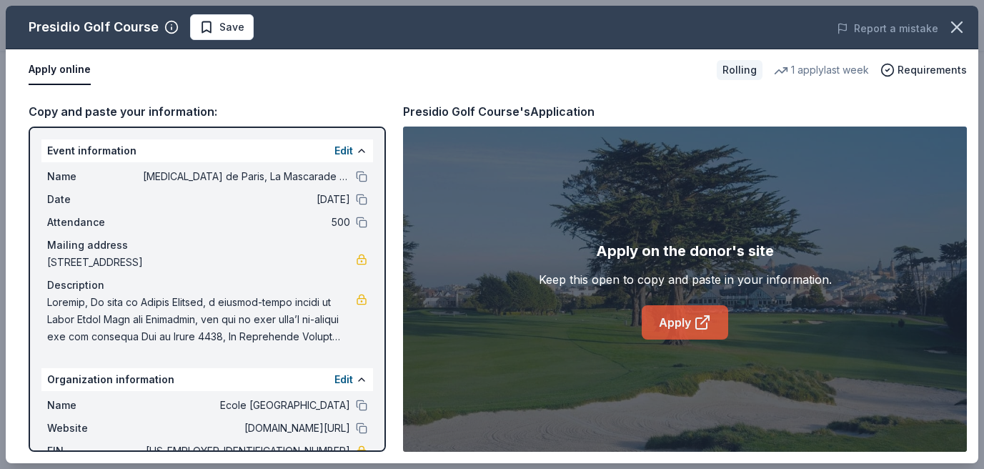
click at [700, 306] on link "Apply" at bounding box center [685, 322] width 86 height 34
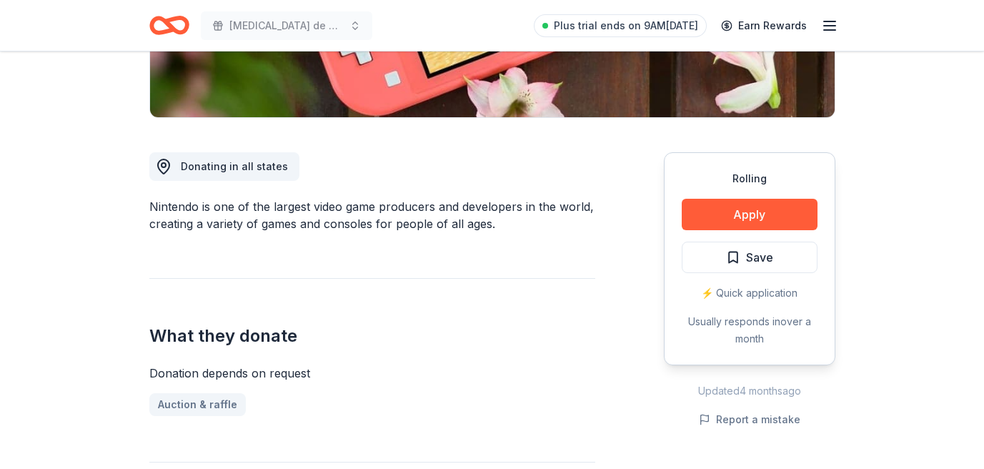
scroll to position [363, 0]
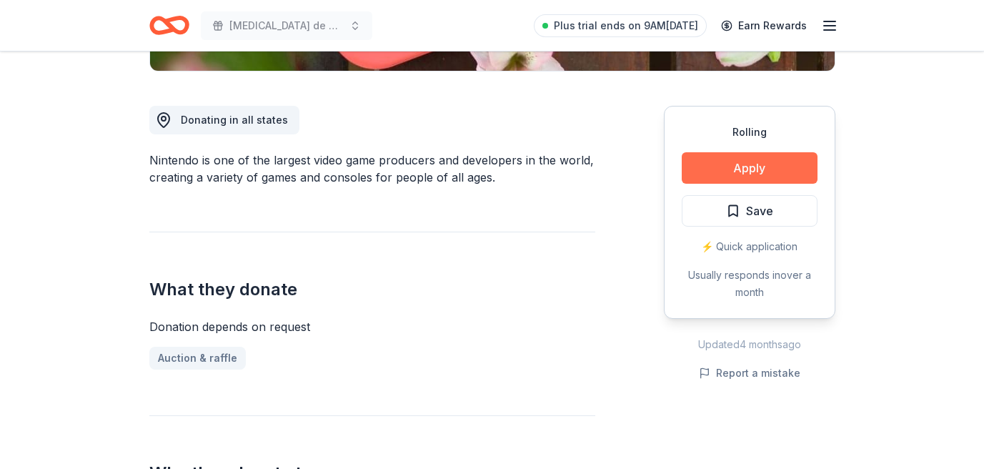
click at [742, 169] on button "Apply" at bounding box center [750, 167] width 136 height 31
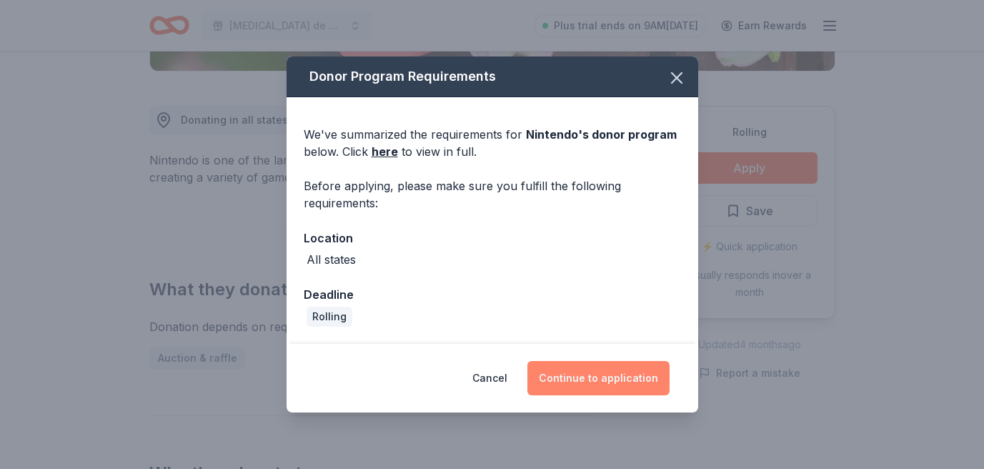
click at [592, 375] on button "Continue to application" at bounding box center [598, 378] width 142 height 34
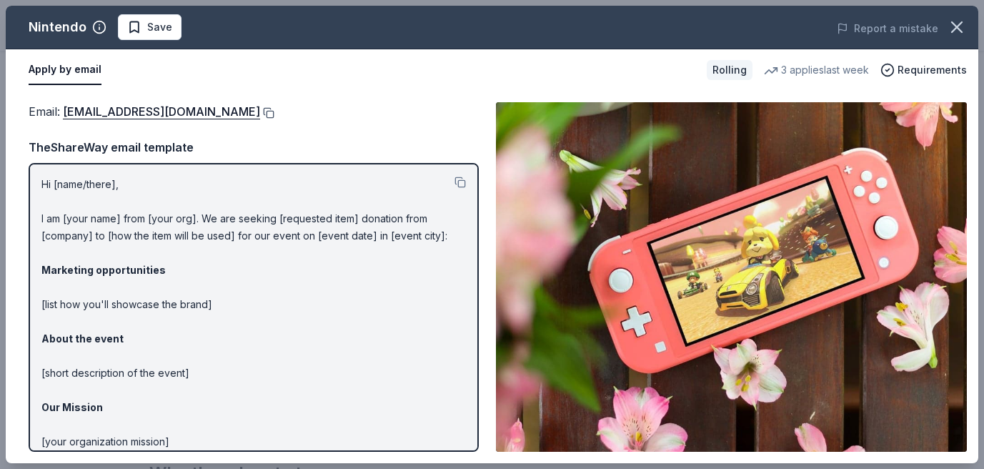
click at [274, 111] on button at bounding box center [267, 112] width 14 height 11
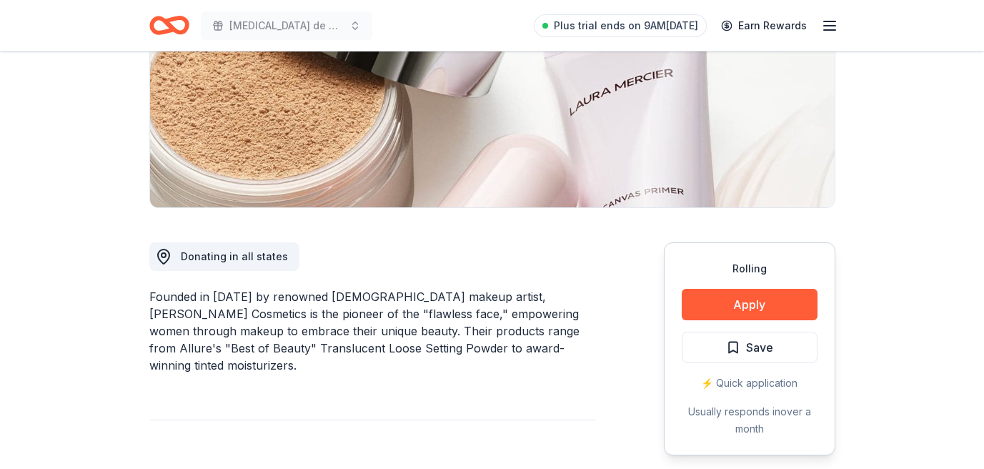
scroll to position [227, 0]
click at [747, 303] on button "Apply" at bounding box center [750, 303] width 136 height 31
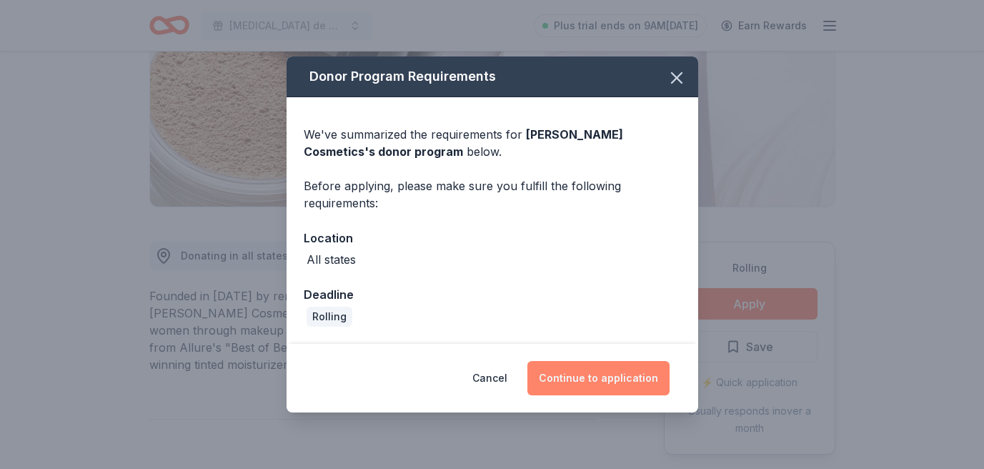
click at [603, 379] on button "Continue to application" at bounding box center [598, 378] width 142 height 34
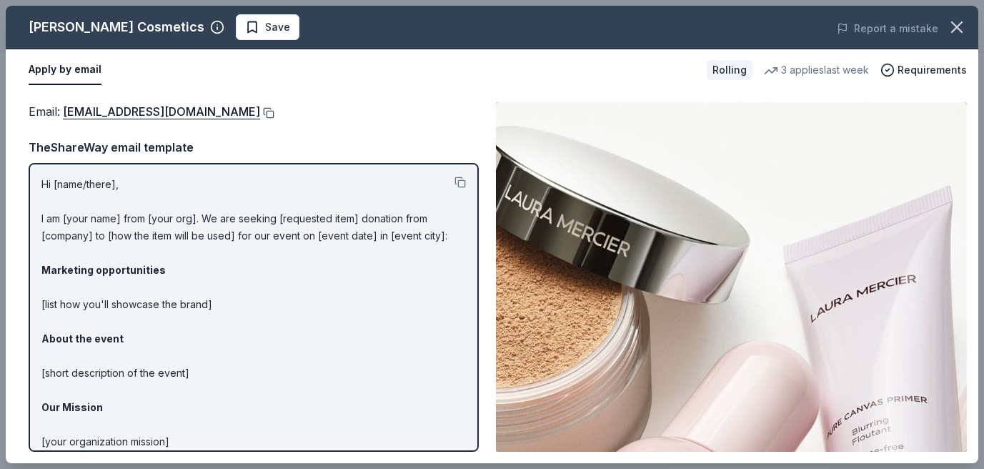
click at [260, 114] on button at bounding box center [267, 112] width 14 height 11
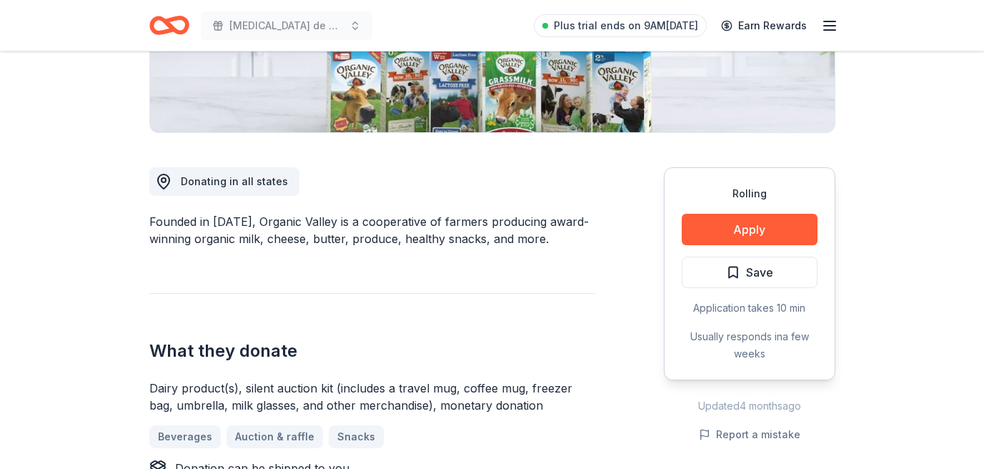
scroll to position [302, 0]
click at [739, 236] on button "Apply" at bounding box center [750, 228] width 136 height 31
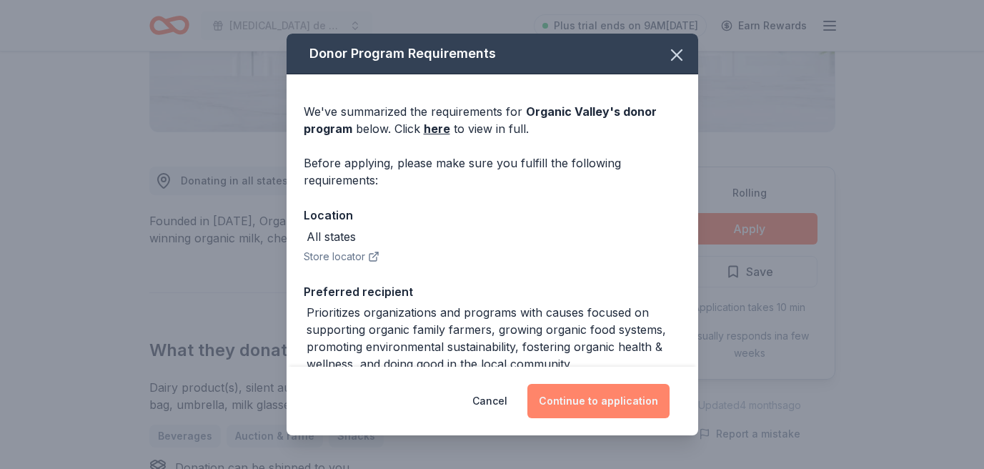
click at [592, 394] on button "Continue to application" at bounding box center [598, 401] width 142 height 34
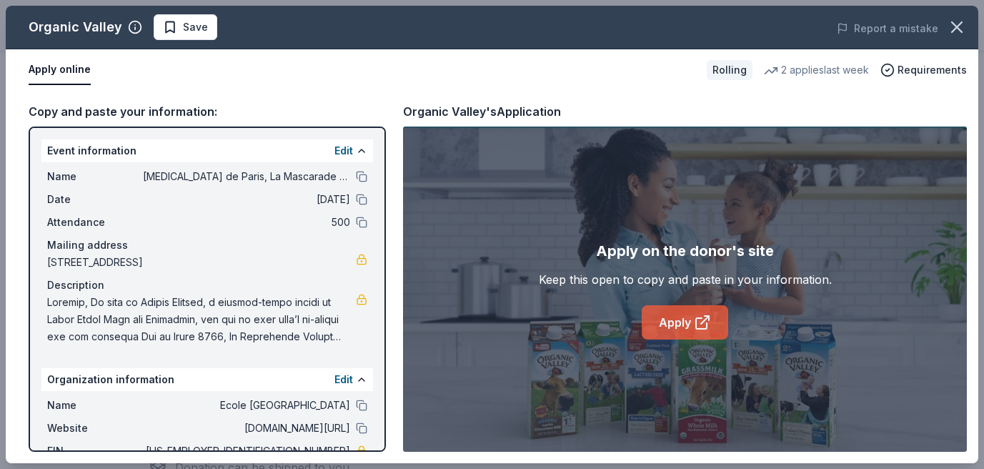
click at [679, 325] on link "Apply" at bounding box center [685, 322] width 86 height 34
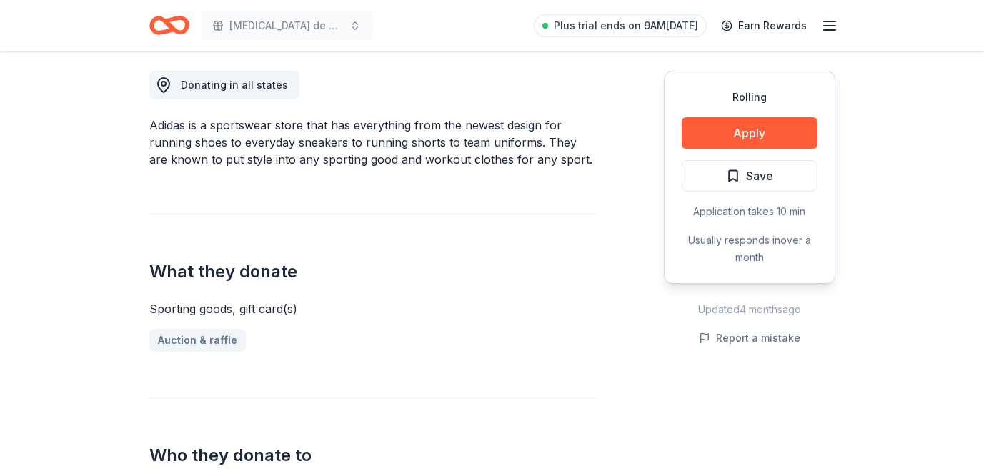
scroll to position [401, 0]
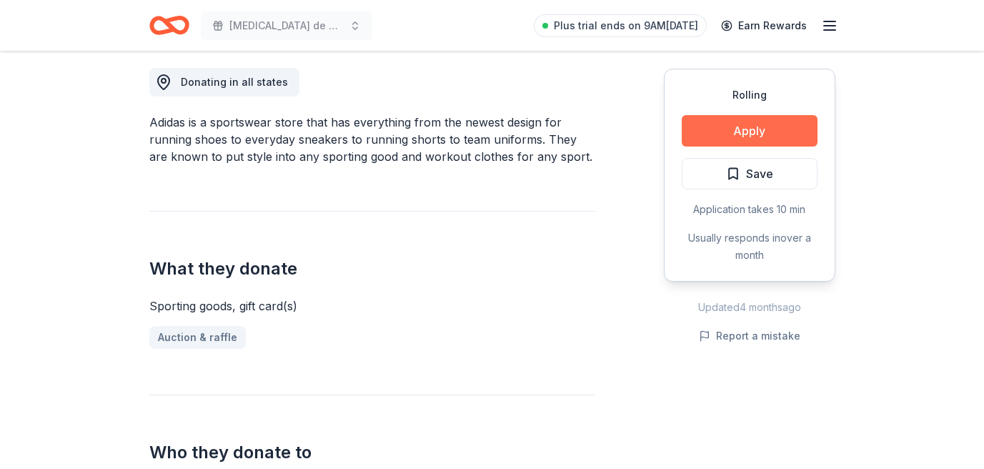
click at [742, 125] on button "Apply" at bounding box center [750, 130] width 136 height 31
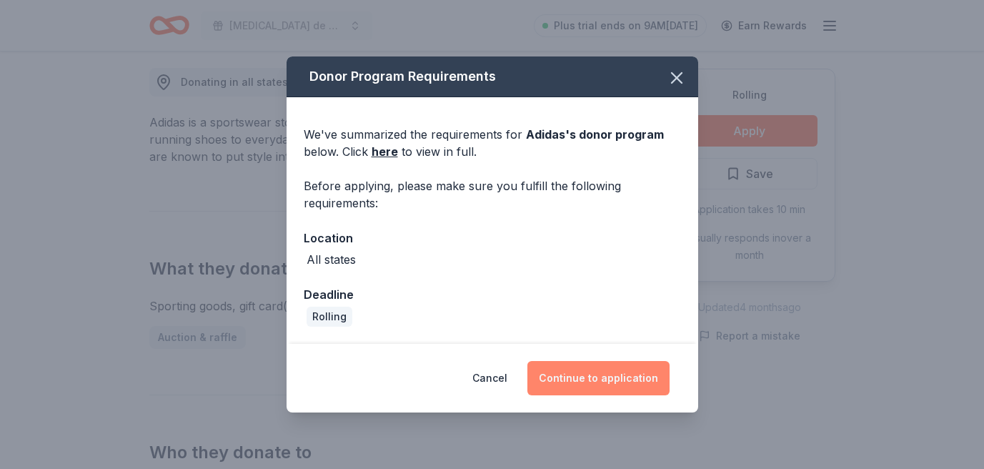
click at [597, 377] on button "Continue to application" at bounding box center [598, 378] width 142 height 34
